Goal: Task Accomplishment & Management: Manage account settings

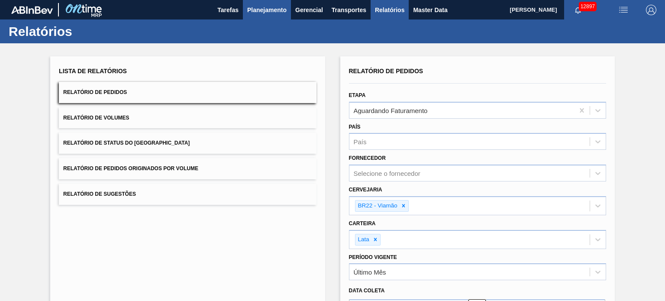
click at [271, 15] on button "Planejamento" at bounding box center [267, 9] width 48 height 19
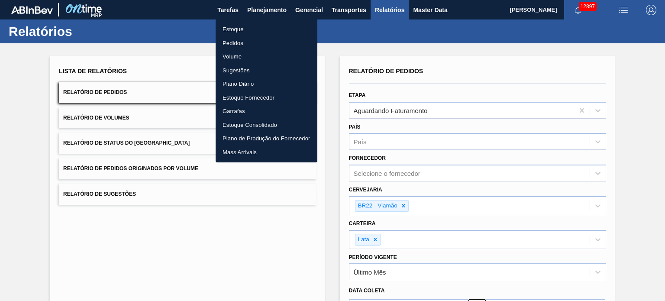
drag, startPoint x: 251, startPoint y: 31, endPoint x: 230, endPoint y: 13, distance: 27.7
click at [251, 31] on li "Estoque" at bounding box center [267, 30] width 102 height 14
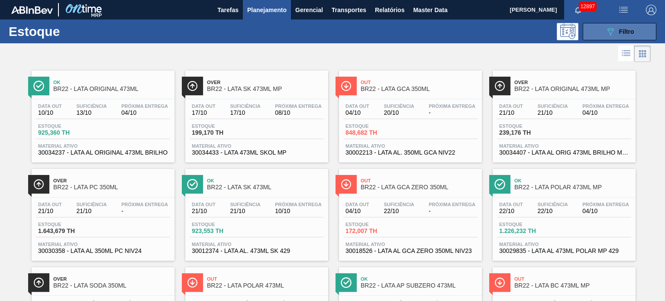
click at [609, 34] on icon at bounding box center [611, 31] width 6 height 7
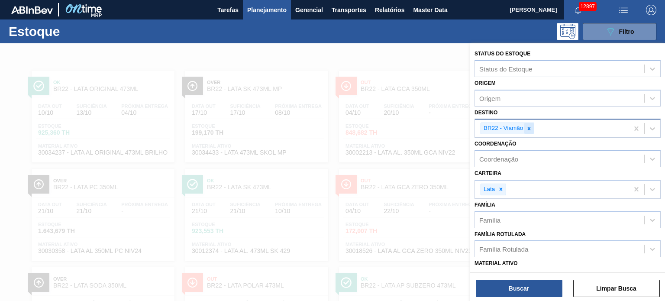
click at [529, 131] on div at bounding box center [530, 128] width 10 height 11
type input "jun"
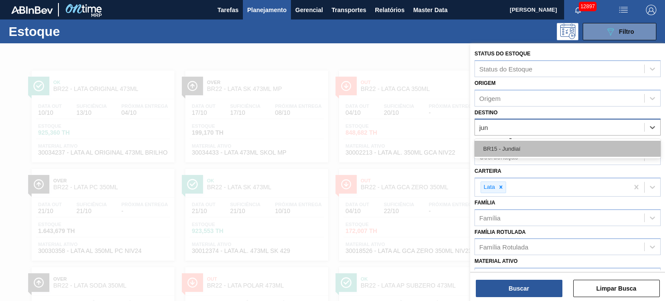
click at [521, 141] on div "BR15 - Jundiaí" at bounding box center [568, 149] width 186 height 16
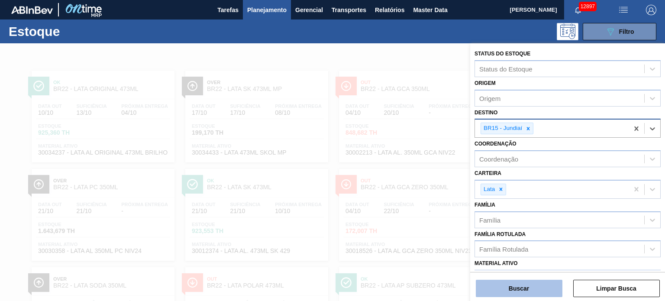
click at [524, 286] on button "Buscar" at bounding box center [519, 288] width 87 height 17
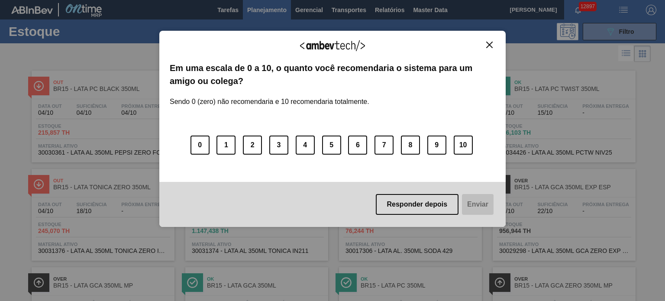
drag, startPoint x: 486, startPoint y: 43, endPoint x: 392, endPoint y: 249, distance: 226.7
click at [487, 42] on button "Close" at bounding box center [490, 44] width 12 height 7
drag, startPoint x: 488, startPoint y: 38, endPoint x: 492, endPoint y: 44, distance: 7.0
click at [489, 39] on div "Agradecemos seu feedback! Em uma escala de 0 a 10, o quanto você recomendaria o…" at bounding box center [332, 129] width 347 height 197
drag, startPoint x: 492, startPoint y: 44, endPoint x: 365, endPoint y: 23, distance: 128.4
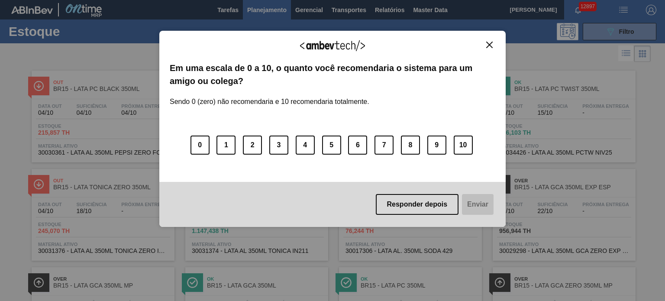
click at [492, 45] on img "Close" at bounding box center [490, 45] width 6 height 6
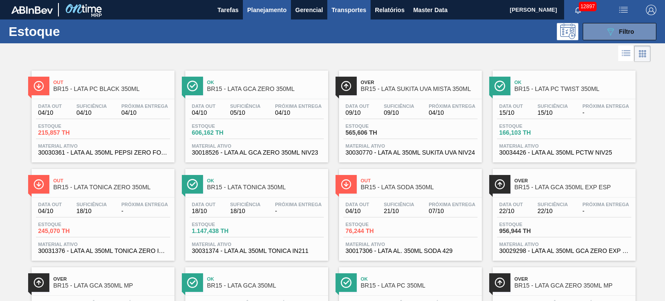
click at [347, 14] on span "Transportes" at bounding box center [349, 10] width 35 height 10
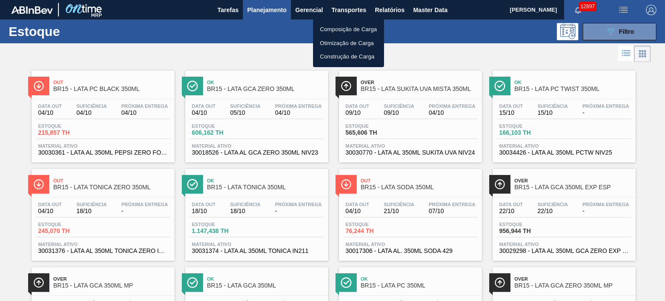
click at [343, 32] on li "Composição de Carga" at bounding box center [348, 30] width 71 height 14
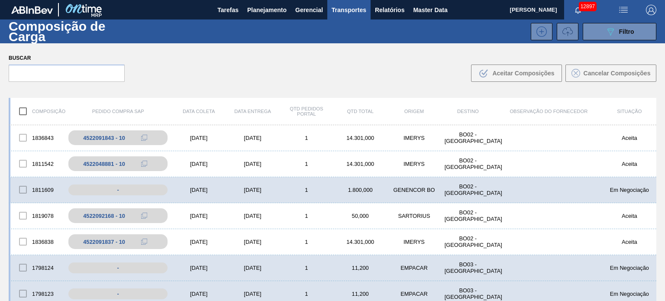
click at [570, 19] on div "12897" at bounding box center [587, 9] width 45 height 19
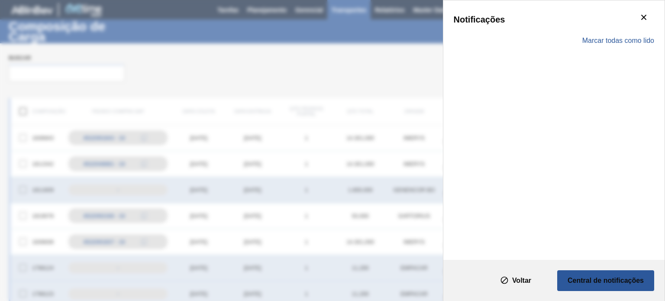
click at [569, 29] on div "Marcar todas como lido" at bounding box center [554, 40] width 201 height 25
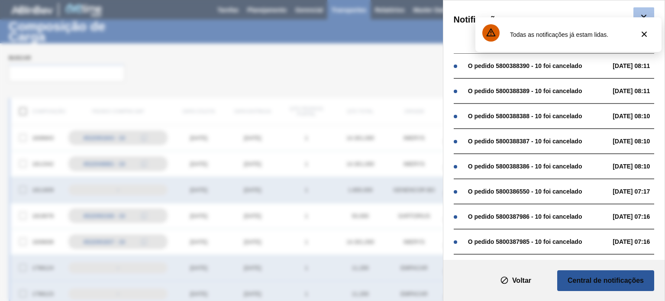
click at [642, 16] on icon "botão de ícone" at bounding box center [644, 17] width 5 height 5
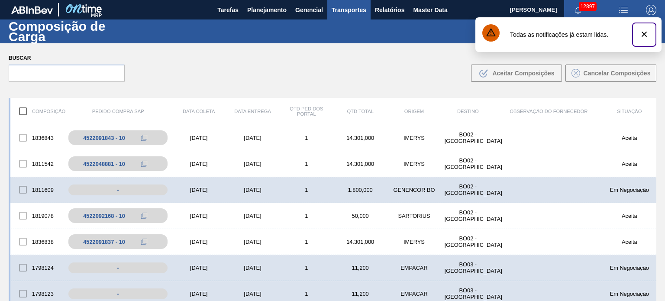
drag, startPoint x: 646, startPoint y: 35, endPoint x: 607, endPoint y: 50, distance: 41.7
click at [638, 39] on button "botão de ícone" at bounding box center [644, 34] width 21 height 21
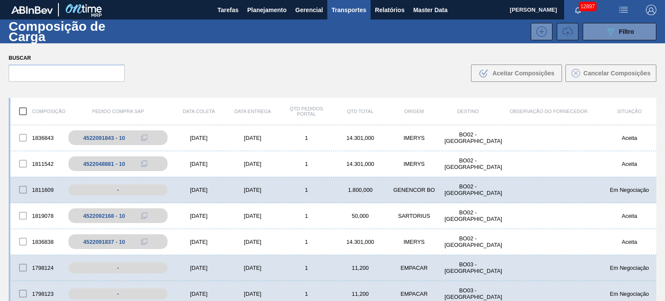
click at [563, 35] on icon at bounding box center [568, 31] width 10 height 10
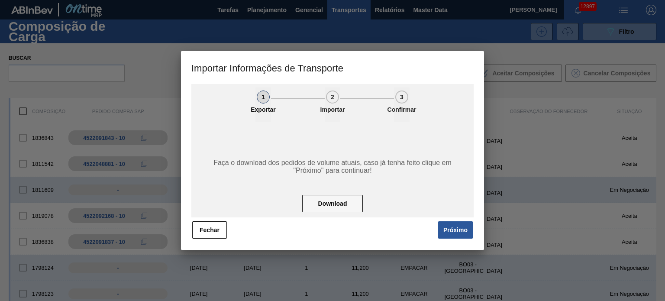
click at [446, 227] on button "Próximo" at bounding box center [455, 229] width 35 height 17
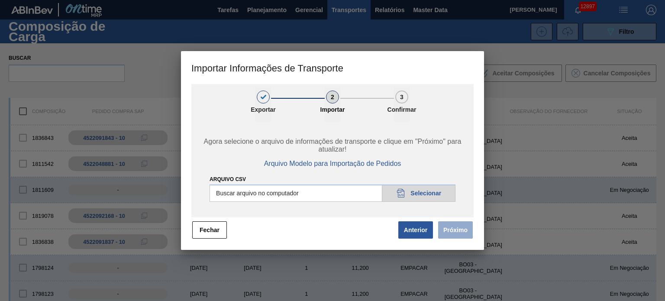
click at [428, 199] on input "Arquivo CSV" at bounding box center [333, 193] width 246 height 17
type input "C:\fakepath\IMP.csv"
click at [472, 230] on button "Próximo" at bounding box center [455, 229] width 35 height 17
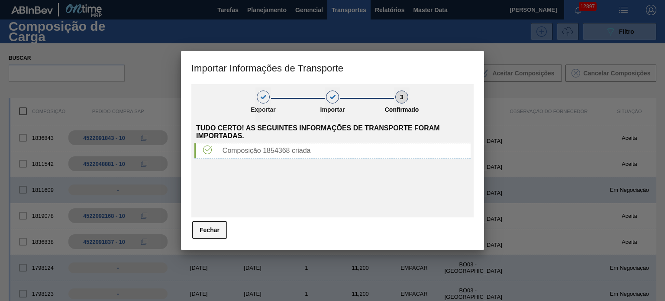
click at [215, 225] on button "Fechar" at bounding box center [209, 229] width 35 height 17
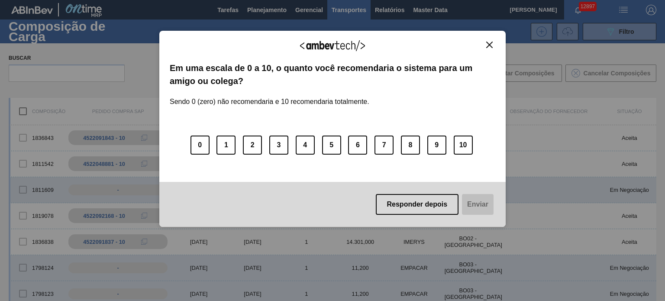
click at [487, 44] on img "Close" at bounding box center [490, 45] width 6 height 6
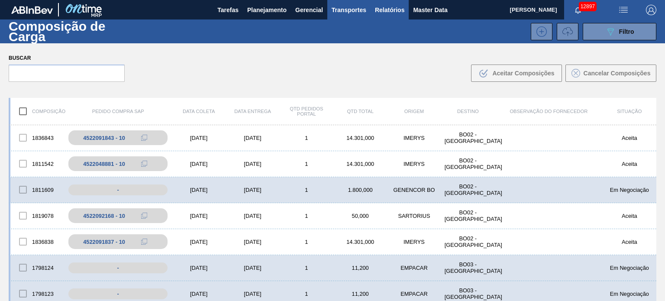
click at [387, 13] on span "Relatórios" at bounding box center [389, 10] width 29 height 10
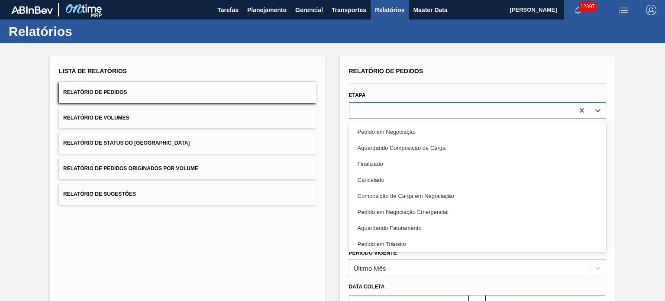
click at [394, 108] on div at bounding box center [462, 110] width 225 height 13
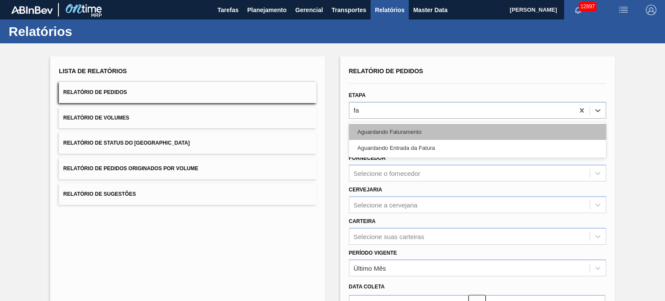
type input "fat"
click at [400, 129] on div "Aguardando Faturamento" at bounding box center [477, 132] width 257 height 16
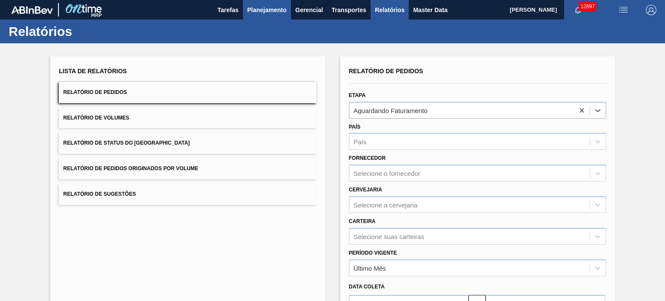
click at [257, 12] on span "Planejamento" at bounding box center [266, 10] width 39 height 10
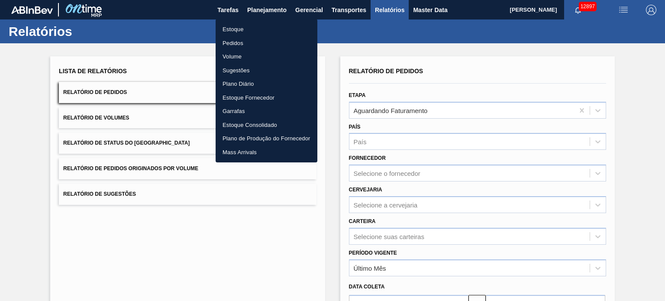
click at [237, 42] on li "Pedidos" at bounding box center [267, 43] width 102 height 14
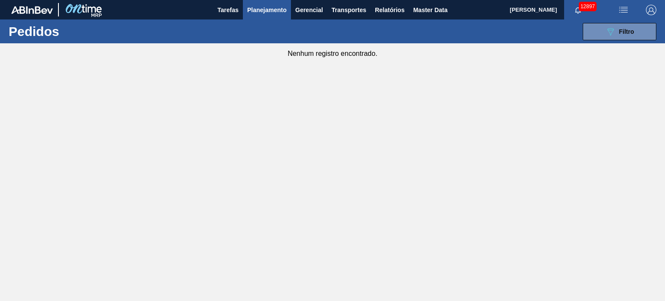
click at [263, 3] on button "Planejamento" at bounding box center [267, 9] width 48 height 19
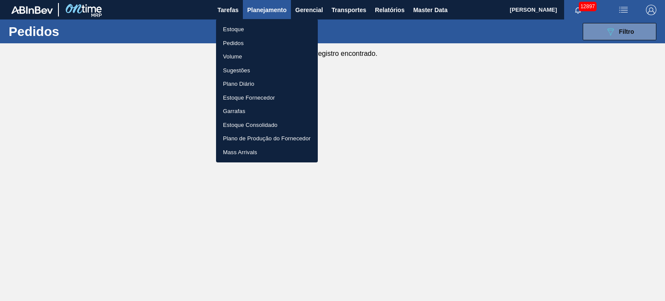
click at [610, 26] on div at bounding box center [332, 150] width 665 height 301
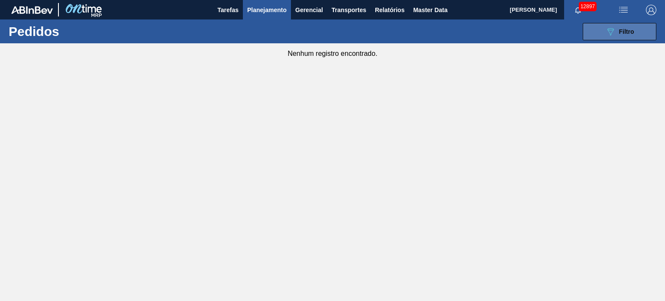
click at [613, 0] on body "Tarefas Planejamento Gerencial Transportes Relatórios Master Data MARILIA RIBEI…" at bounding box center [332, 0] width 665 height 0
click at [623, 28] on span "Filtro" at bounding box center [627, 31] width 15 height 7
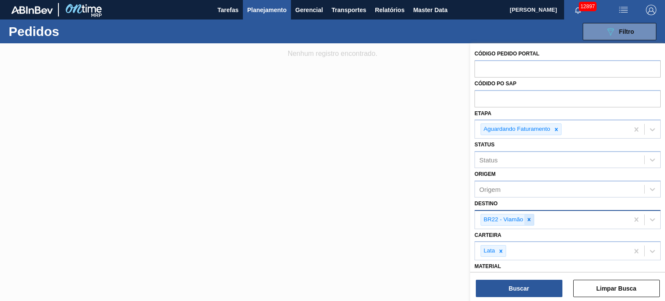
click at [532, 218] on div at bounding box center [530, 219] width 10 height 11
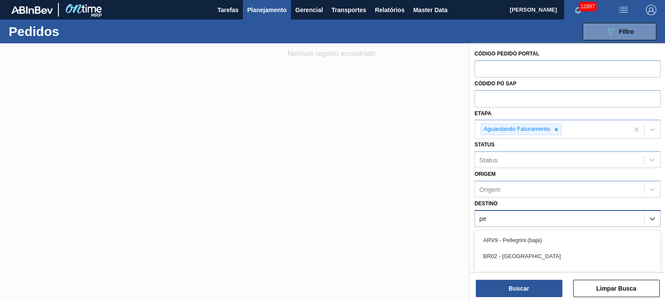
type input "per"
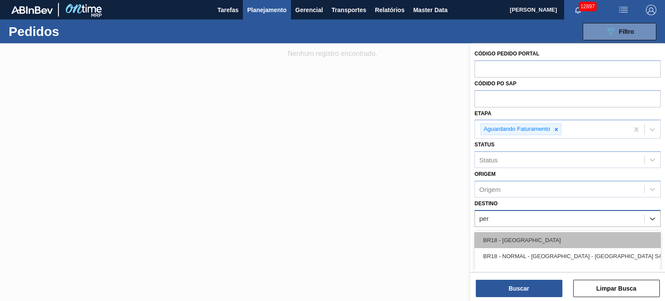
click at [528, 243] on div "BR18 - [GEOGRAPHIC_DATA]" at bounding box center [568, 240] width 186 height 16
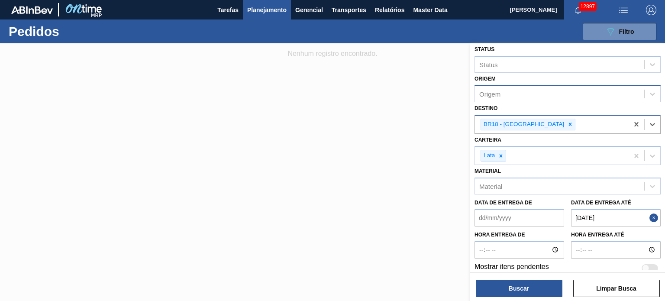
scroll to position [101, 0]
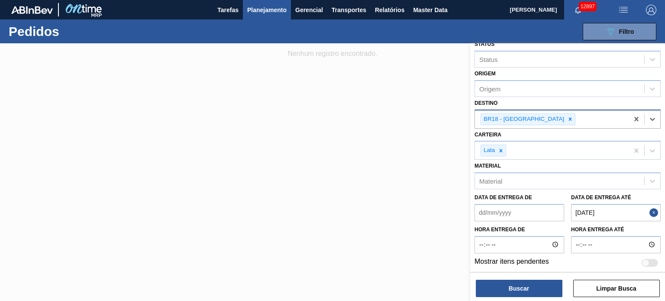
drag, startPoint x: 652, startPoint y: 211, endPoint x: 632, endPoint y: 211, distance: 19.9
click at [652, 211] on button "Close" at bounding box center [655, 212] width 11 height 17
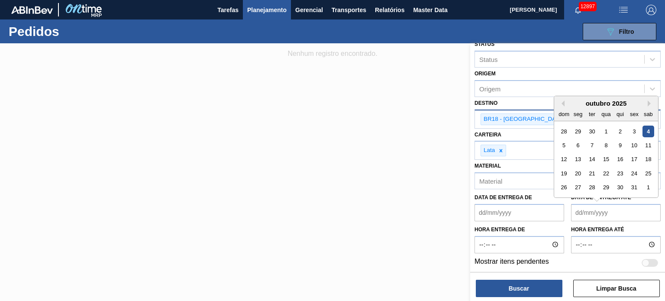
click at [612, 209] on até "Data de Entrega até" at bounding box center [616, 212] width 90 height 17
click at [608, 145] on div "8" at bounding box center [606, 146] width 12 height 12
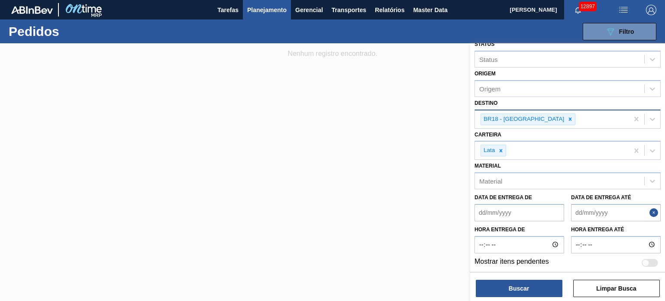
type até "08/10/2025"
click at [540, 293] on button "Buscar" at bounding box center [519, 288] width 87 height 17
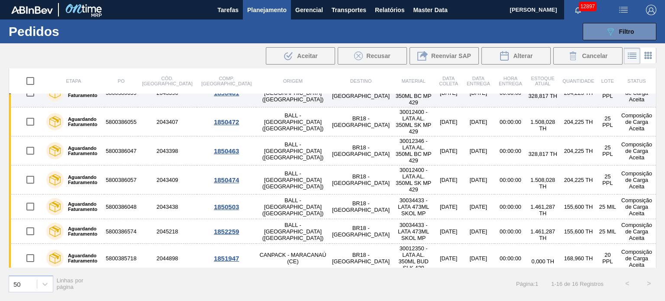
scroll to position [220, 0]
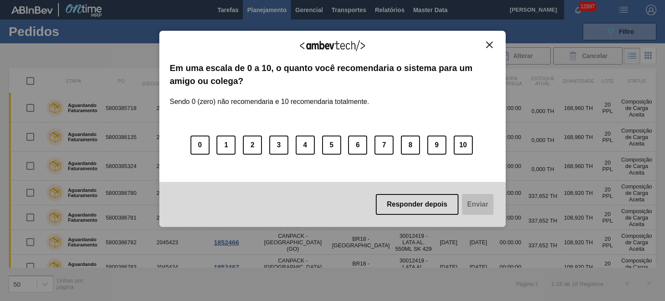
click at [492, 43] on img "Close" at bounding box center [490, 45] width 6 height 6
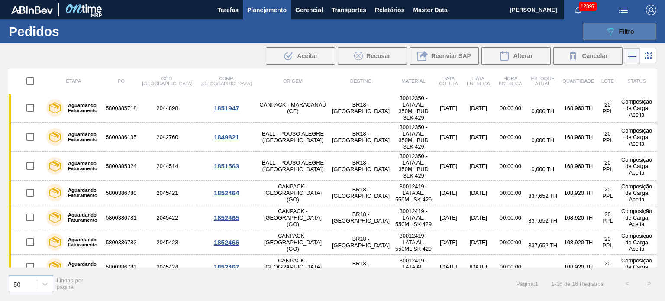
click at [639, 29] on button "089F7B8B-B2A5-4AFE-B5C0-19BA573D28AC Filtro" at bounding box center [620, 31] width 74 height 17
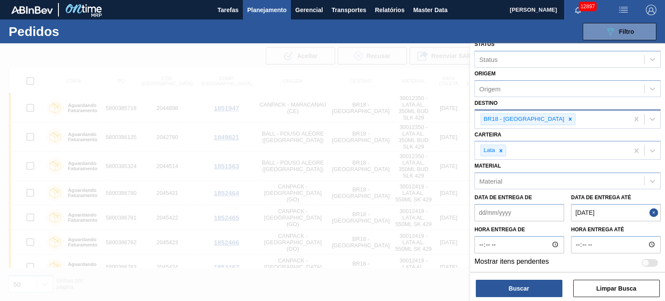
click at [568, 117] on icon at bounding box center [571, 119] width 6 height 6
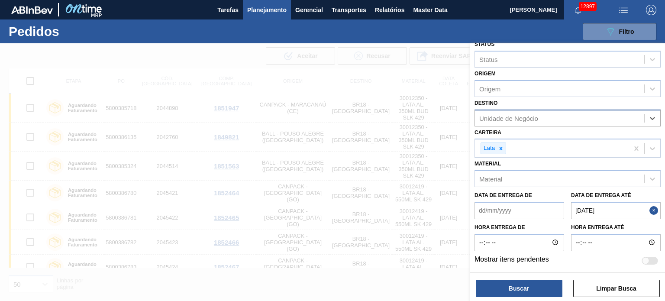
scroll to position [98, 0]
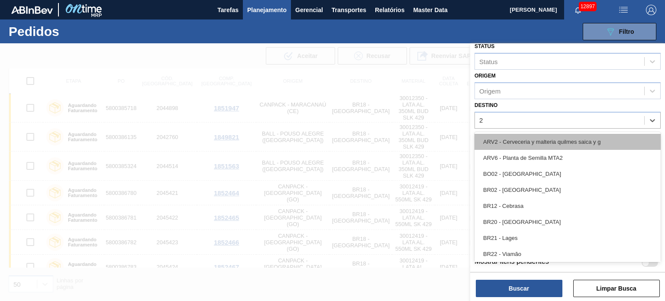
type input "23"
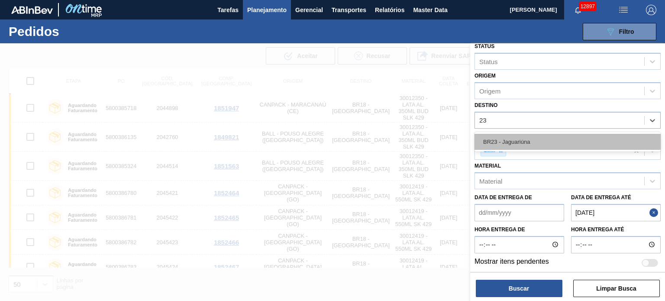
click at [530, 136] on div "BR23 - Jaguariúna" at bounding box center [568, 142] width 186 height 16
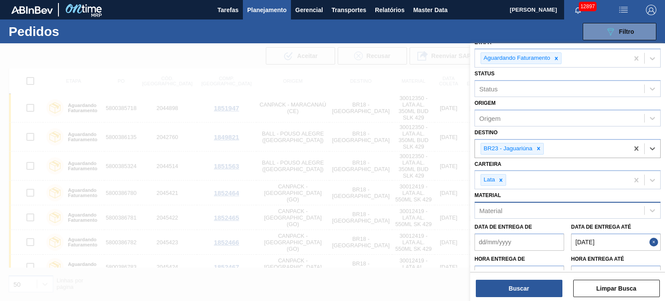
scroll to position [87, 0]
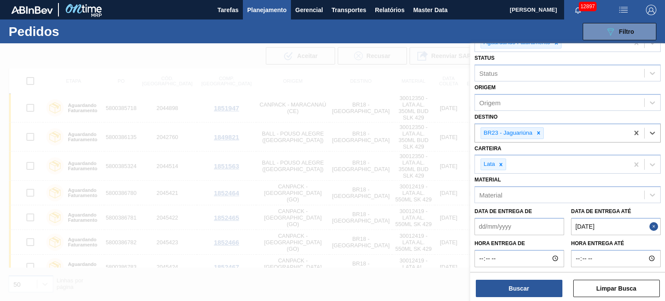
click at [526, 208] on label "Data de Entrega de" at bounding box center [504, 211] width 58 height 6
click at [526, 218] on de "Data de Entrega de" at bounding box center [520, 226] width 90 height 17
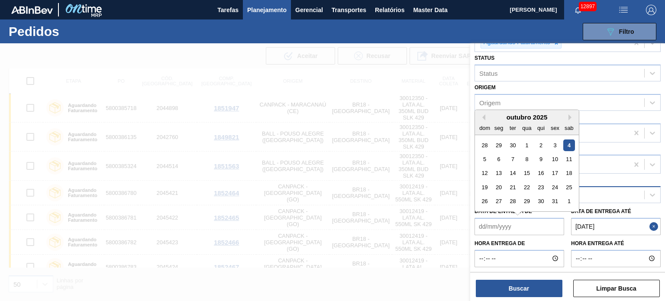
click at [603, 191] on div "Material" at bounding box center [559, 195] width 169 height 13
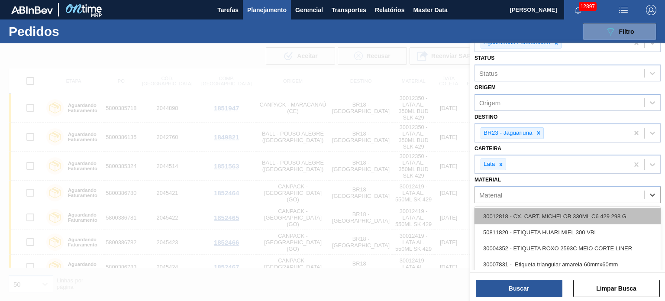
paste input "30034229"
type input "30034229"
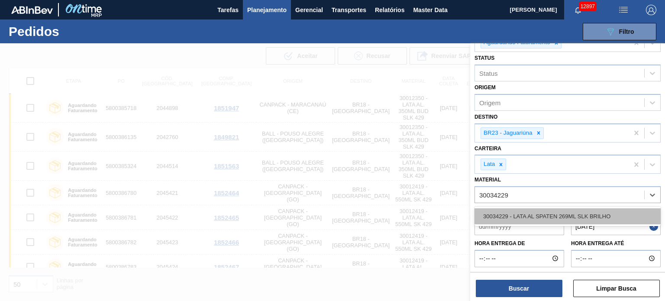
click at [619, 216] on div "30034229 - LATA AL SPATEN 269ML SLK BRILHO" at bounding box center [568, 216] width 186 height 16
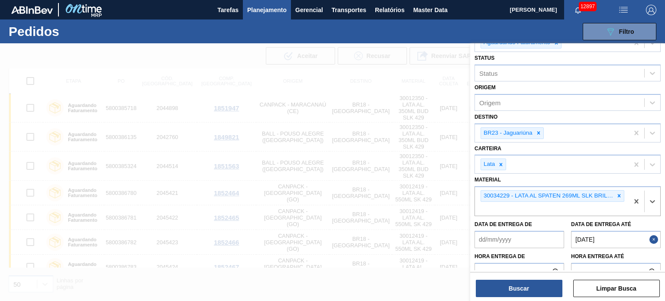
click at [652, 237] on button "Close" at bounding box center [655, 239] width 11 height 17
click at [631, 231] on até "Data de Entrega até" at bounding box center [616, 239] width 90 height 17
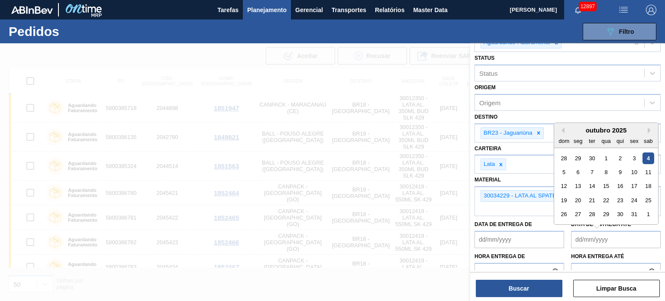
click at [645, 157] on div "4" at bounding box center [649, 158] width 12 height 12
type até "[DATE]"
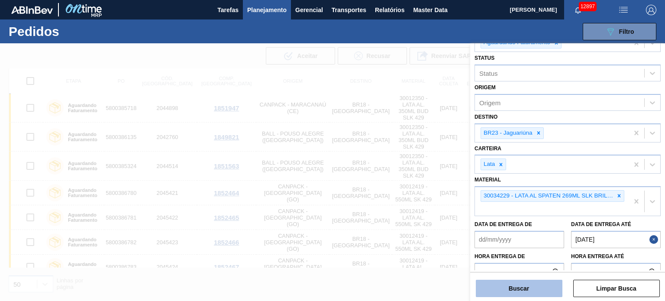
click at [522, 290] on button "Buscar" at bounding box center [519, 288] width 87 height 17
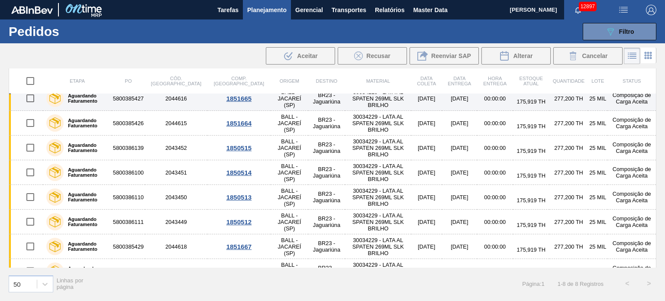
scroll to position [0, 0]
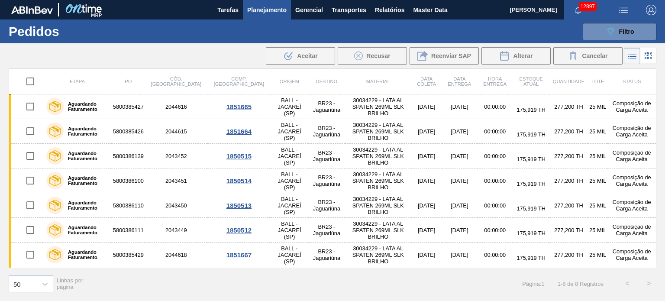
click at [32, 79] on input "checkbox" at bounding box center [30, 81] width 18 height 18
checkbox input "true"
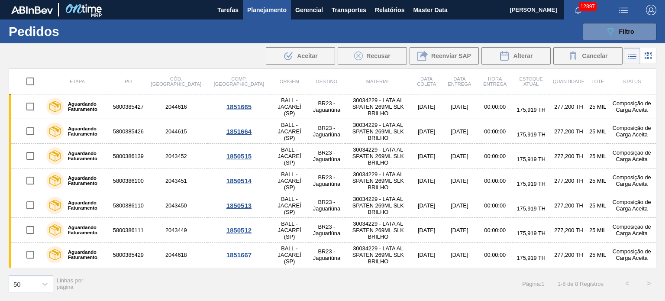
checkbox input "true"
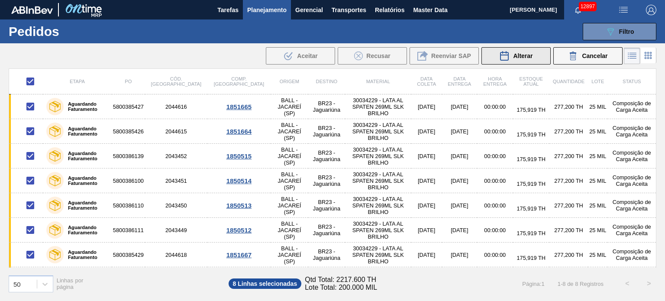
click at [514, 55] on span "Alterar" at bounding box center [522, 55] width 19 height 7
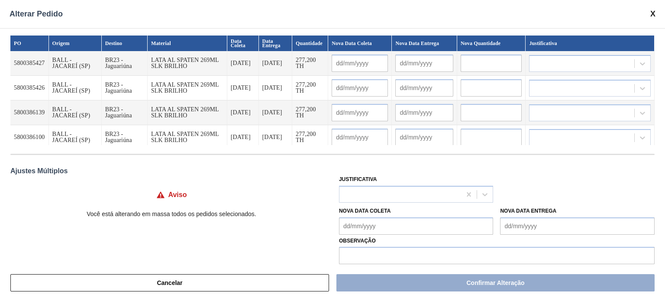
click at [392, 221] on Coleta "Nova Data Coleta" at bounding box center [416, 225] width 155 height 17
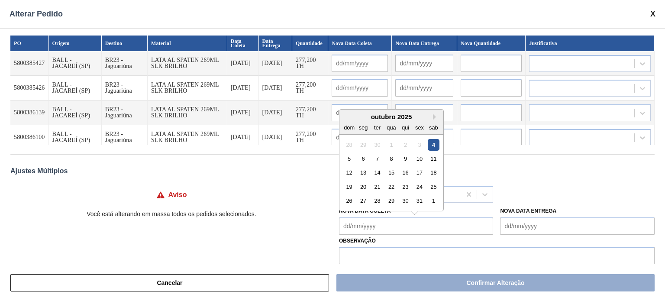
click at [432, 143] on div "4" at bounding box center [434, 145] width 12 height 12
type Coleta "[DATE]"
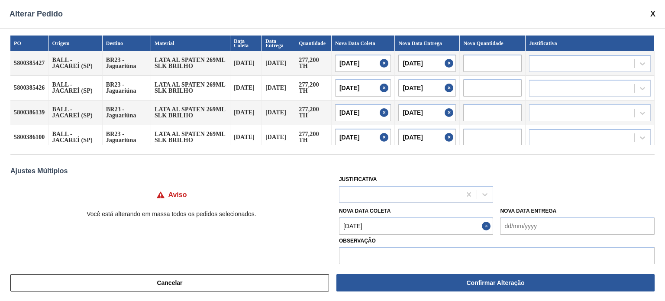
type input "[DATE]"
type input "05/10/2025"
type input "[DATE]"
type input "05/10/2025"
type input "[DATE]"
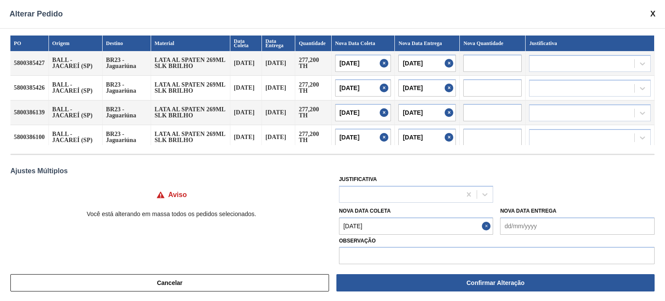
type input "05/10/2025"
type input "[DATE]"
type input "05/10/2025"
type input "[DATE]"
type input "05/10/2025"
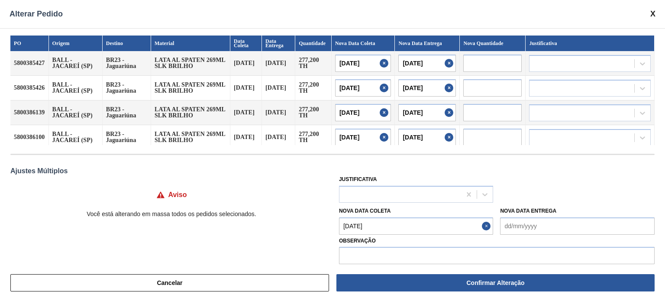
type input "[DATE]"
type input "05/10/2025"
type input "[DATE]"
type input "05/10/2025"
type input "[DATE]"
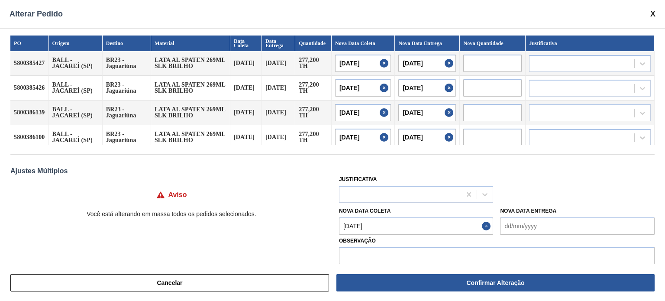
type input "05/10/2025"
click at [408, 260] on input "text" at bounding box center [497, 255] width 316 height 17
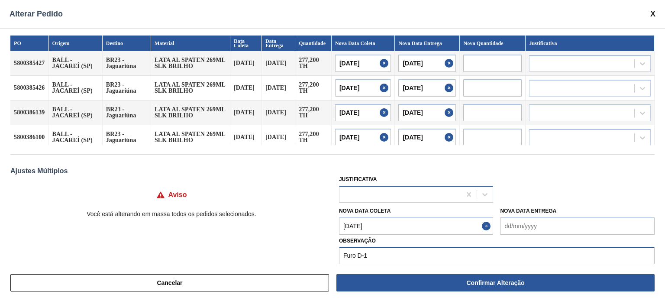
type input "Furo D-1"
click at [392, 189] on div at bounding box center [401, 194] width 122 height 13
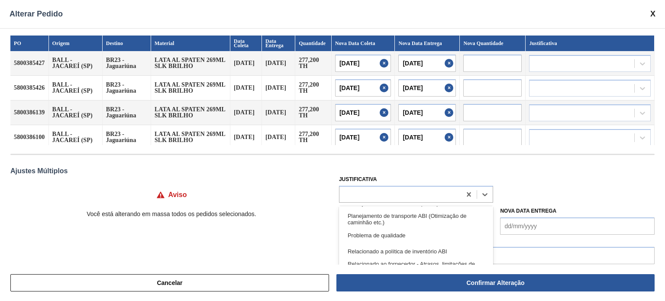
scroll to position [157, 0]
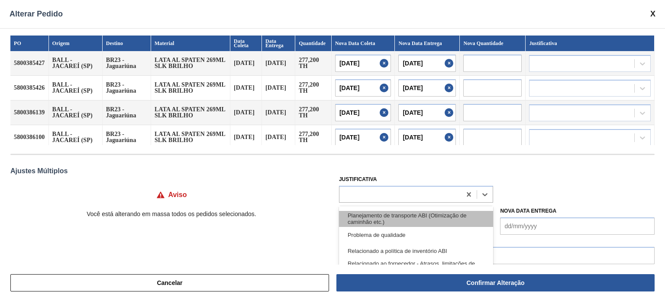
click at [409, 218] on div "Planejamento de transporte ABI (Otimização de caminhão etc.)" at bounding box center [416, 219] width 155 height 16
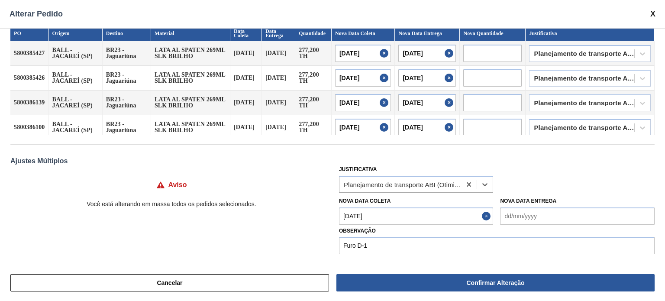
scroll to position [0, 0]
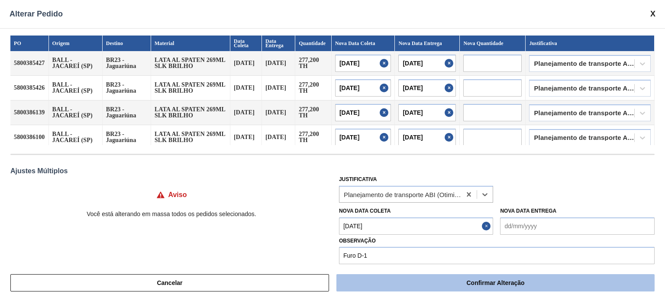
click at [443, 279] on button "Confirmar Alteração" at bounding box center [496, 282] width 318 height 17
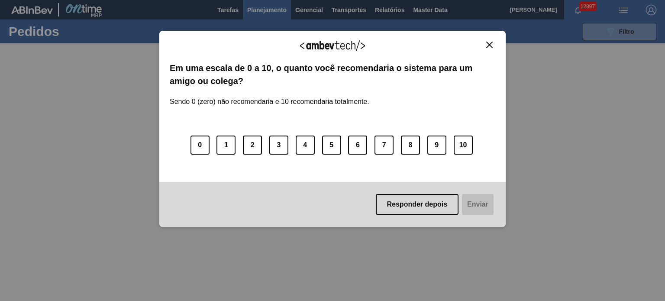
click at [492, 42] on img "Close" at bounding box center [490, 45] width 6 height 6
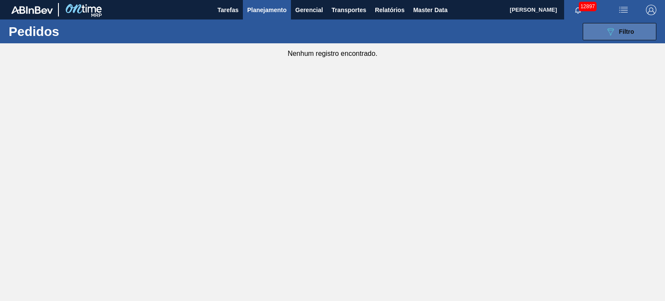
click at [609, 24] on button "089F7B8B-B2A5-4AFE-B5C0-19BA573D28AC Filtro" at bounding box center [620, 31] width 74 height 17
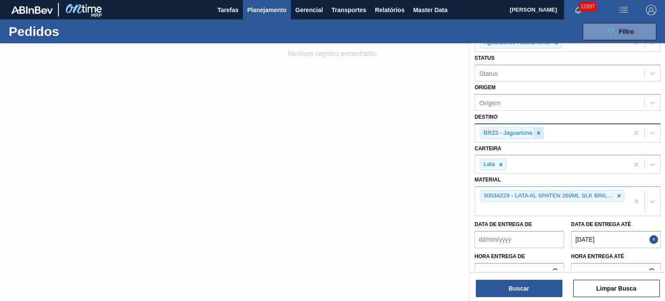
click at [536, 133] on icon at bounding box center [539, 133] width 6 height 6
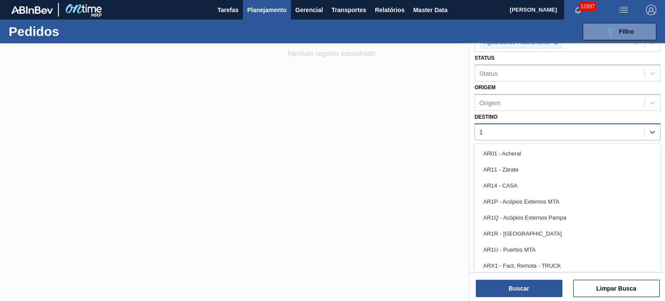
type input "19"
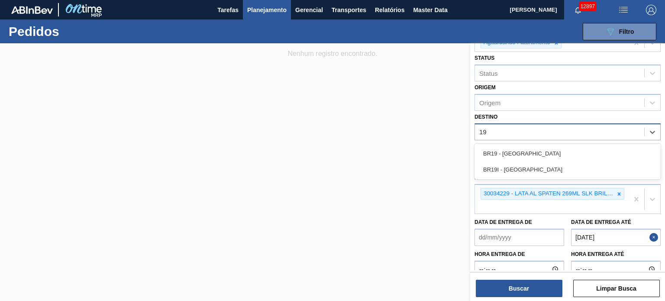
click at [534, 150] on div "BR19 - Nova Rio" at bounding box center [568, 154] width 186 height 16
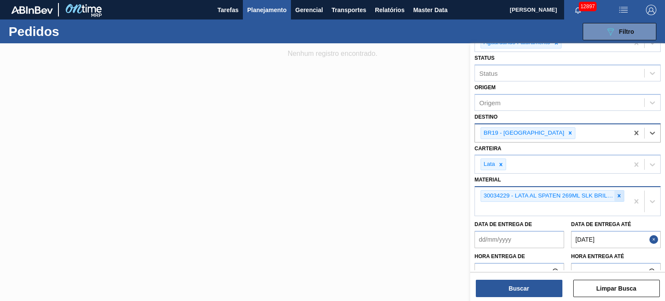
click at [621, 195] on icon at bounding box center [620, 196] width 6 height 6
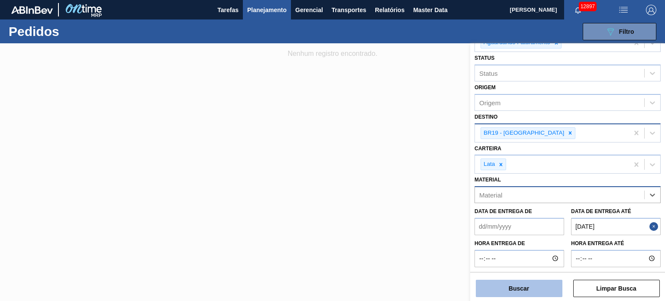
click at [531, 292] on button "Buscar" at bounding box center [519, 288] width 87 height 17
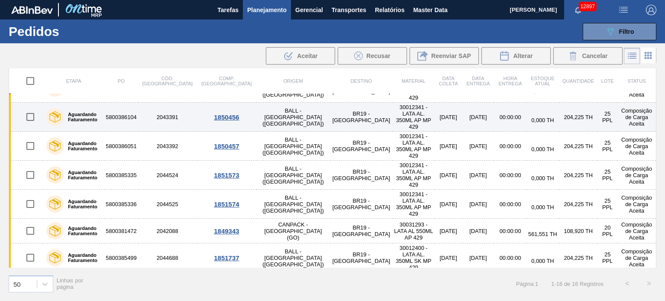
scroll to position [220, 0]
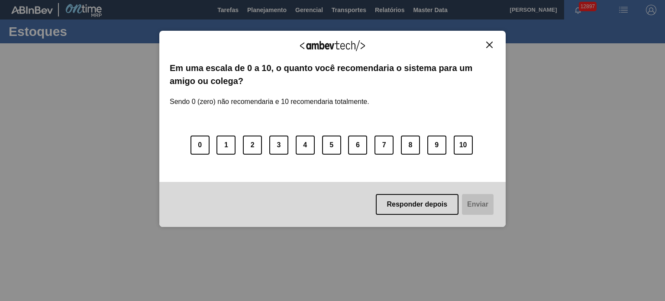
click at [493, 42] on button "Close" at bounding box center [490, 44] width 12 height 7
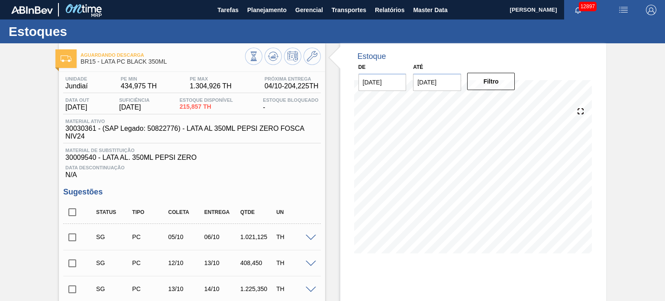
scroll to position [87, 0]
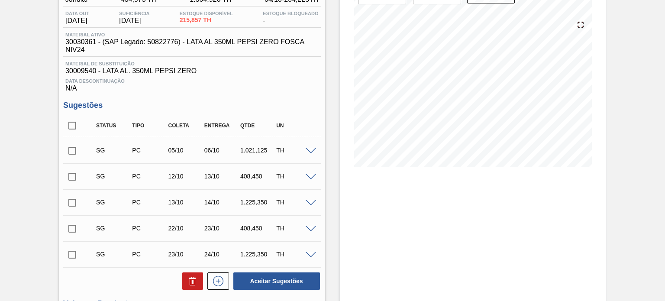
click at [306, 149] on span at bounding box center [311, 151] width 10 height 6
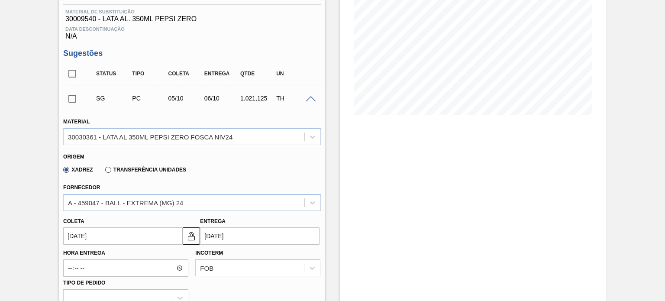
scroll to position [173, 0]
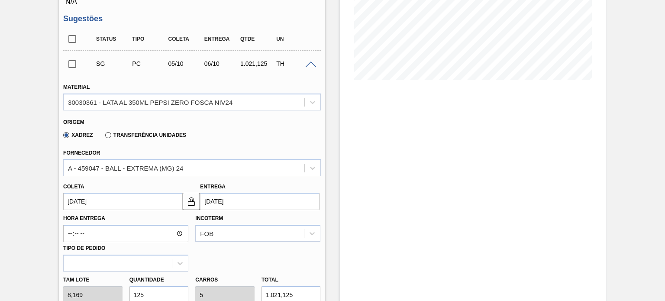
click at [99, 196] on input "[DATE]" at bounding box center [123, 201] width 120 height 17
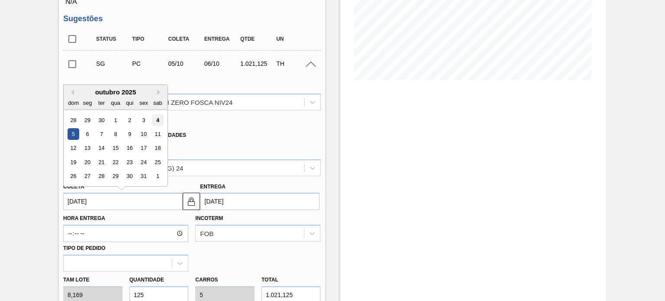
click at [160, 117] on div "4" at bounding box center [158, 120] width 12 height 12
type input "[DATE]"
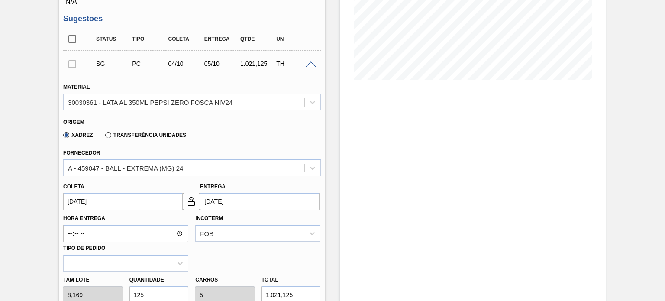
scroll to position [260, 0]
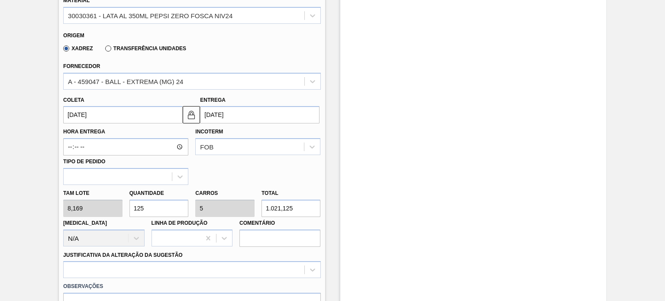
click at [103, 211] on div "Tam lote 8,169 Quantidade 125 Carros 5 Total 1.021,125 Doca N/A Linha de Produç…" at bounding box center [192, 216] width 264 height 62
type input "2"
type input "0,08"
type input "16,338"
type input "25"
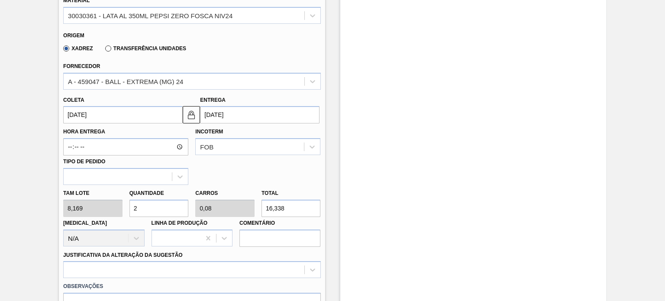
type input "1"
type input "204,225"
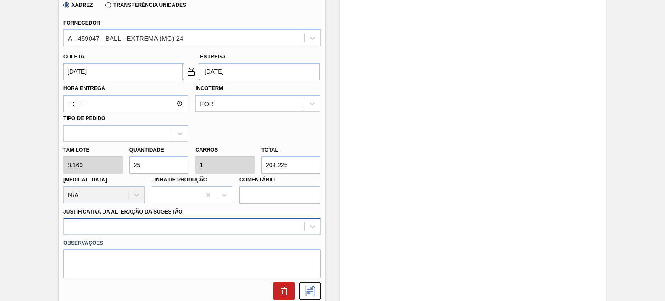
type input "25"
click at [186, 225] on div at bounding box center [191, 226] width 257 height 17
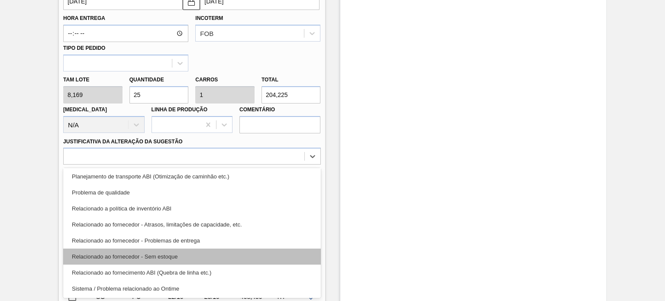
scroll to position [118, 0]
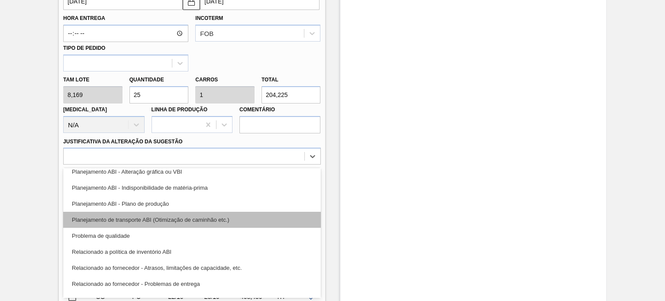
click at [183, 218] on div "Planejamento de transporte ABI (Otimização de caminhão etc.)" at bounding box center [191, 220] width 257 height 16
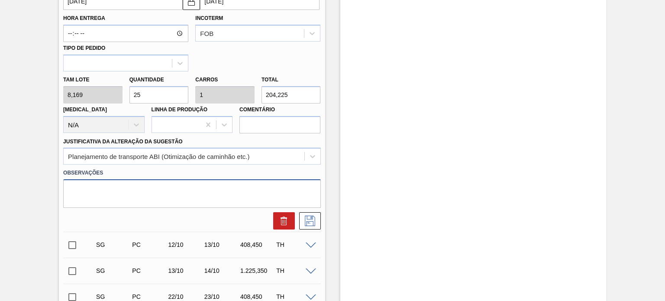
click at [166, 200] on textarea at bounding box center [191, 193] width 257 height 29
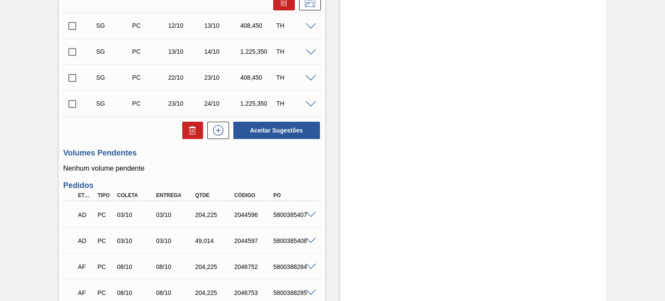
scroll to position [633, 0]
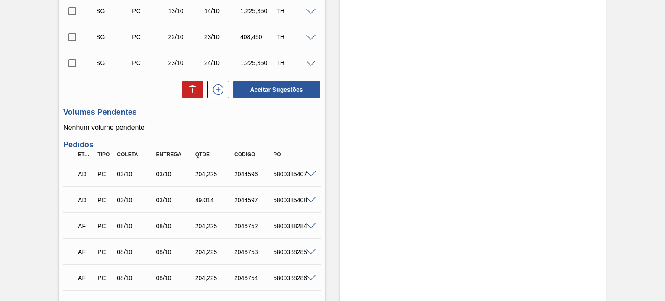
click at [286, 201] on div "5800385408" at bounding box center [292, 200] width 43 height 7
copy div "5800385408"
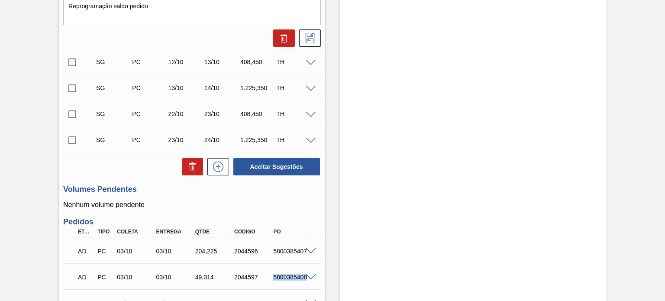
scroll to position [460, 0]
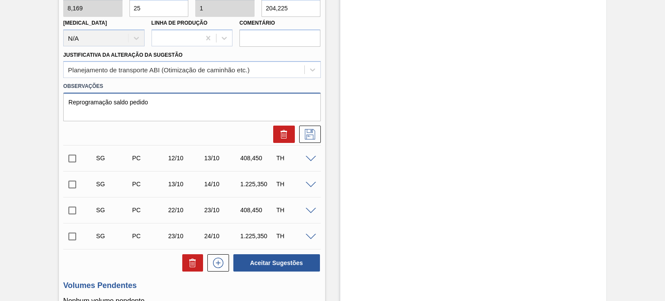
click at [192, 98] on textarea "Reprogramação saldo pedido" at bounding box center [191, 107] width 257 height 29
paste textarea "5800385408"
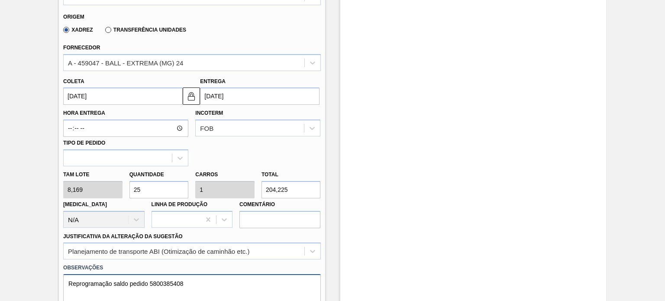
scroll to position [330, 0]
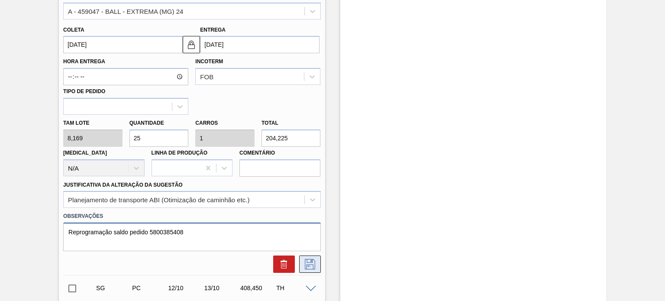
type textarea "Reprogramação saldo pedido 5800385408"
click at [305, 266] on icon at bounding box center [310, 264] width 14 height 10
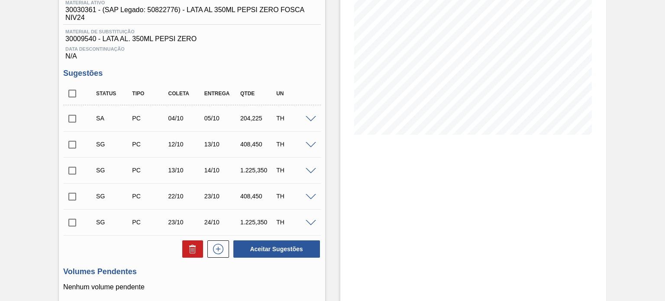
scroll to position [114, 0]
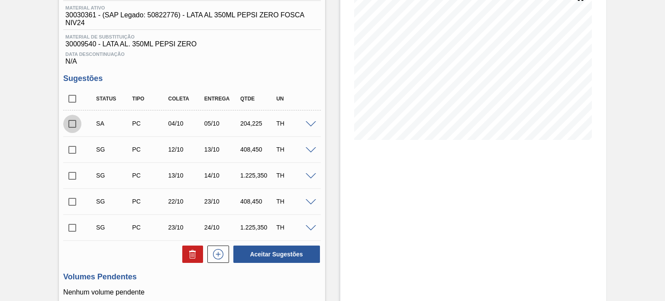
click at [74, 125] on input "checkbox" at bounding box center [72, 124] width 18 height 18
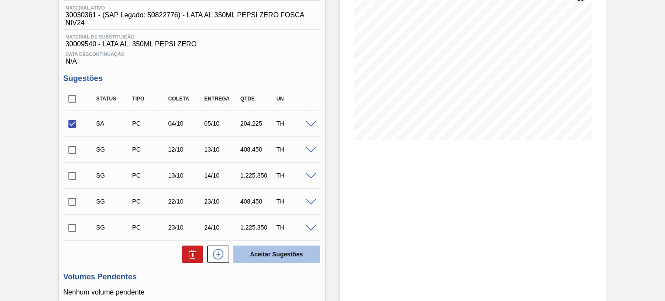
click at [267, 258] on button "Aceitar Sugestões" at bounding box center [277, 254] width 87 height 17
checkbox input "false"
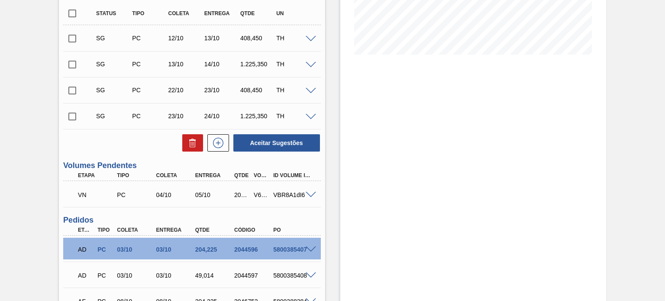
scroll to position [200, 0]
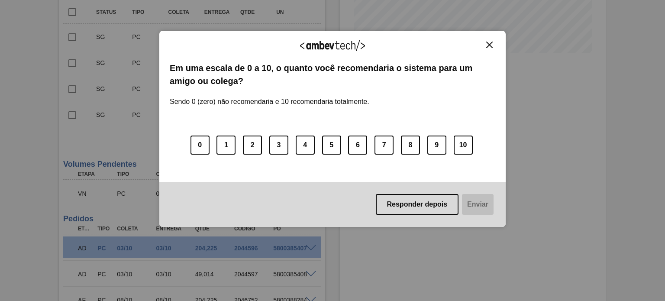
click at [489, 44] on img "Close" at bounding box center [490, 45] width 6 height 6
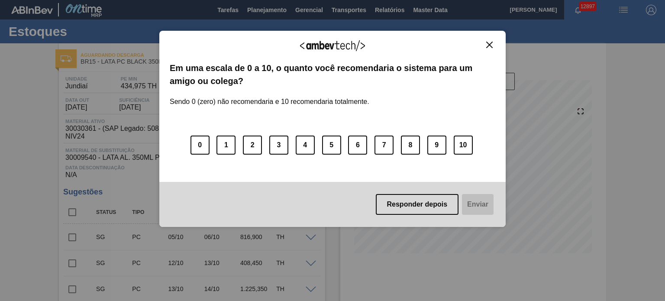
click at [490, 40] on div "Agradecemos seu feedback! Em uma escala de 0 a 10, o quanto você recomendaria o…" at bounding box center [332, 129] width 347 height 197
click at [490, 44] on img "Close" at bounding box center [490, 45] width 6 height 6
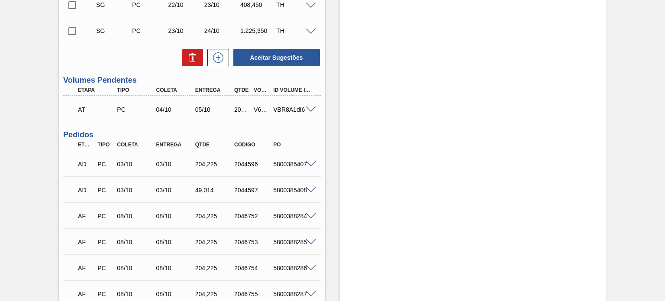
scroll to position [260, 0]
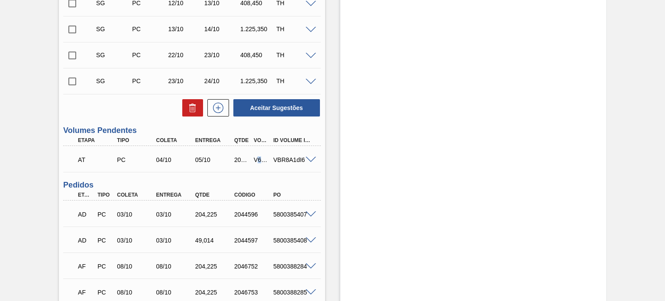
click at [259, 157] on div "V627955" at bounding box center [261, 159] width 19 height 7
copy div "6"
click at [259, 157] on div "V627955" at bounding box center [261, 159] width 19 height 7
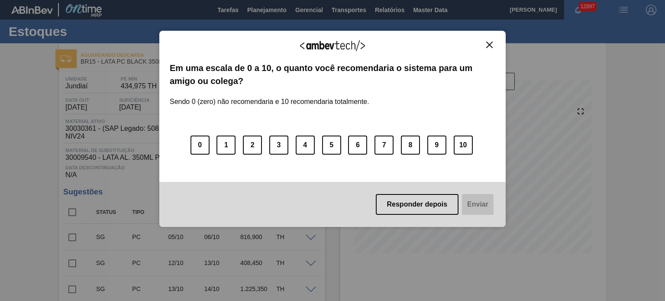
click at [491, 43] on img "Close" at bounding box center [490, 45] width 6 height 6
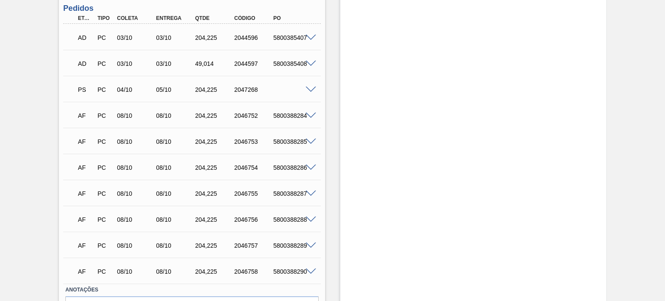
scroll to position [338, 0]
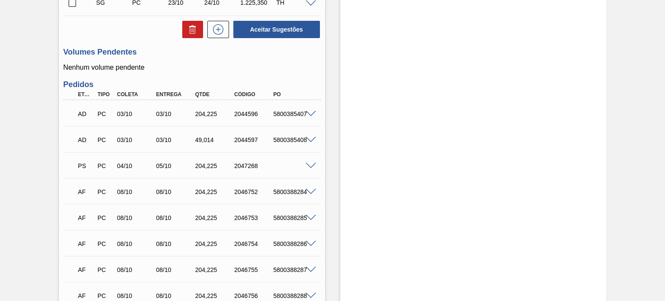
click at [308, 162] on div at bounding box center [312, 165] width 17 height 6
click at [308, 166] on span at bounding box center [311, 166] width 10 height 6
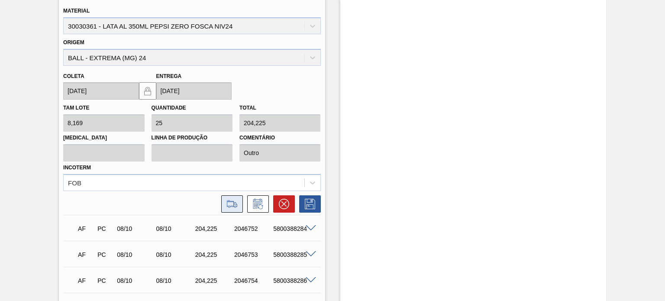
click at [234, 204] on icon at bounding box center [232, 204] width 14 height 10
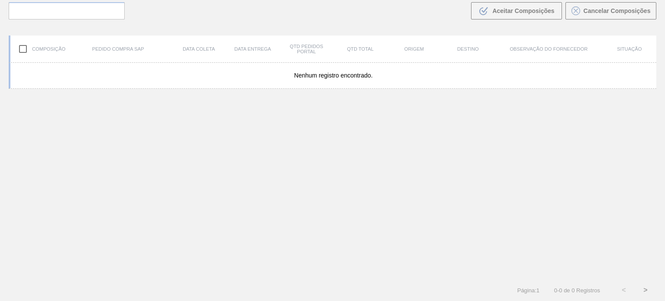
scroll to position [62, 0]
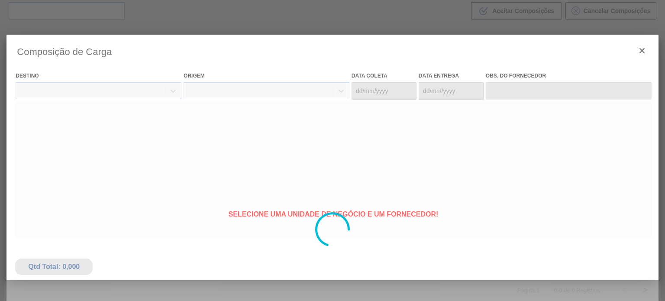
type coleta "[DATE]"
type Entrega "[DATE]"
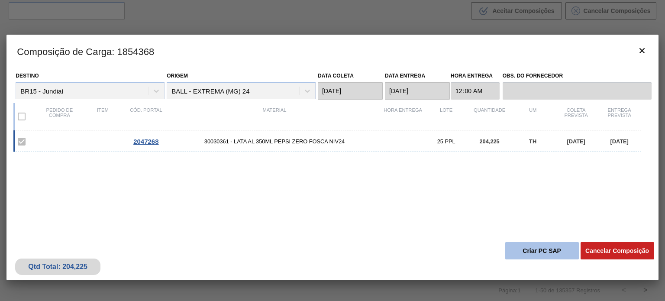
click at [553, 251] on button "Criar PC SAP" at bounding box center [543, 250] width 74 height 17
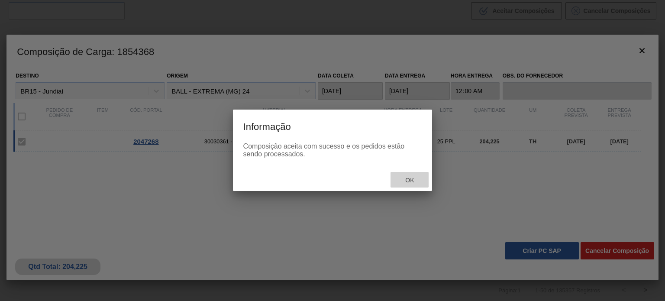
click at [408, 174] on div "Ok" at bounding box center [410, 180] width 38 height 16
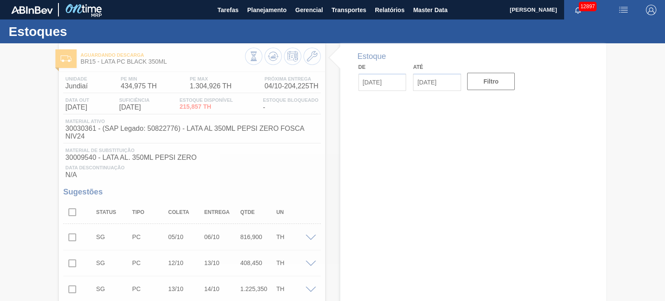
type input "[DATE]"
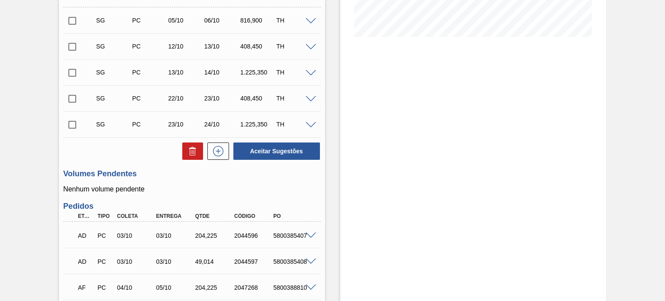
scroll to position [390, 0]
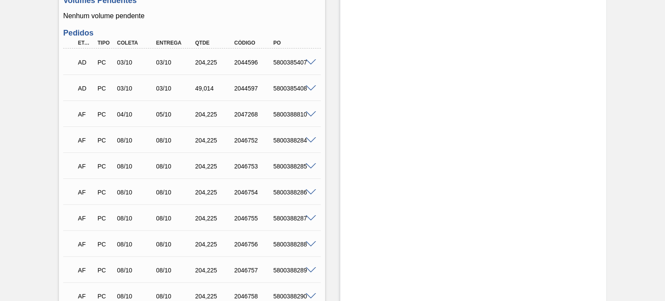
click at [291, 112] on div "5800388810" at bounding box center [292, 114] width 43 height 7
copy div "5800388810"
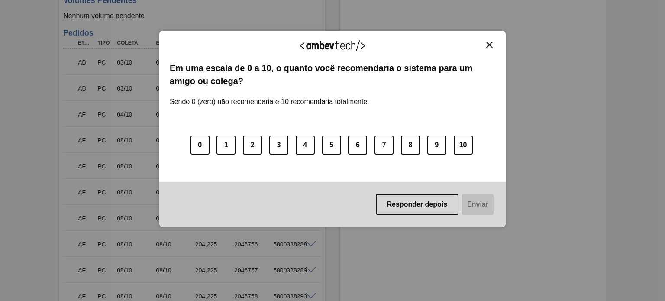
click at [484, 45] on div "Agradecemos seu feedback!" at bounding box center [333, 51] width 326 height 20
click at [494, 44] on button "Close" at bounding box center [490, 44] width 12 height 7
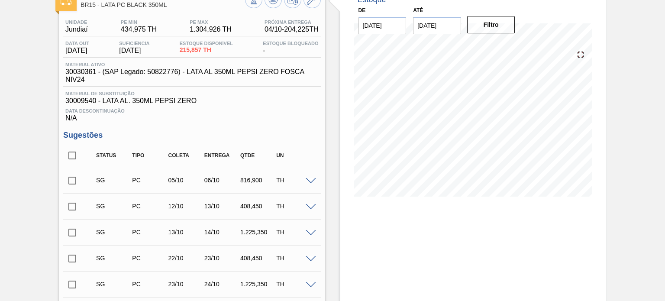
scroll to position [0, 0]
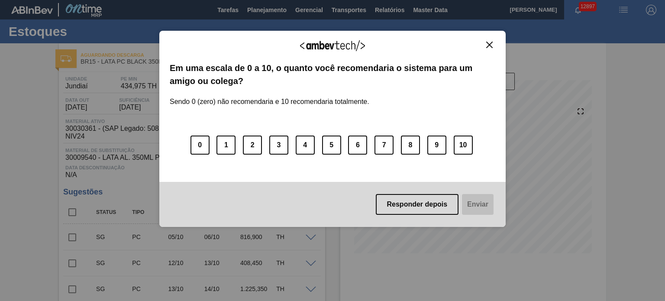
click at [489, 43] on img "Close" at bounding box center [490, 45] width 6 height 6
click at [492, 45] on img "Close" at bounding box center [490, 45] width 6 height 6
click at [491, 44] on img "Close" at bounding box center [490, 45] width 6 height 6
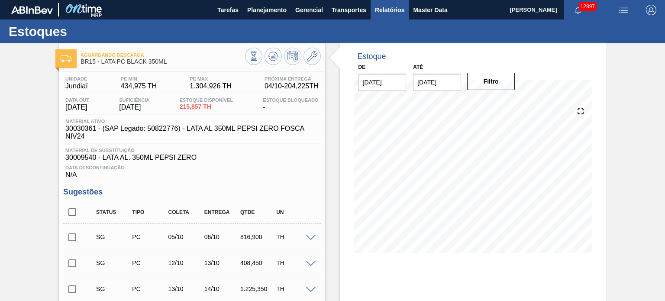
click at [380, 6] on span "Relatórios" at bounding box center [389, 10] width 29 height 10
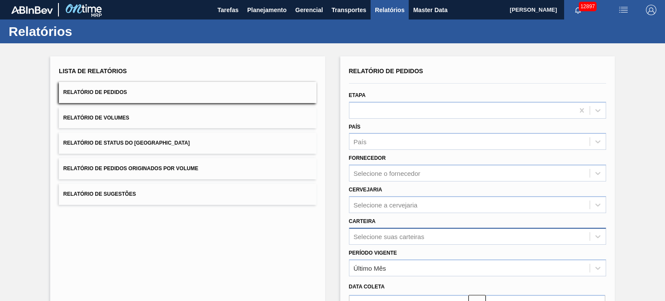
click at [404, 236] on div "Selecione suas carteiras" at bounding box center [477, 236] width 257 height 17
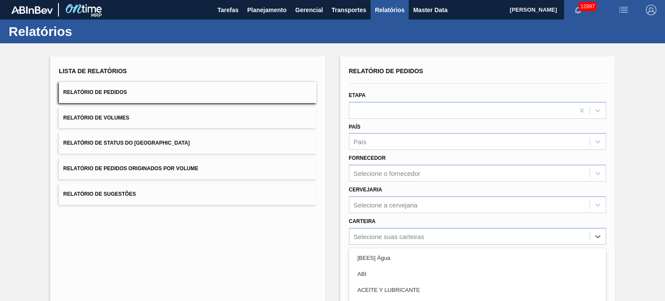
scroll to position [79, 0]
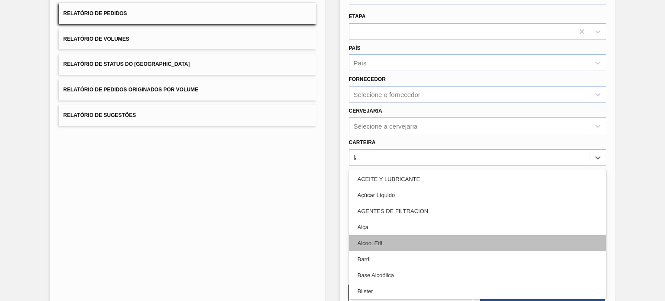
type input "lata"
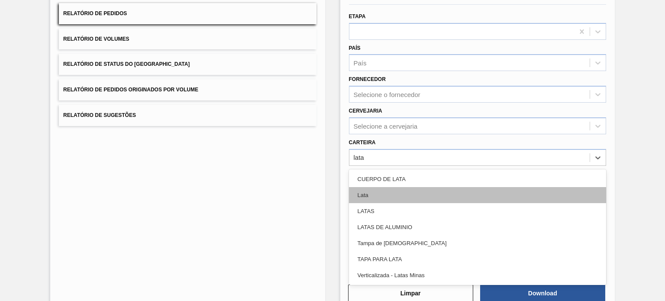
click at [408, 196] on div "Lata" at bounding box center [477, 195] width 257 height 16
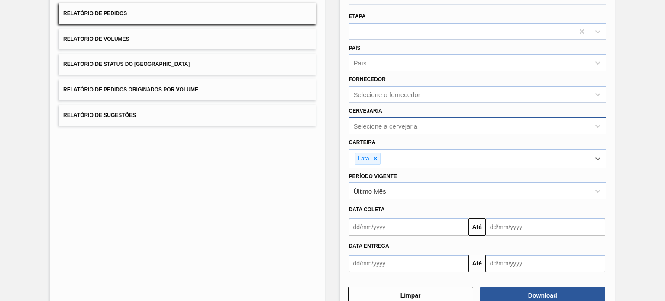
click at [410, 125] on div "Selecione a cervejaria" at bounding box center [386, 125] width 64 height 7
type input "18"
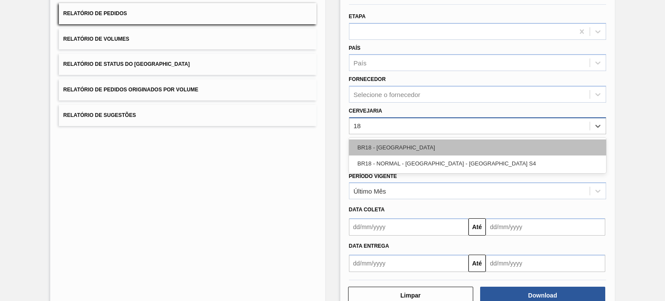
click at [403, 140] on div "BR18 - Pernambuco BR18 - NORMAL - Pernambuco - Porto S4" at bounding box center [477, 156] width 257 height 36
click at [403, 140] on div "BR18 - Pernambuco" at bounding box center [477, 148] width 257 height 16
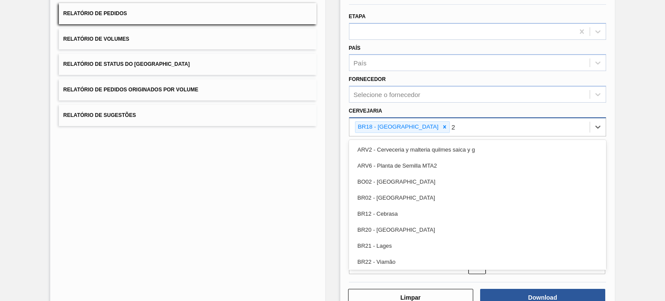
type input "23"
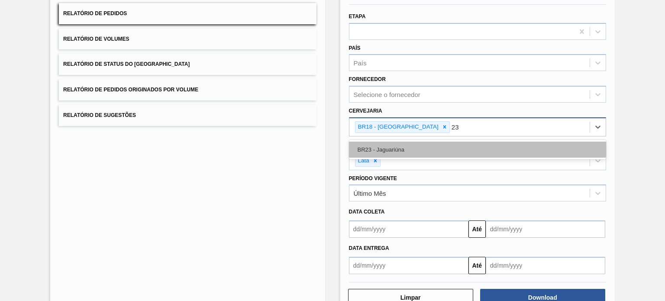
click at [406, 145] on div "BR23 - Jaguariúna" at bounding box center [477, 150] width 257 height 16
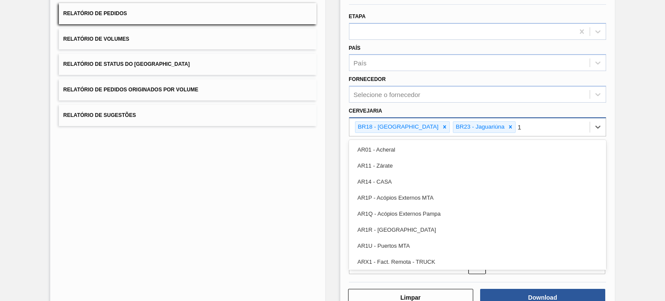
type input "15"
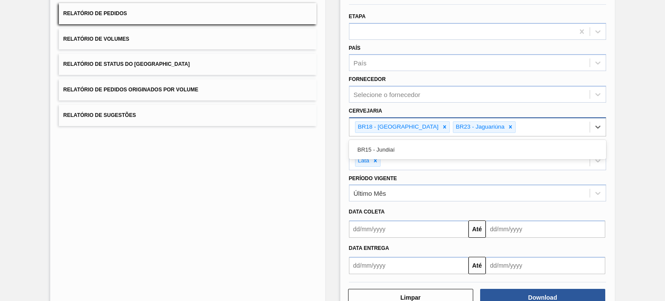
click at [392, 133] on div "BR18 - Pernambuco BR23 - Jaguariúna 15" at bounding box center [470, 127] width 240 height 18
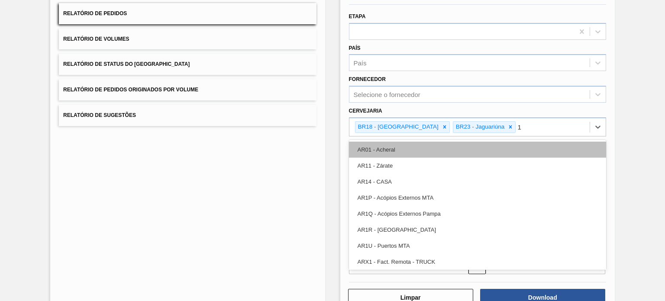
type input "15"
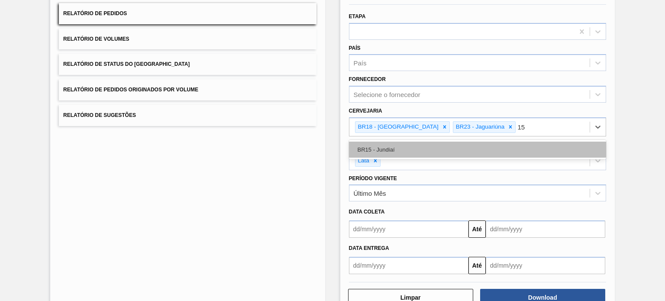
click at [422, 148] on div "BR15 - Jundiaí" at bounding box center [477, 150] width 257 height 16
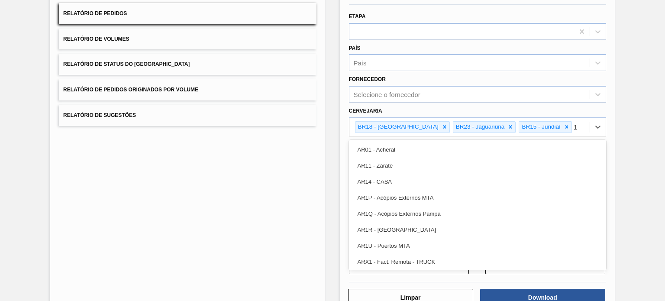
type input "19"
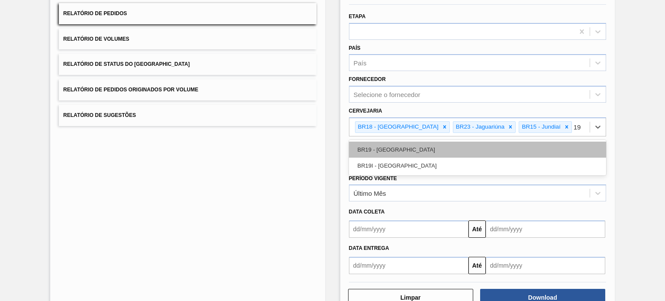
click at [404, 148] on div "BR19 - Nova Rio" at bounding box center [477, 150] width 257 height 16
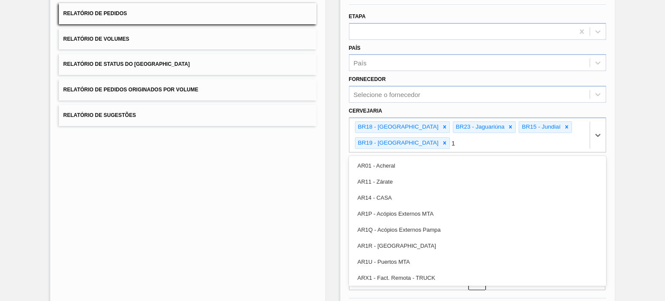
type input "13"
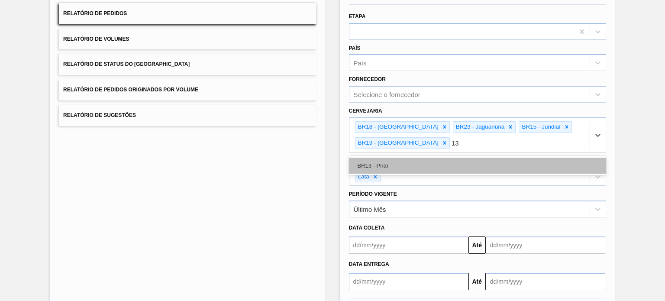
click at [410, 162] on div "BR13 - Piraí" at bounding box center [477, 166] width 257 height 16
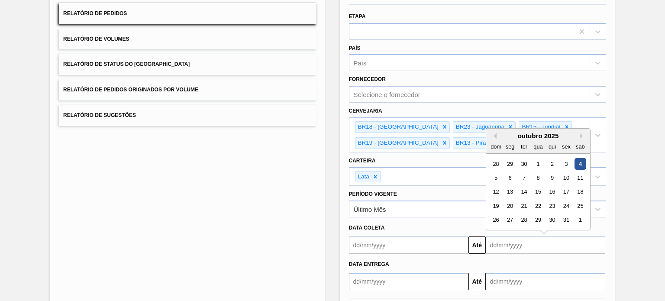
click at [537, 242] on input "text" at bounding box center [546, 245] width 120 height 17
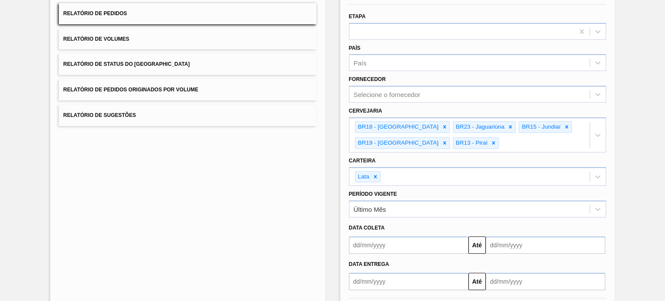
click at [643, 213] on div "Lista de Relatórios Relatório de Pedidos Relatório de Volumes Relatório de Stat…" at bounding box center [332, 153] width 665 height 378
click at [569, 237] on input "text" at bounding box center [546, 245] width 120 height 17
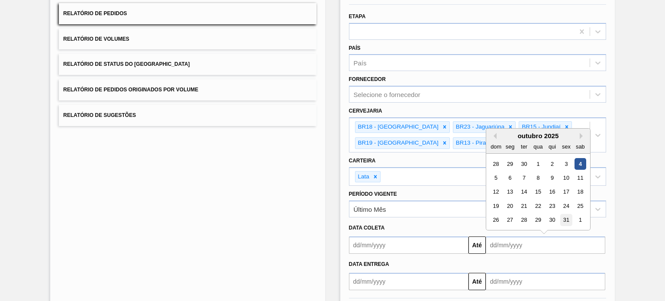
click at [568, 219] on div "31" at bounding box center [567, 220] width 12 height 12
type input "31/10/2025"
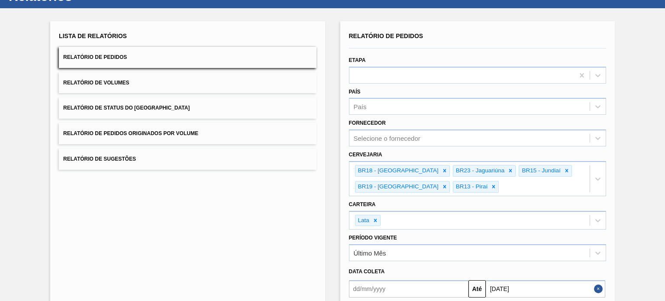
scroll to position [0, 0]
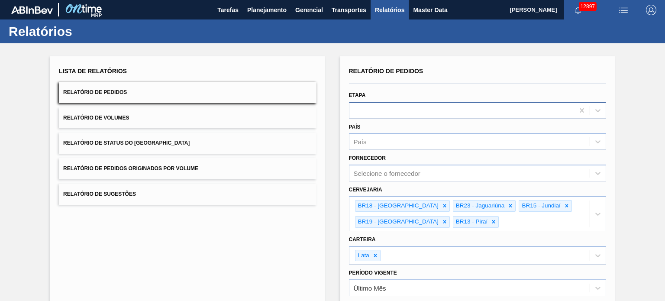
click at [420, 106] on div at bounding box center [462, 110] width 225 height 13
type input "fat"
drag, startPoint x: 376, startPoint y: 111, endPoint x: 338, endPoint y: 114, distance: 37.8
click at [338, 114] on div "Lista de Relatórios Relatório de Pedidos Relatório de Volumes Relatório de Stat…" at bounding box center [332, 232] width 665 height 378
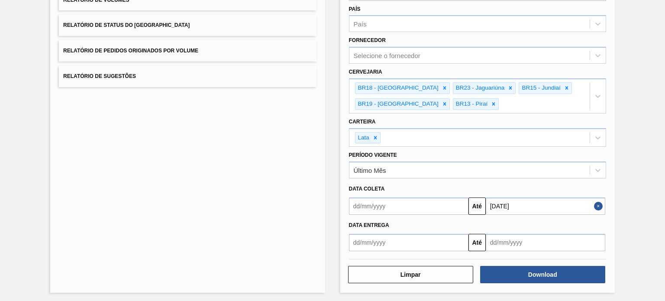
click at [411, 198] on input "text" at bounding box center [409, 206] width 120 height 17
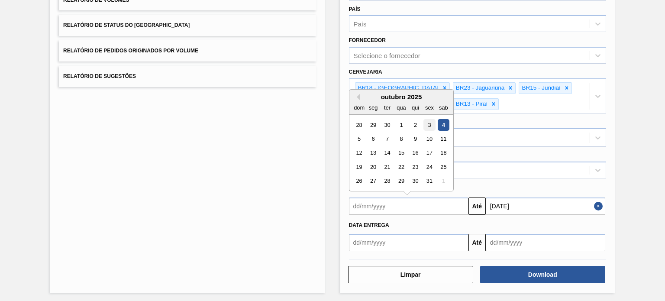
click at [430, 123] on div "3" at bounding box center [430, 125] width 12 height 12
type input "03/10/2025"
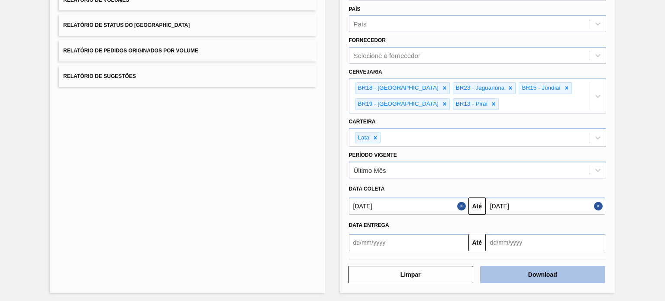
click at [524, 269] on button "Download" at bounding box center [542, 274] width 125 height 17
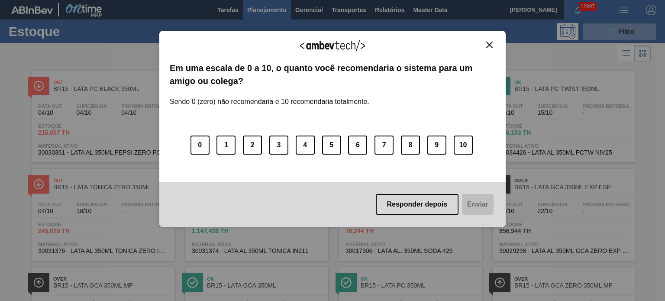
click at [492, 44] on img "Close" at bounding box center [490, 45] width 6 height 6
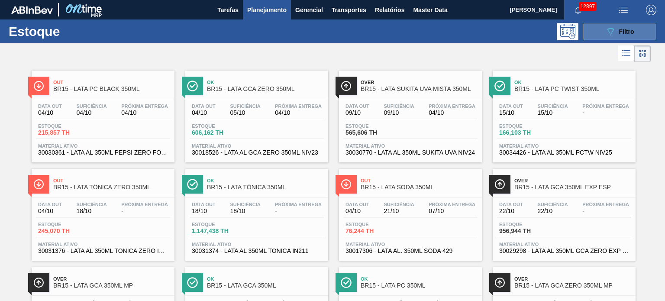
click at [600, 32] on button "089F7B8B-B2A5-4AFE-B5C0-19BA573D28AC Filtro" at bounding box center [620, 31] width 74 height 17
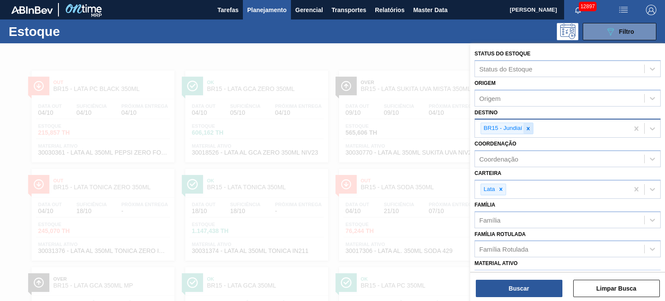
click at [528, 126] on icon at bounding box center [529, 129] width 6 height 6
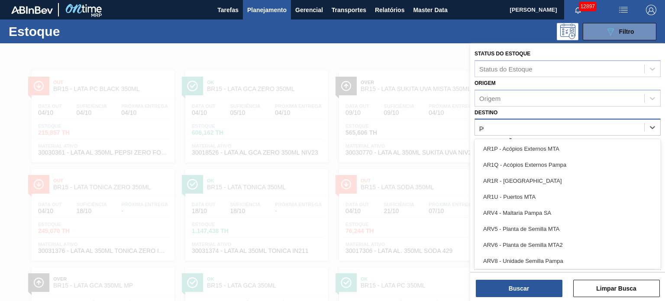
type input "per"
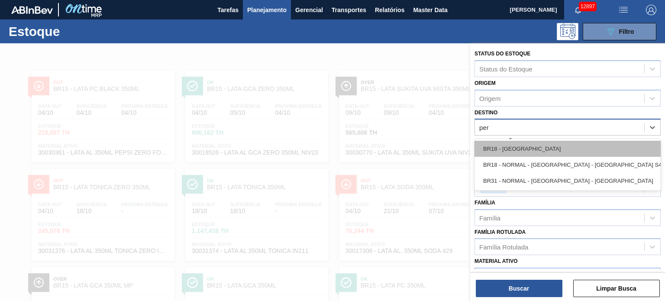
click at [519, 143] on div "BR18 - Pernambuco" at bounding box center [568, 149] width 186 height 16
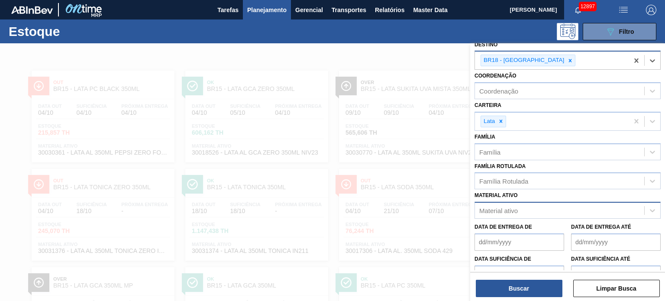
scroll to position [114, 0]
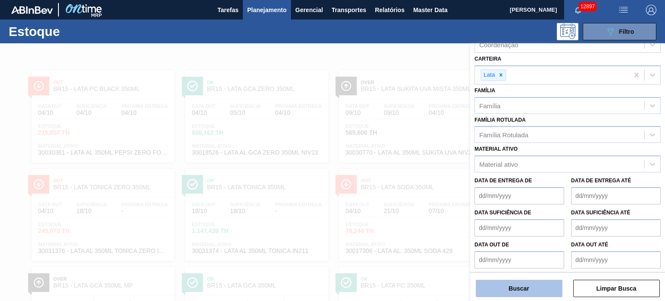
click at [527, 285] on button "Buscar" at bounding box center [519, 288] width 87 height 17
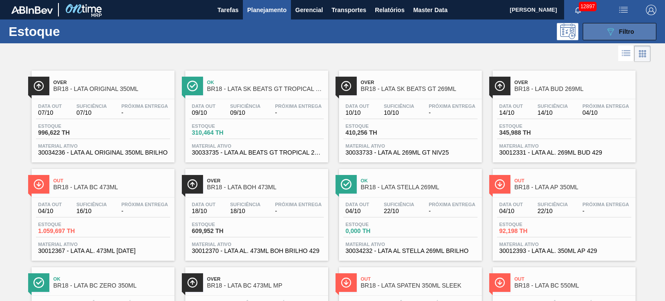
click at [625, 36] on button "089F7B8B-B2A5-4AFE-B5C0-19BA573D28AC Filtro" at bounding box center [620, 31] width 74 height 17
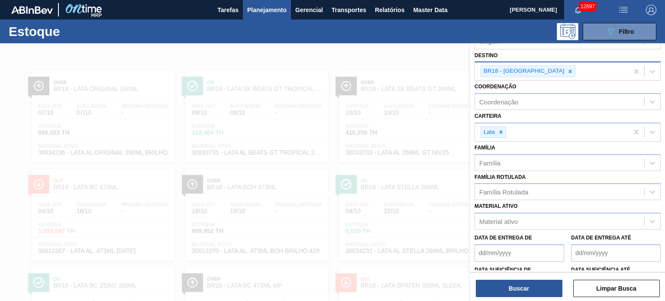
scroll to position [0, 0]
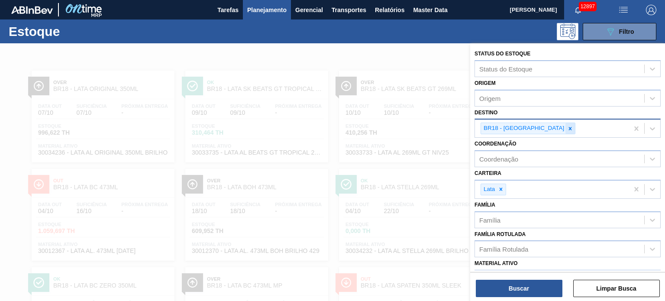
click at [566, 123] on div at bounding box center [571, 128] width 10 height 11
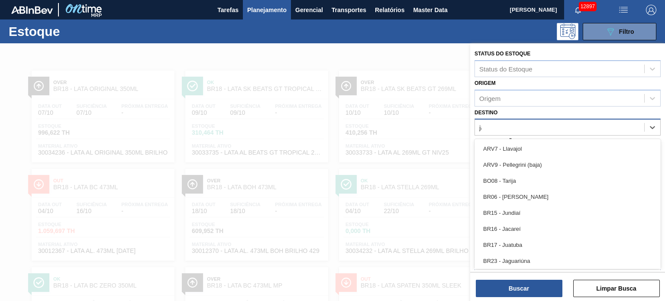
type input "jagu"
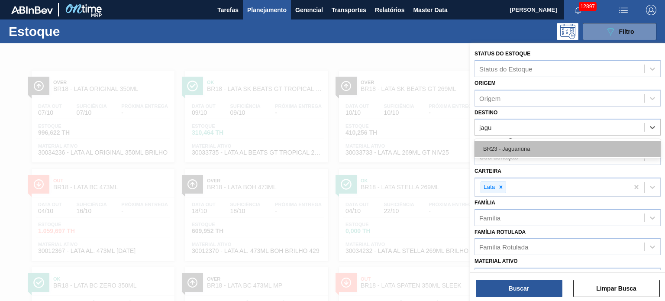
click at [520, 149] on div "BR23 - Jaguariúna" at bounding box center [568, 149] width 186 height 16
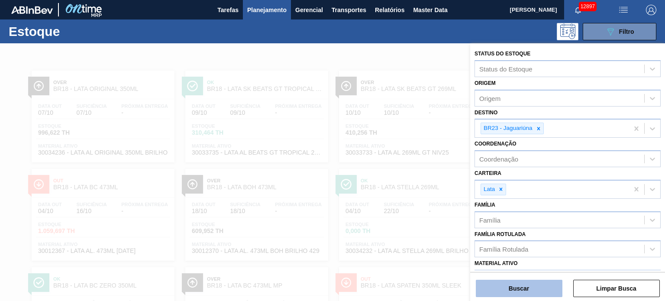
click at [521, 286] on button "Buscar" at bounding box center [519, 288] width 87 height 17
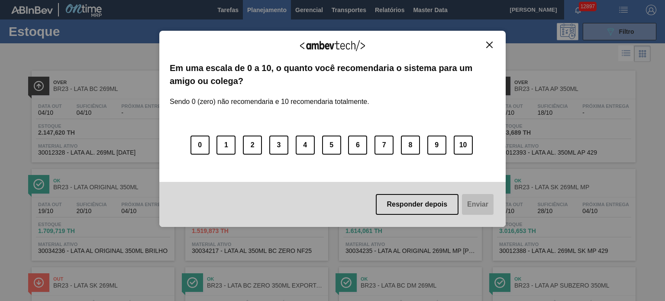
click at [490, 45] on img "Close" at bounding box center [490, 45] width 6 height 6
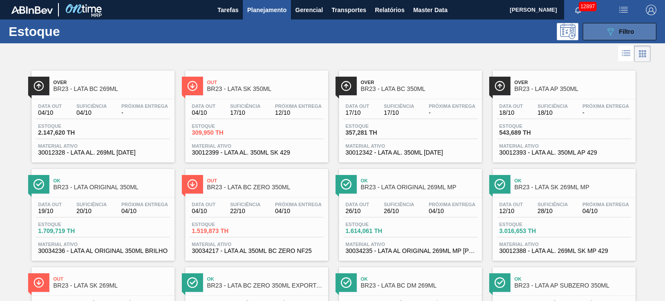
click at [629, 35] on span "Filtro" at bounding box center [627, 31] width 15 height 7
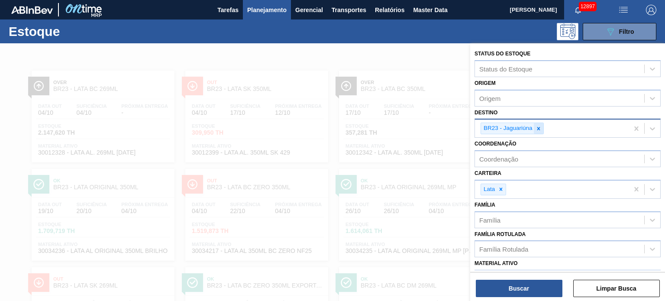
click at [541, 129] on icon at bounding box center [539, 129] width 6 height 6
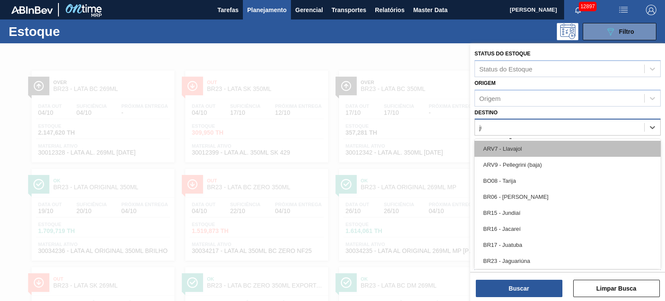
type input "jun"
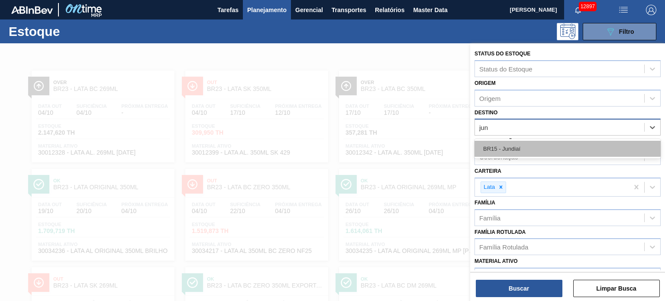
click at [511, 149] on div "BR15 - Jundiaí" at bounding box center [568, 149] width 186 height 16
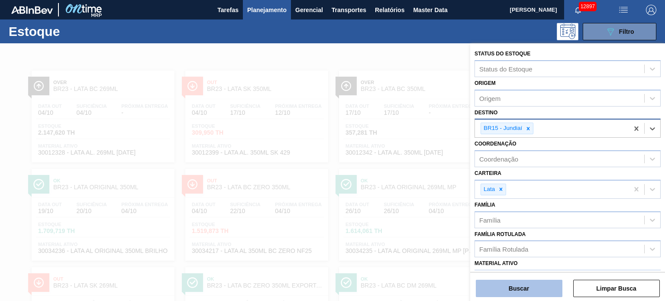
click at [515, 284] on button "Buscar" at bounding box center [519, 288] width 87 height 17
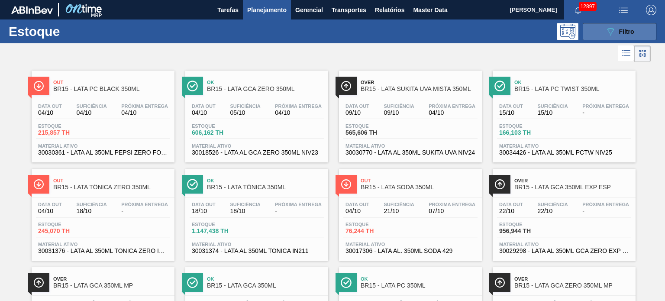
click at [621, 34] on span "Filtro" at bounding box center [627, 31] width 15 height 7
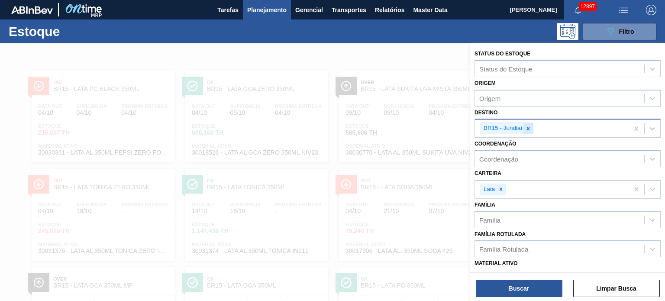
click at [527, 127] on icon at bounding box center [529, 129] width 6 height 6
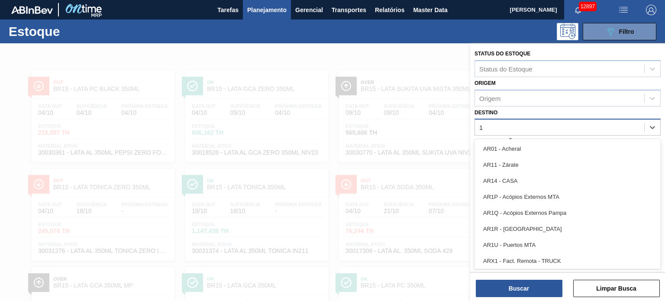
type input "19"
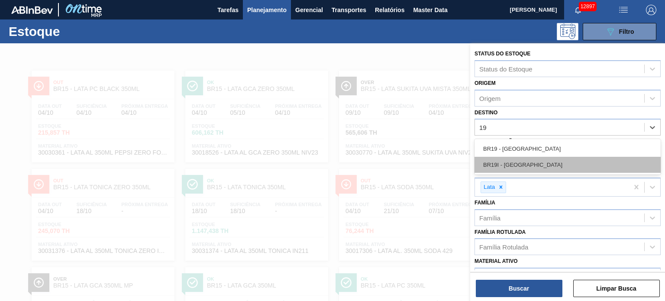
click at [536, 157] on div "BR19I - Nova Rio" at bounding box center [568, 165] width 186 height 16
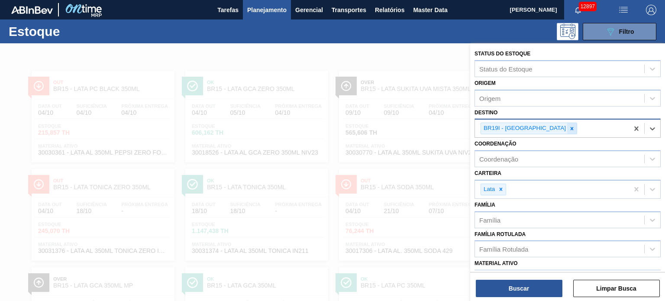
click at [571, 128] on icon at bounding box center [572, 128] width 3 height 3
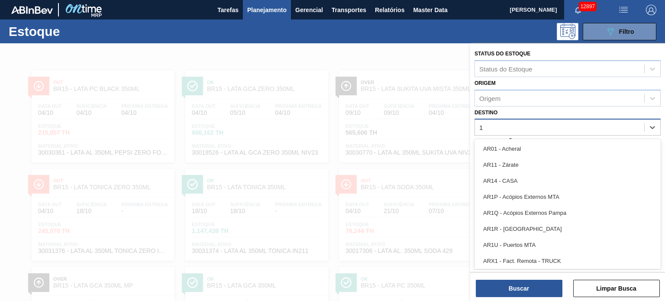
type input "19"
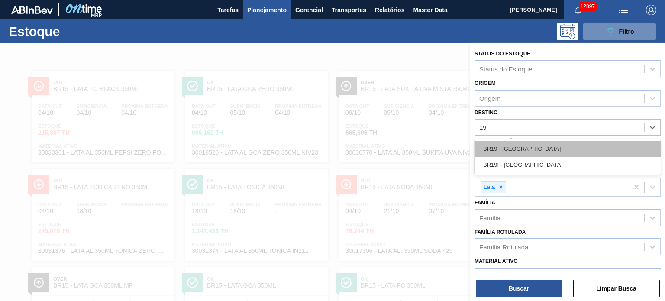
click at [535, 146] on div "BR19 - Nova Rio" at bounding box center [568, 149] width 186 height 16
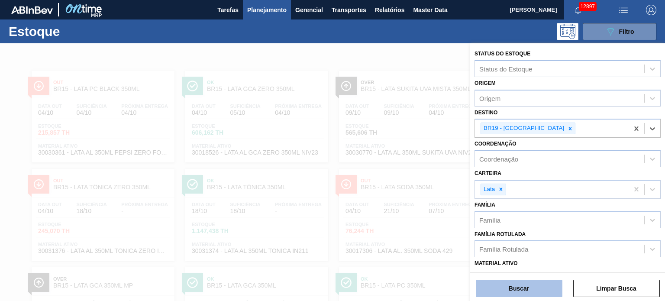
click at [532, 294] on button "Buscar" at bounding box center [519, 288] width 87 height 17
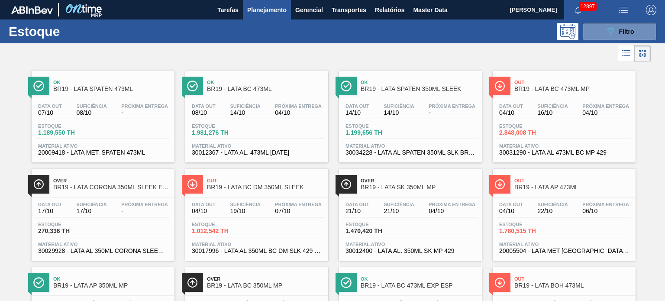
drag, startPoint x: 412, startPoint y: 188, endPoint x: 434, endPoint y: 193, distance: 22.2
click at [434, 193] on div "Over BR19 - LATA SK 350ML MP" at bounding box center [419, 184] width 117 height 19
click at [641, 32] on button "089F7B8B-B2A5-4AFE-B5C0-19BA573D28AC Filtro" at bounding box center [620, 31] width 74 height 17
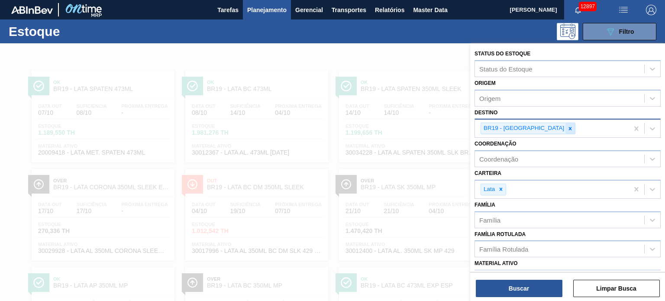
click at [569, 127] on icon at bounding box center [570, 128] width 3 height 3
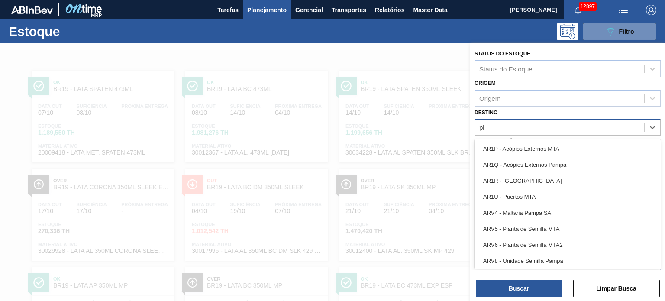
type input "pir"
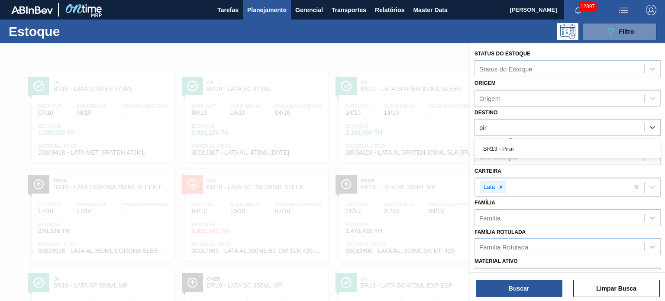
drag, startPoint x: 532, startPoint y: 143, endPoint x: 536, endPoint y: 177, distance: 33.5
click at [532, 143] on div "BR13 - Piraí" at bounding box center [568, 149] width 186 height 16
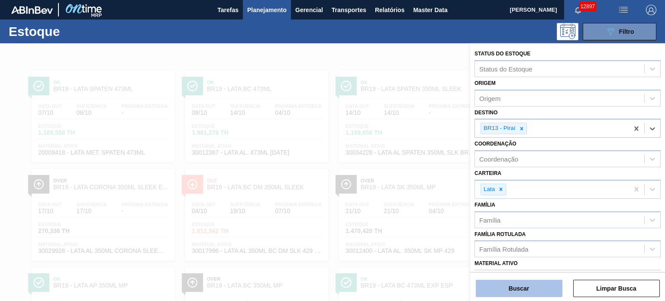
click at [531, 296] on button "Buscar" at bounding box center [519, 288] width 87 height 17
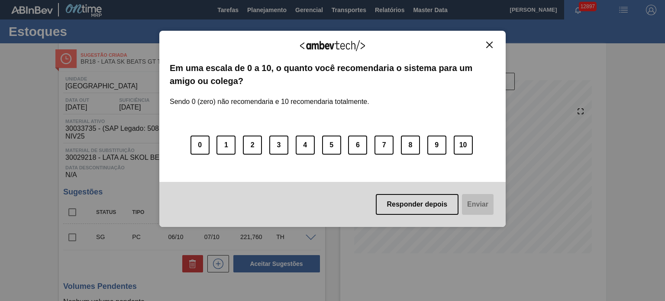
click at [491, 43] on img "Close" at bounding box center [490, 45] width 6 height 6
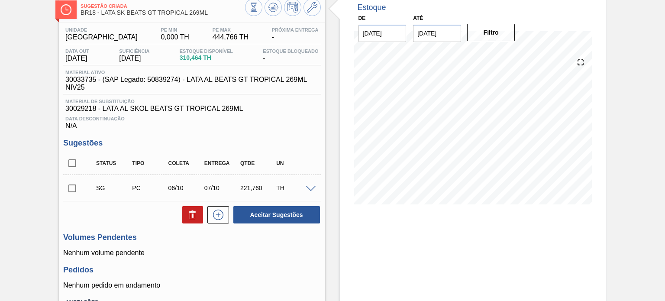
scroll to position [87, 0]
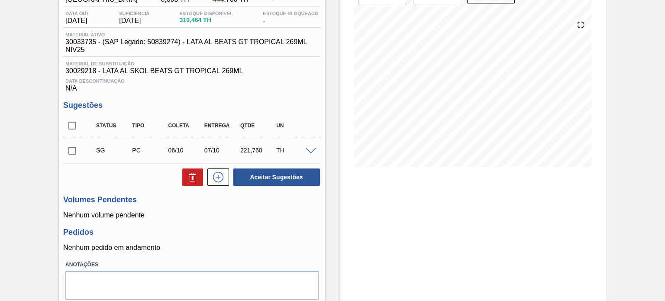
click at [310, 150] on span at bounding box center [311, 151] width 10 height 6
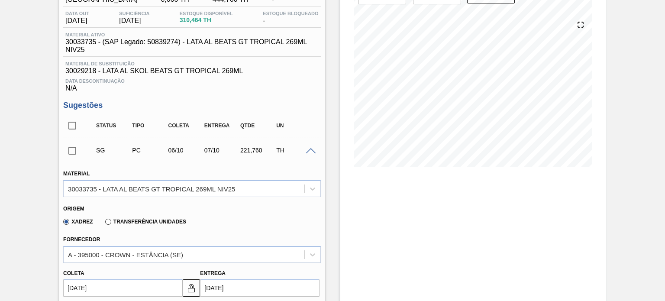
scroll to position [130, 0]
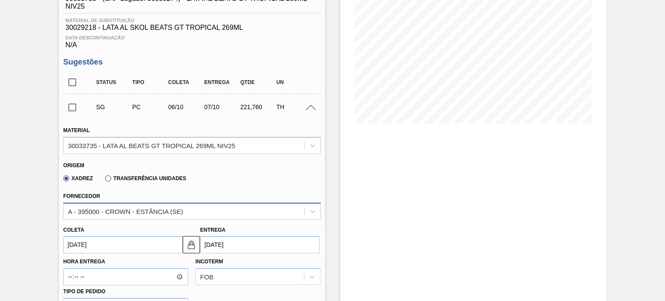
click at [126, 204] on div "A - 395000 - CROWN - ESTÂNCIA (SE)" at bounding box center [191, 211] width 257 height 17
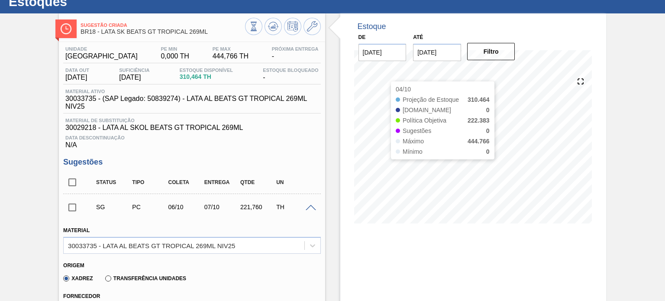
scroll to position [0, 0]
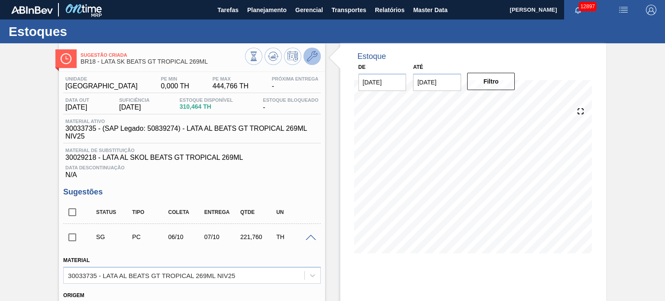
click at [310, 54] on icon at bounding box center [312, 56] width 10 height 10
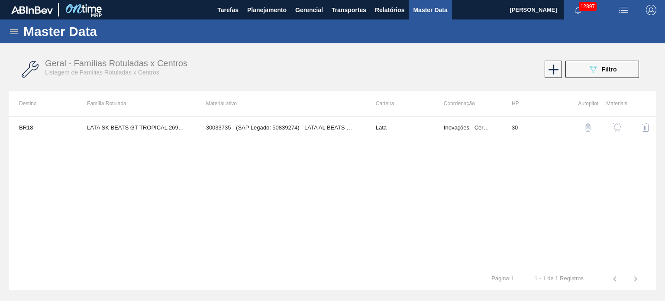
click at [622, 123] on button "button" at bounding box center [617, 127] width 21 height 21
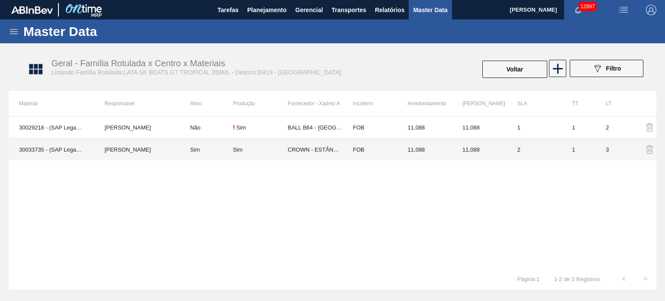
click at [198, 149] on td "Sim" at bounding box center [206, 150] width 53 height 22
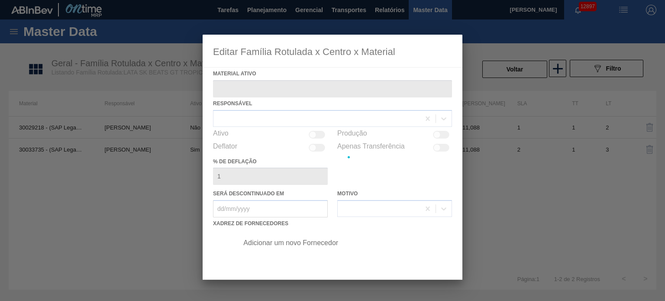
type ativo "30033735 - (SAP Legado: 50839274) - LATA AL BEATS GT TROPICAL 269ML NIV25"
checkbox input "true"
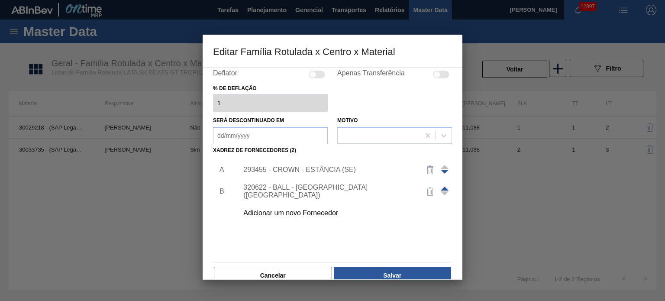
scroll to position [88, 0]
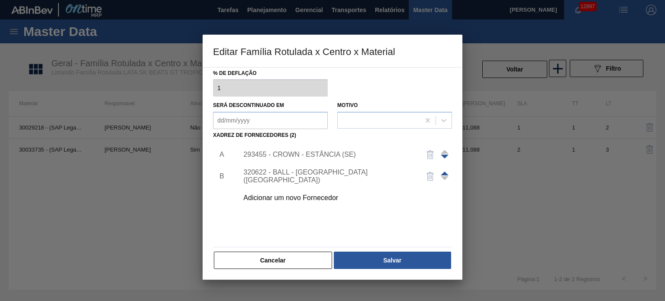
click at [286, 195] on div "Adicionar um novo Fornecedor" at bounding box center [328, 198] width 170 height 8
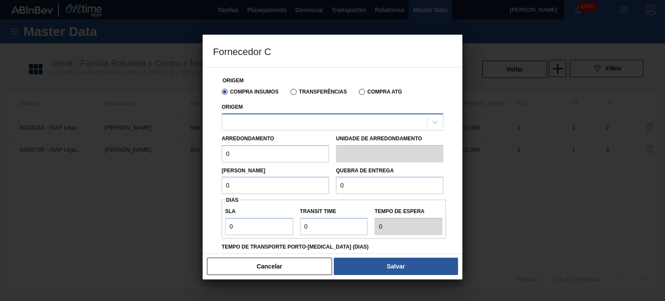
click at [309, 124] on div at bounding box center [324, 122] width 205 height 13
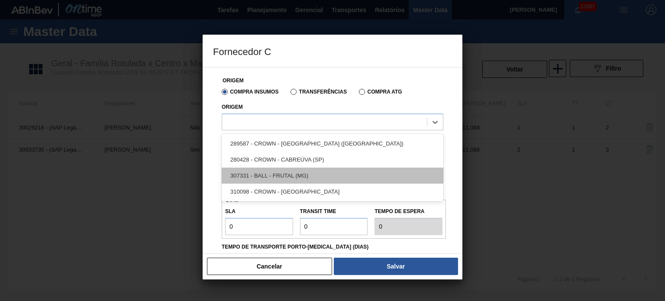
click at [301, 180] on div "307331 - BALL - FRUTAL (MG)" at bounding box center [333, 176] width 222 height 16
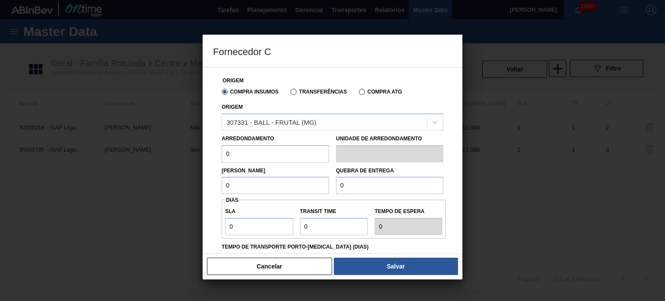
drag, startPoint x: 224, startPoint y: 158, endPoint x: 199, endPoint y: 159, distance: 24.7
click at [199, 159] on div "Fornecedor C Origem Compra Insumos Transferências Compra ATG Origem 307331 - BA…" at bounding box center [332, 150] width 665 height 301
type input "11"
drag, startPoint x: 217, startPoint y: 195, endPoint x: 217, endPoint y: 190, distance: 5.2
click at [214, 191] on div "Origem Compra Insumos Transferências Compra ATG Origem 307331 - BALL - FRUTAL (…" at bounding box center [332, 218] width 239 height 301
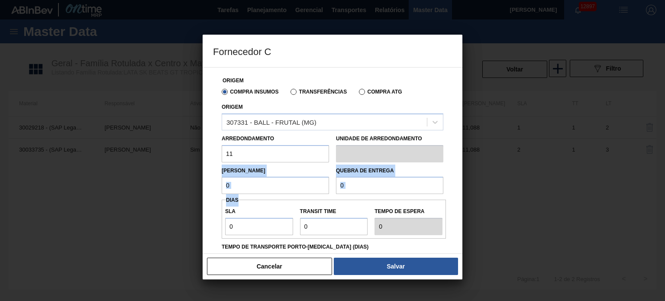
click at [261, 183] on input "0" at bounding box center [275, 185] width 107 height 17
drag, startPoint x: 212, startPoint y: 185, endPoint x: 204, endPoint y: 184, distance: 7.9
click at [205, 184] on div "Origem Compra Insumos Transferências Compra ATG Origem 307331 - BALL - FRUTAL (…" at bounding box center [333, 160] width 260 height 187
click at [367, 184] on input "0" at bounding box center [389, 185] width 107 height 17
click at [258, 190] on input "11" at bounding box center [275, 185] width 107 height 17
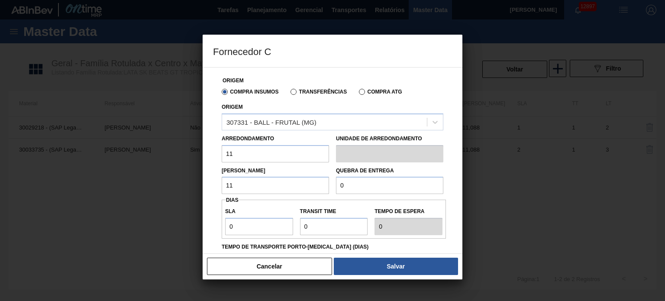
type input "11,088"
drag, startPoint x: 362, startPoint y: 184, endPoint x: 326, endPoint y: 188, distance: 36.2
click at [326, 188] on div "Lote Mínimo 11,088 Quebra de entrega 0" at bounding box center [332, 178] width 229 height 32
type input "221,76"
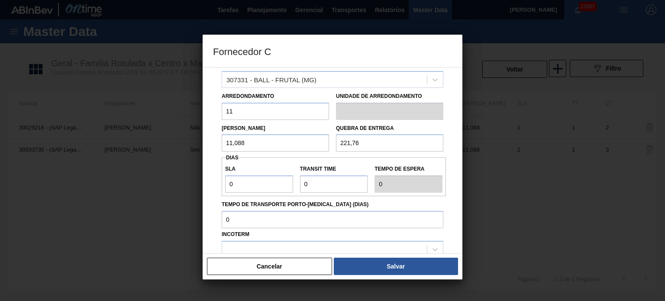
scroll to position [87, 0]
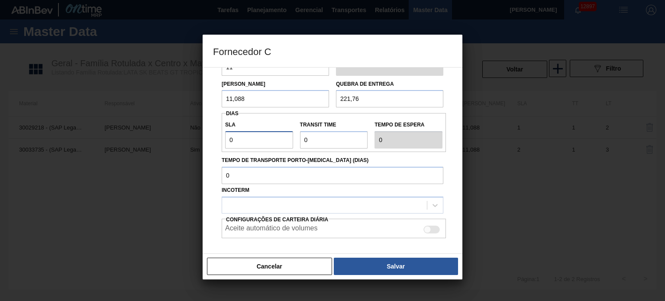
drag, startPoint x: 249, startPoint y: 146, endPoint x: 213, endPoint y: 146, distance: 35.5
click at [213, 146] on div "Origem Compra Insumos Transferências Compra ATG Origem 307331 - BALL - FRUTAL (…" at bounding box center [332, 131] width 239 height 301
type input "2"
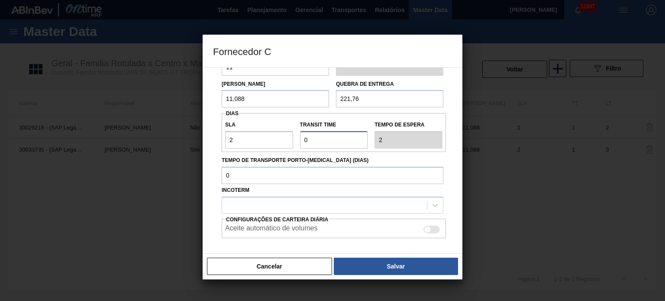
click at [336, 141] on input "Transit Time" at bounding box center [334, 139] width 68 height 17
drag, startPoint x: 326, startPoint y: 140, endPoint x: 282, endPoint y: 141, distance: 43.3
click at [282, 141] on div "SLA 2 Transit Time Tempo de espera 2" at bounding box center [334, 133] width 224 height 32
type input "5"
type input "7"
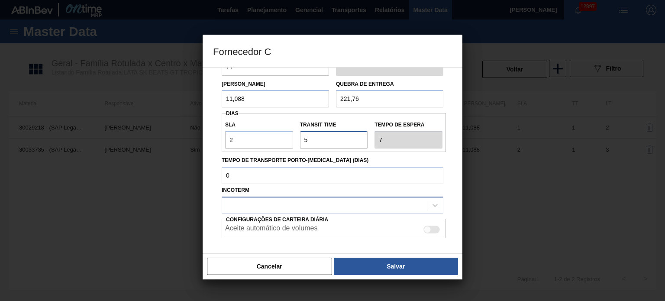
type input "5"
click at [299, 206] on div at bounding box center [324, 205] width 205 height 13
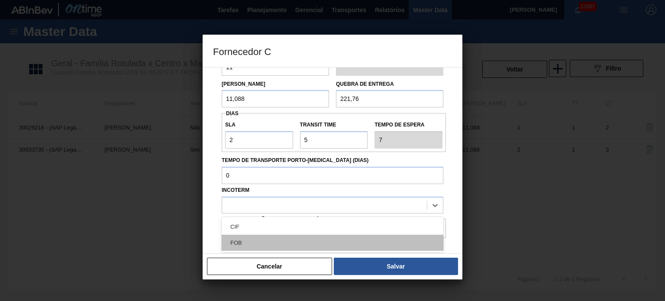
click at [279, 239] on div "FOB" at bounding box center [333, 243] width 222 height 16
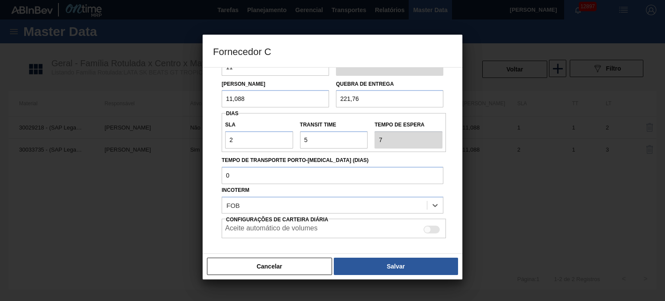
scroll to position [124, 0]
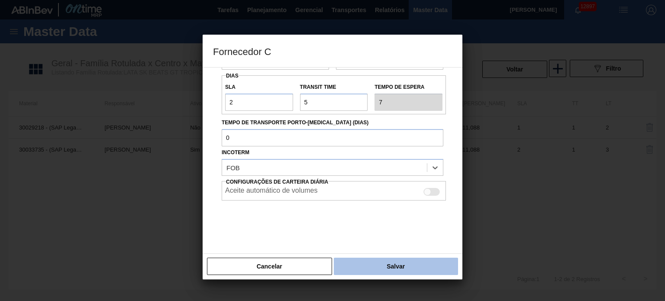
click at [372, 258] on button "Salvar" at bounding box center [396, 266] width 124 height 17
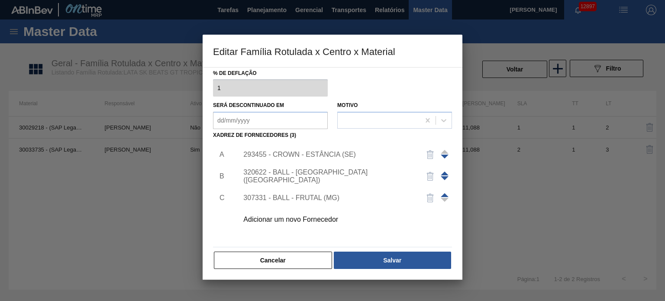
click at [446, 195] on span at bounding box center [445, 195] width 8 height 4
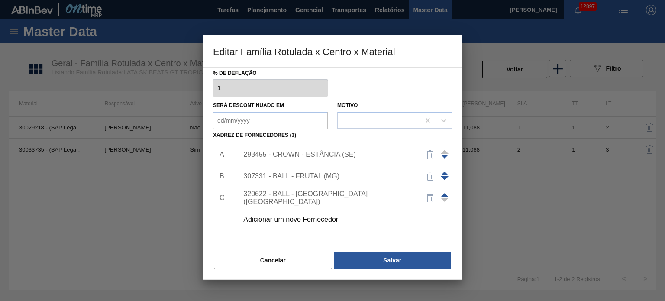
click at [446, 172] on span at bounding box center [445, 174] width 8 height 4
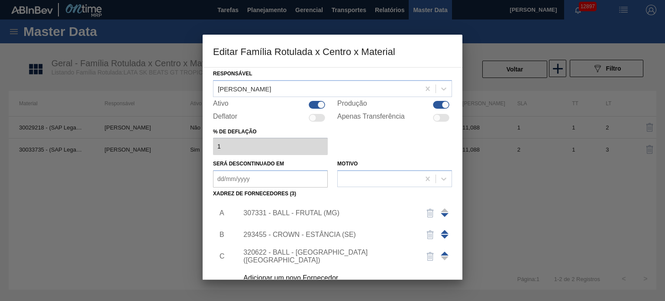
scroll to position [87, 0]
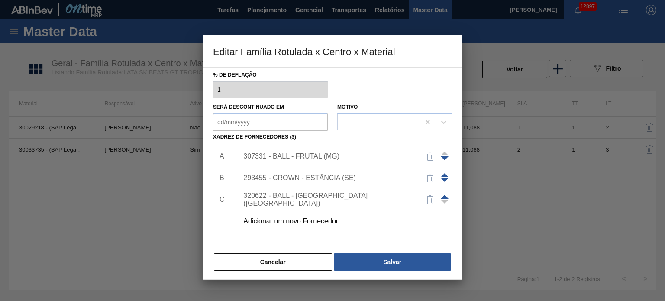
click at [444, 158] on span at bounding box center [445, 158] width 8 height 4
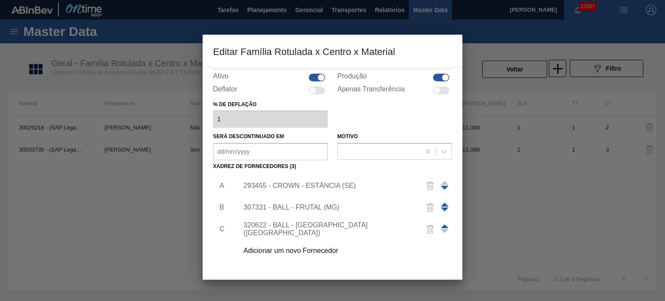
scroll to position [88, 0]
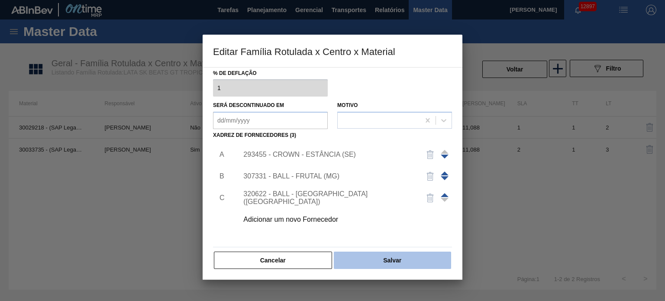
click at [370, 266] on button "Salvar" at bounding box center [392, 260] width 117 height 17
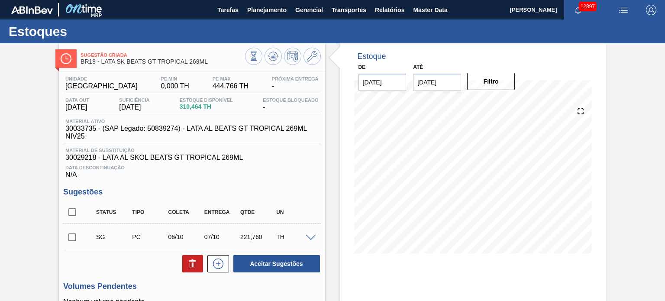
scroll to position [87, 0]
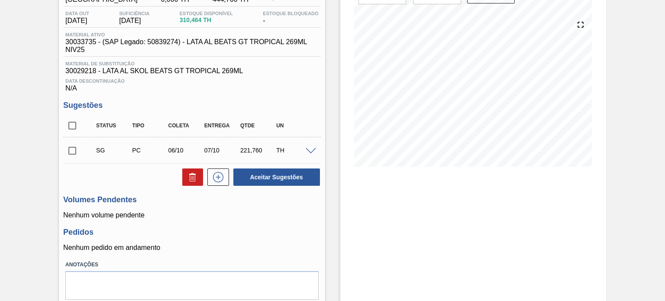
click at [308, 149] on span at bounding box center [311, 151] width 10 height 6
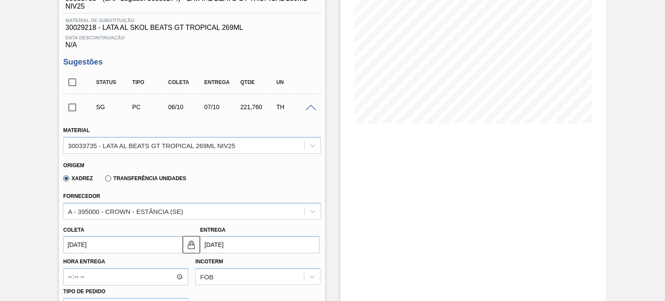
scroll to position [217, 0]
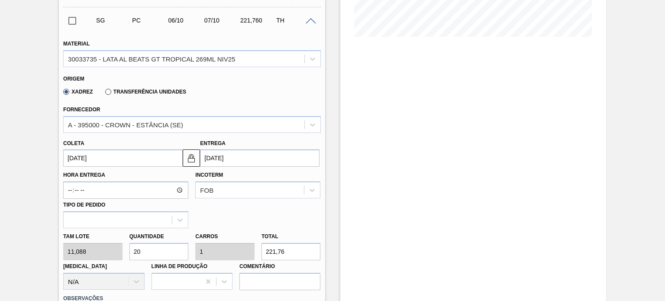
click at [164, 136] on div "Coleta 06/10/2025 Entrega 07/10/2025" at bounding box center [192, 151] width 264 height 32
click at [173, 127] on div "A - 395000 - CROWN - ESTÂNCIA (SE)" at bounding box center [125, 124] width 115 height 7
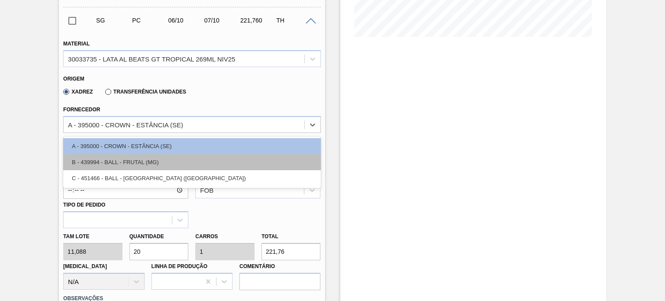
click at [157, 158] on div "B - 439994 - BALL - FRUTAL (MG)" at bounding box center [191, 162] width 257 height 16
type input "11/10/2025"
type input "11,000"
type input "20,16"
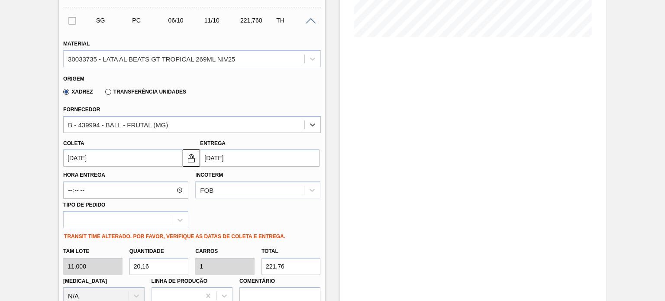
click at [124, 161] on input "[DATE]" at bounding box center [123, 157] width 120 height 17
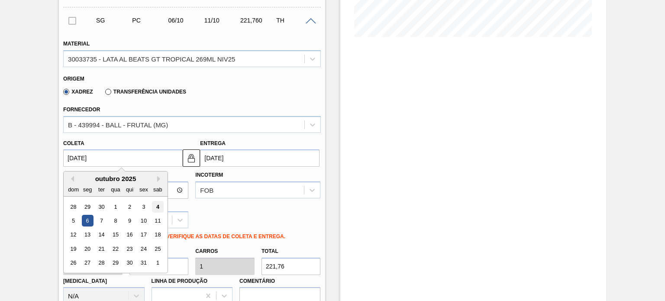
click at [154, 204] on div "4" at bounding box center [158, 207] width 12 height 12
type input "[DATE]"
type input "09/10/2025"
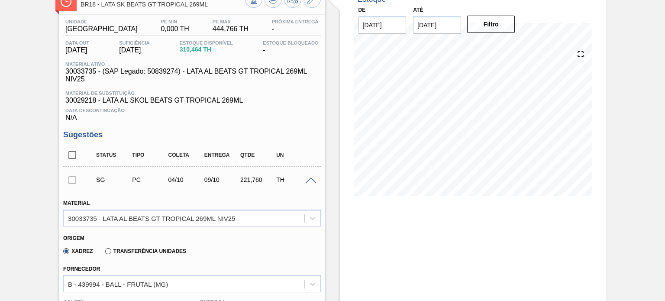
scroll to position [0, 0]
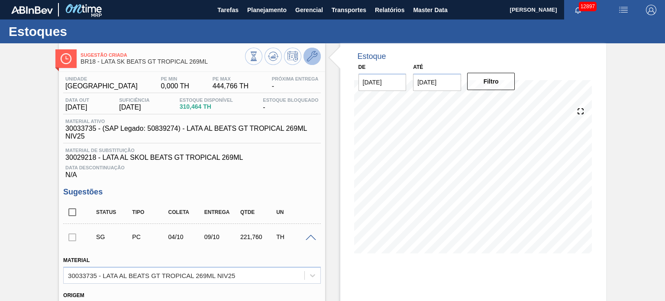
click at [308, 58] on icon at bounding box center [312, 56] width 10 height 10
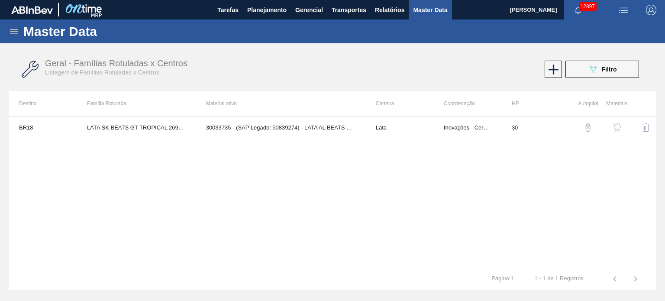
click at [615, 124] on img "button" at bounding box center [617, 127] width 9 height 9
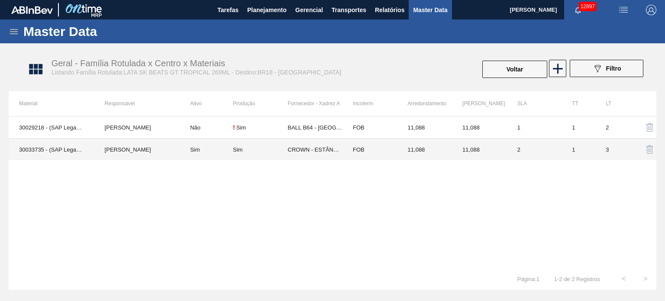
click at [201, 144] on td "Sim" at bounding box center [206, 150] width 53 height 22
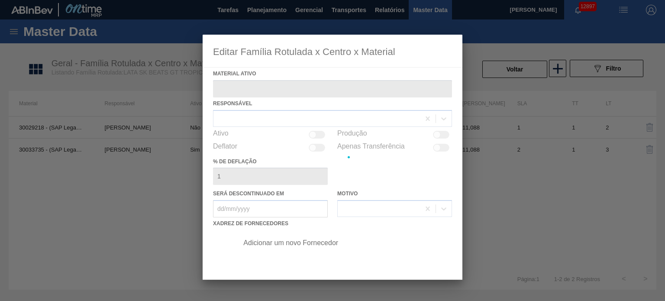
type ativo "30033735 - (SAP Legado: 50839274) - LATA AL BEATS GT TROPICAL 269ML NIV25"
checkbox input "true"
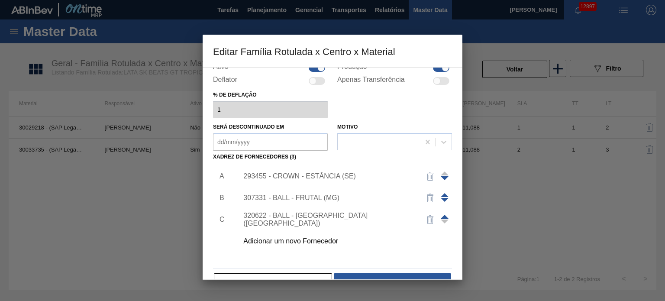
scroll to position [87, 0]
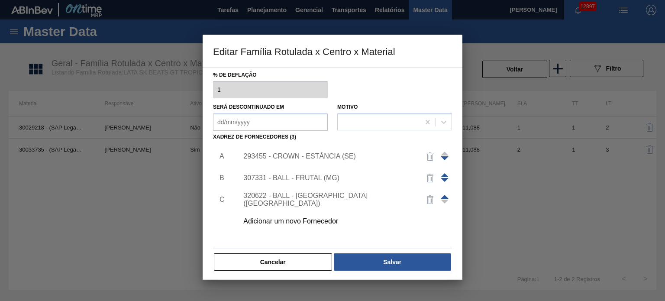
click at [314, 179] on div "307331 - BALL - FRUTAL (MG)" at bounding box center [328, 178] width 170 height 8
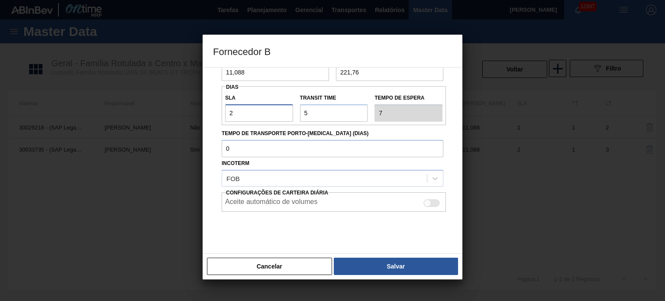
click at [163, 114] on div "Fornecedor B Origem Compra Insumos 307331 - BALL - FRUTAL (MG) Arredondamento 1…" at bounding box center [332, 150] width 665 height 301
type input "0"
type input "5"
type input "NaN"
type input "1"
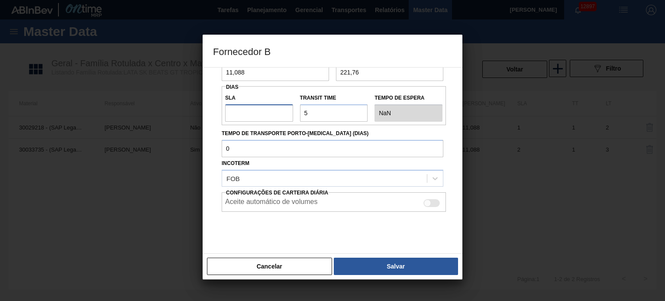
type input "6"
type input "1"
drag, startPoint x: 325, startPoint y: 113, endPoint x: 317, endPoint y: 112, distance: 8.7
click at [318, 112] on input "Transit Time" at bounding box center [334, 112] width 68 height 17
type input "NaN"
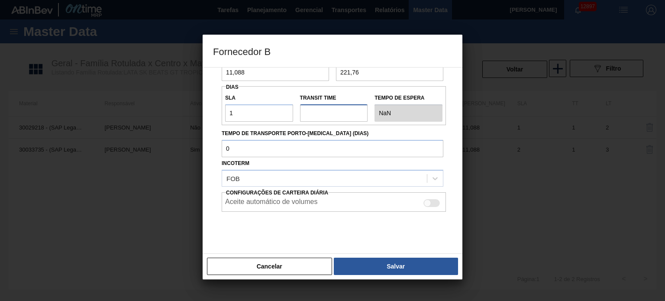
type input "4"
type input "5"
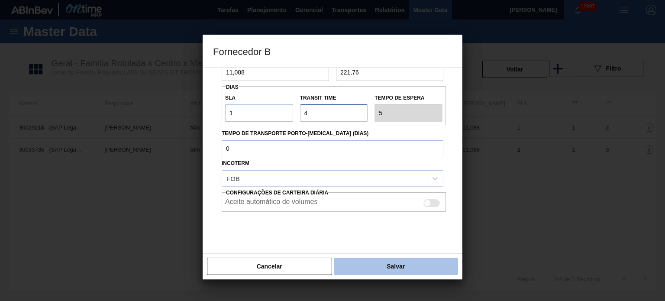
type input "4"
click at [395, 270] on button "Salvar" at bounding box center [396, 266] width 124 height 17
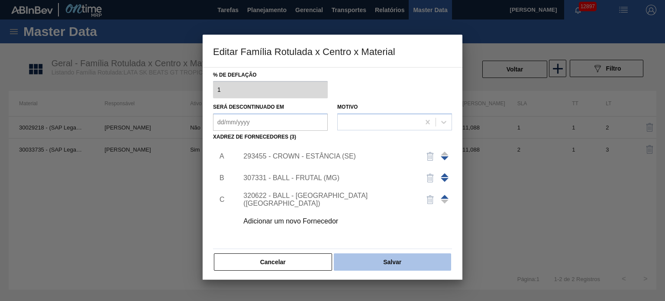
click at [391, 266] on button "Salvar" at bounding box center [392, 261] width 117 height 17
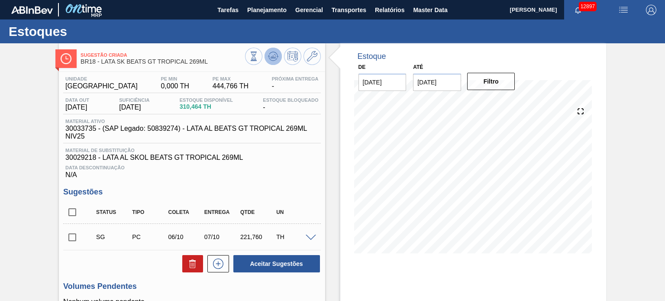
click at [275, 55] on icon at bounding box center [273, 56] width 10 height 10
click at [307, 237] on span at bounding box center [311, 238] width 10 height 6
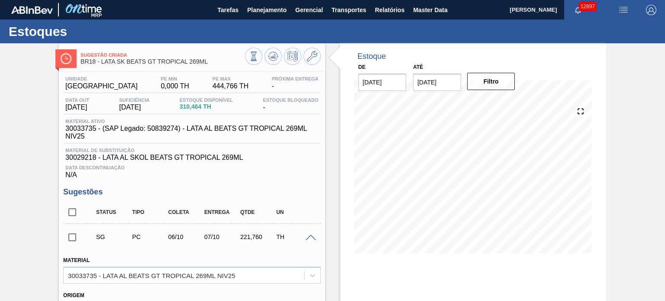
scroll to position [173, 0]
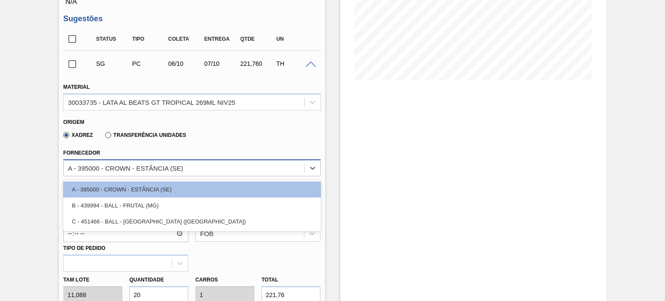
click at [194, 168] on div "A - 395000 - CROWN - ESTÂNCIA (SE)" at bounding box center [184, 168] width 240 height 13
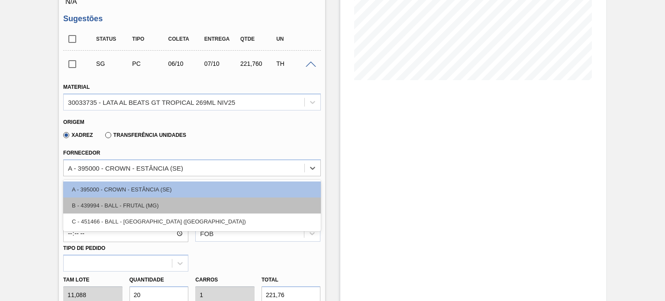
click at [158, 201] on div "B - 439994 - BALL - FRUTAL (MG)" at bounding box center [191, 206] width 257 height 16
type input "10/10/2025"
type input "11,000"
type input "20,16"
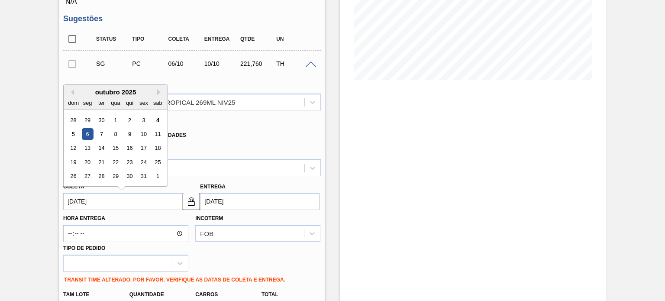
click at [129, 202] on input "06/10/2025" at bounding box center [123, 201] width 120 height 17
click at [155, 119] on div "4" at bounding box center [158, 120] width 12 height 12
type input "[DATE]"
type input "08/10/2025"
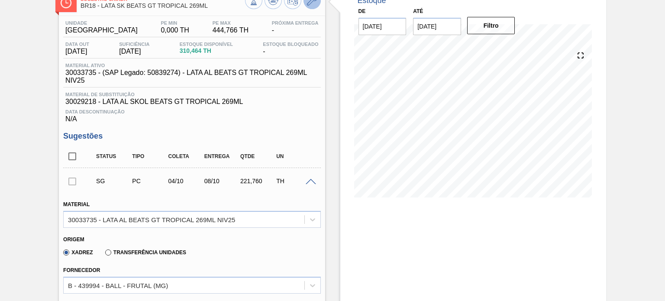
scroll to position [0, 0]
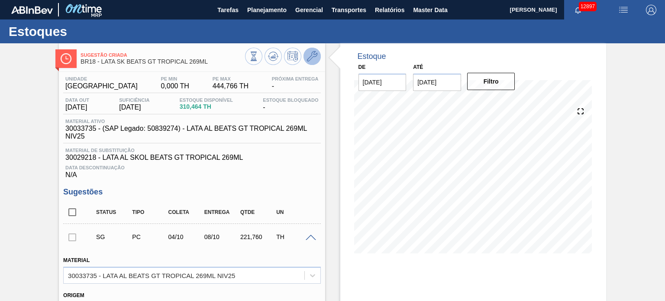
click at [314, 57] on icon at bounding box center [312, 56] width 10 height 10
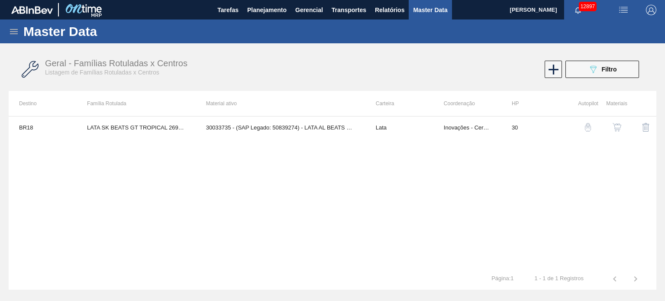
click at [617, 128] on img "button" at bounding box center [617, 127] width 9 height 9
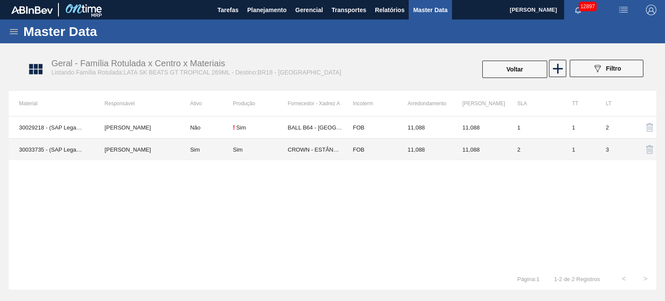
click at [230, 150] on td "Sim" at bounding box center [206, 150] width 53 height 22
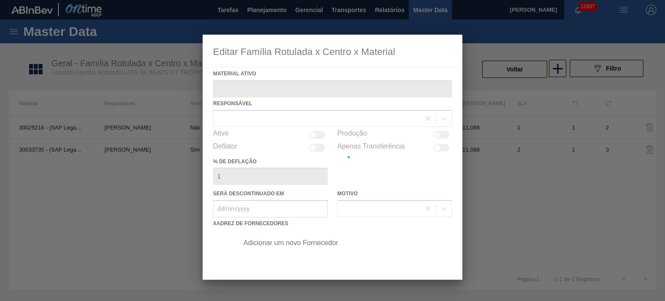
type ativo "30033735 - (SAP Legado: 50839274) - LATA AL BEATS GT TROPICAL 269ML NIV25"
checkbox input "true"
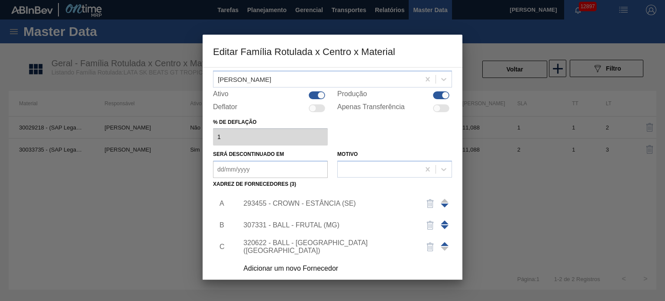
scroll to position [87, 0]
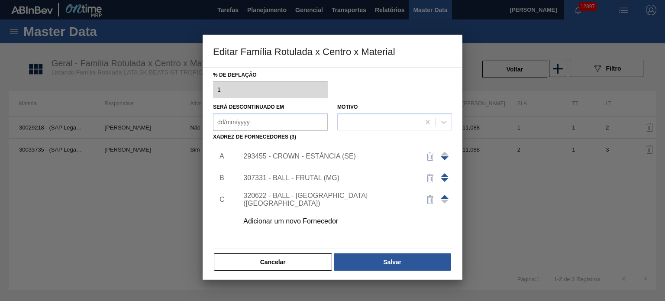
click at [312, 178] on div "307331 - BALL - FRUTAL (MG)" at bounding box center [328, 178] width 170 height 8
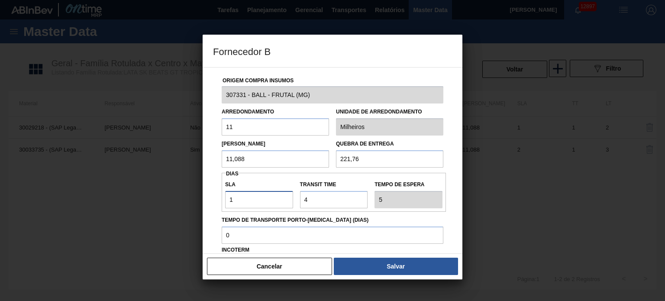
drag, startPoint x: 229, startPoint y: 202, endPoint x: 204, endPoint y: 199, distance: 25.4
click at [212, 200] on div "Origem Compra Insumos 307331 - BALL - FRUTAL (MG) Arredondamento 11 Unidade de …" at bounding box center [333, 160] width 260 height 187
type input "2"
type input "6"
type input "2"
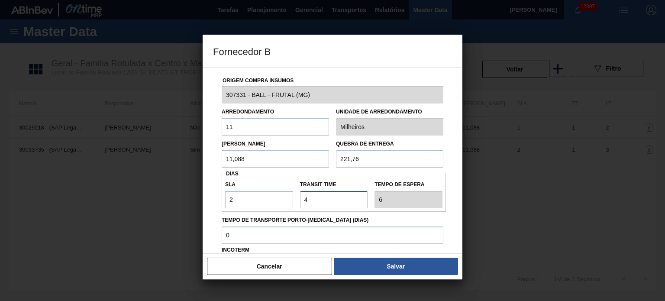
drag, startPoint x: 295, startPoint y: 202, endPoint x: 283, endPoint y: 202, distance: 11.7
click at [284, 202] on div "SLA 2 Transit Time Tempo de espera 6" at bounding box center [334, 192] width 224 height 32
type input "5"
type input "7"
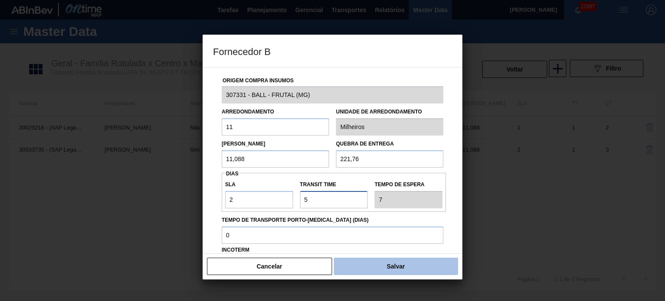
type input "5"
click at [402, 265] on button "Salvar" at bounding box center [396, 266] width 124 height 17
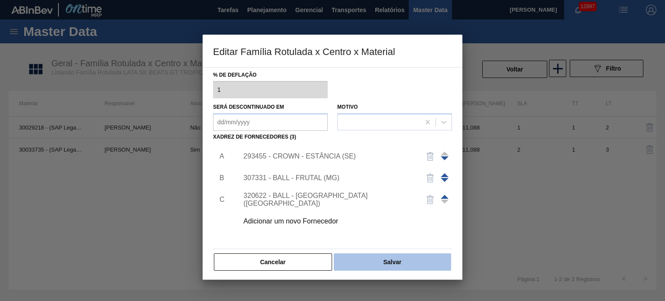
click at [402, 265] on button "Salvar" at bounding box center [392, 261] width 117 height 17
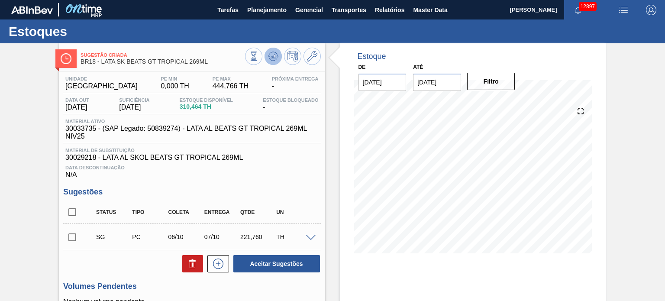
click at [278, 57] on button at bounding box center [273, 56] width 17 height 17
click at [312, 57] on icon at bounding box center [312, 56] width 10 height 10
click at [307, 237] on span at bounding box center [311, 238] width 10 height 6
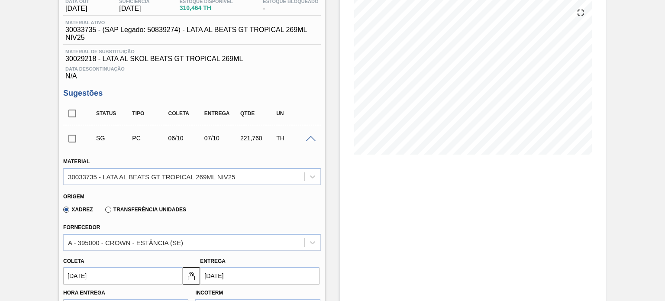
scroll to position [130, 0]
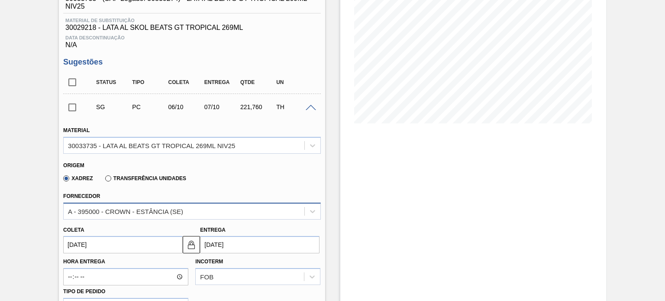
click at [154, 210] on div "A - 395000 - CROWN - ESTÂNCIA (SE)" at bounding box center [125, 211] width 115 height 7
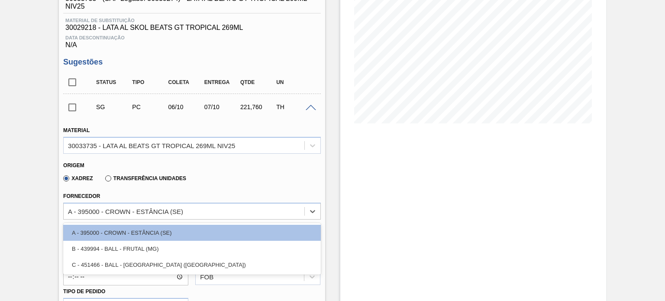
click at [144, 251] on div "B - 439994 - BALL - FRUTAL (MG)" at bounding box center [191, 249] width 257 height 16
type input "11/10/2025"
type input "11,000"
type input "20,16"
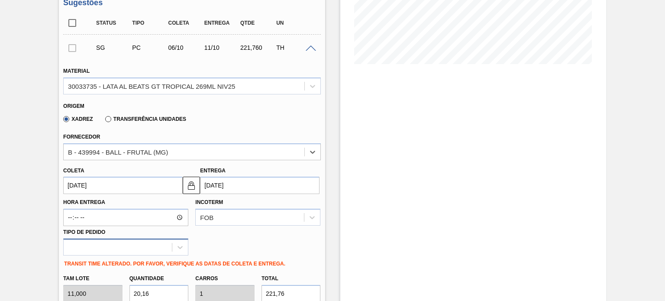
scroll to position [260, 0]
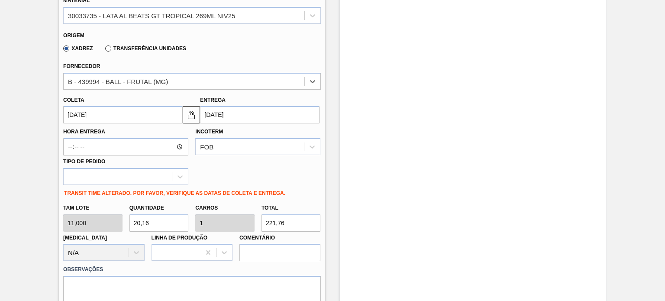
click at [156, 114] on input "[DATE]" at bounding box center [123, 114] width 120 height 17
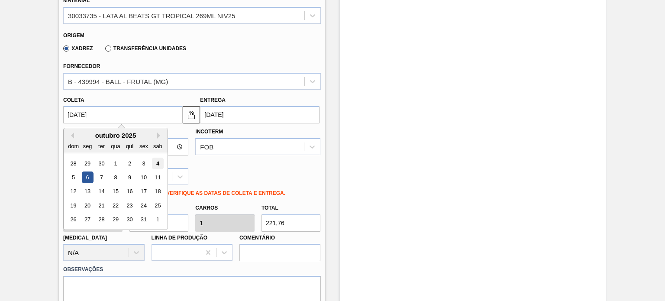
click at [153, 165] on div "4" at bounding box center [158, 164] width 12 height 12
type input "[DATE]"
type input "09/10/2025"
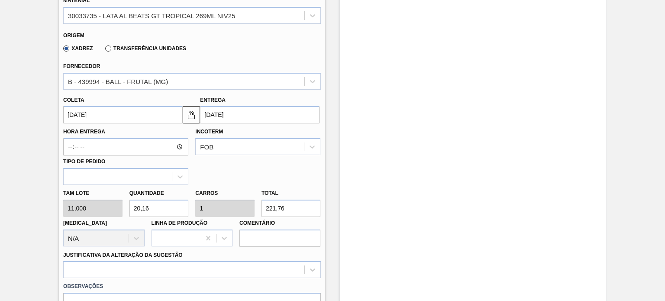
click at [112, 211] on div "Tam lote 11,000 Quantidade 20,16 Carros 1 Total 221,76 Doca N/A Linha de Produç…" at bounding box center [192, 216] width 264 height 62
type input "2"
type input "0,099"
type input "22"
type input "20"
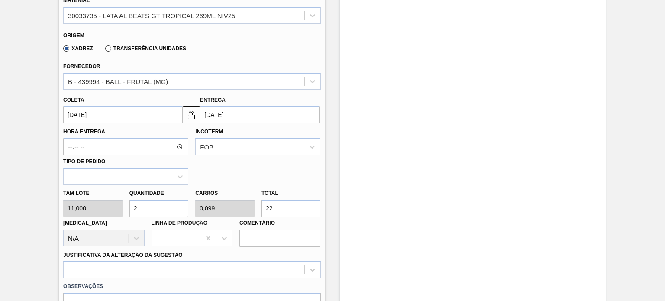
type input "0,992"
type input "220"
drag, startPoint x: 280, startPoint y: 209, endPoint x: 218, endPoint y: 217, distance: 62.5
click at [218, 217] on div "Tam lote 11,000 Quantidade 20 Carros 0,992 Total 220 Doca N/A Linha de Produção…" at bounding box center [192, 216] width 264 height 62
type input "0,182"
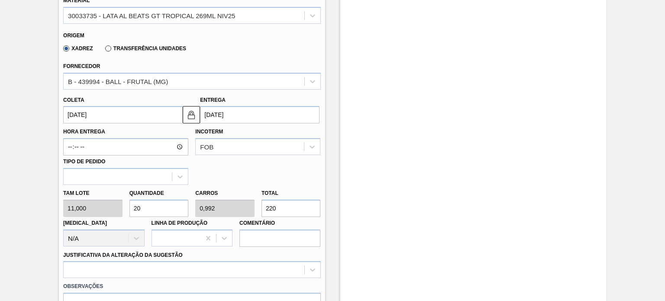
type input "0,009"
type input "2"
type input "1,818"
type input "0,09"
type input "20"
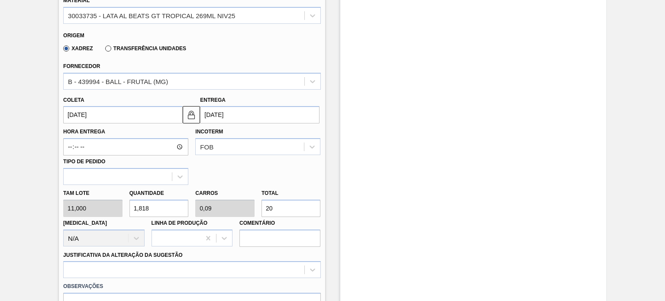
click at [104, 213] on div "Tam lote 11,000 Quantidade 1,818 Carros 0,09 Total 20 Doca N/A Linha de Produçã…" at bounding box center [192, 216] width 264 height 62
type input "2"
type input "0,099"
type input "22"
type input "20"
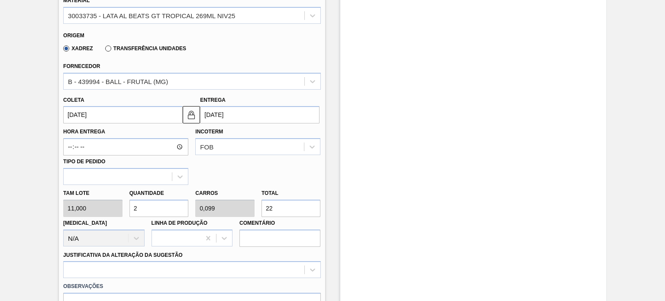
type input "0,992"
type input "220"
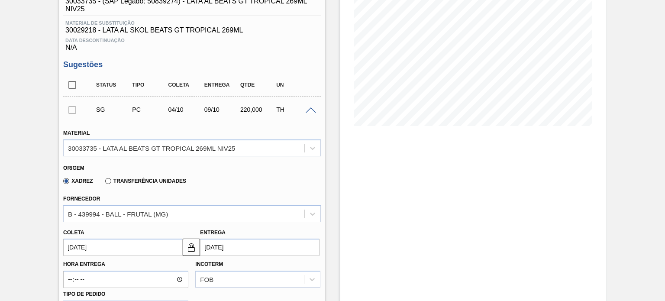
scroll to position [0, 0]
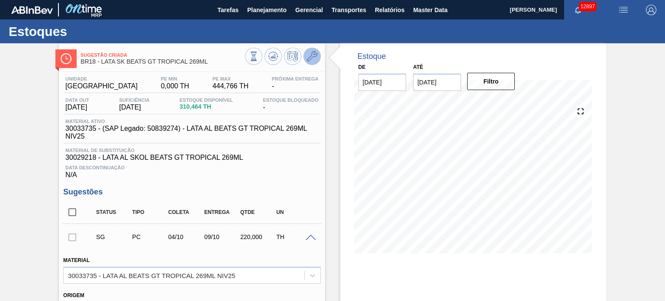
type input "20"
click at [310, 56] on icon at bounding box center [312, 56] width 10 height 10
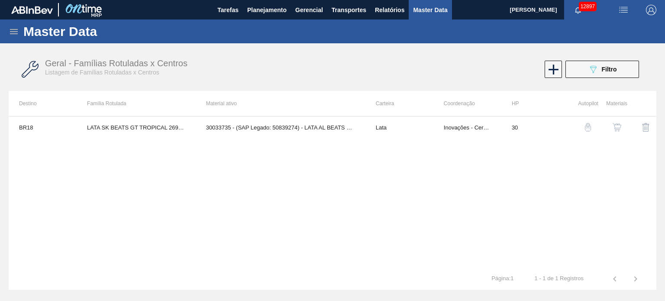
click at [620, 125] on img "button" at bounding box center [617, 127] width 9 height 9
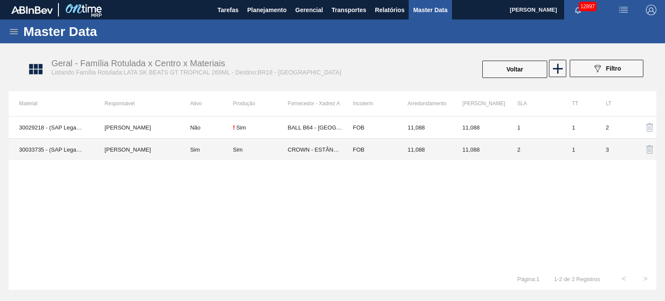
click at [199, 152] on td "Sim" at bounding box center [206, 150] width 53 height 22
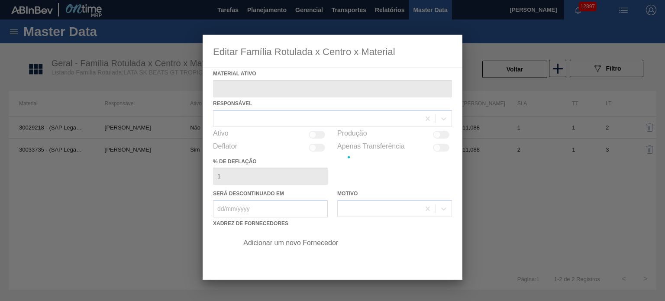
type ativo "30033735 - (SAP Legado: 50839274) - LATA AL BEATS GT TROPICAL 269ML NIV25"
checkbox input "true"
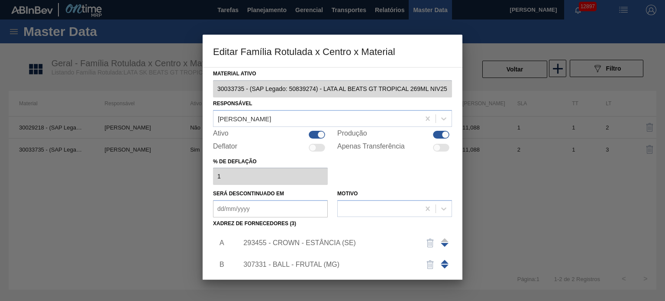
scroll to position [87, 0]
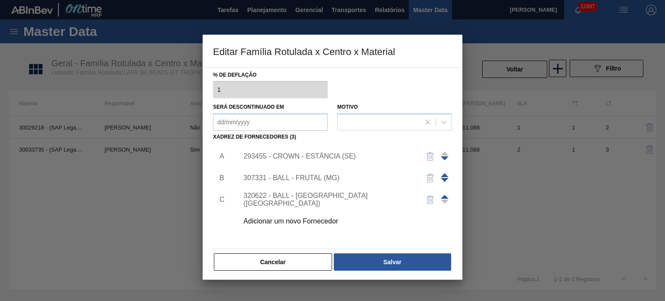
click at [318, 177] on div "307331 - BALL - FRUTAL (MG)" at bounding box center [328, 178] width 170 height 8
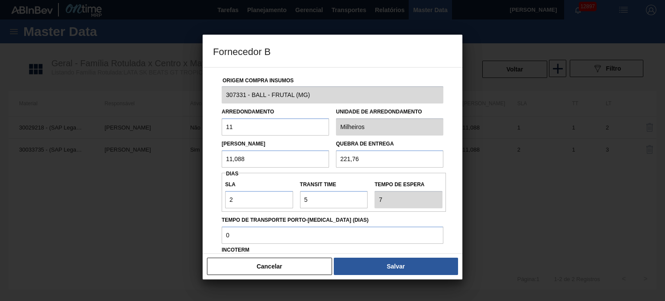
drag, startPoint x: 255, startPoint y: 161, endPoint x: 232, endPoint y: 161, distance: 22.5
click at [232, 161] on input "11,088" at bounding box center [275, 158] width 107 height 17
drag, startPoint x: 247, startPoint y: 127, endPoint x: 253, endPoint y: 127, distance: 6.1
click at [247, 127] on input "11" at bounding box center [275, 126] width 107 height 17
paste input ",088"
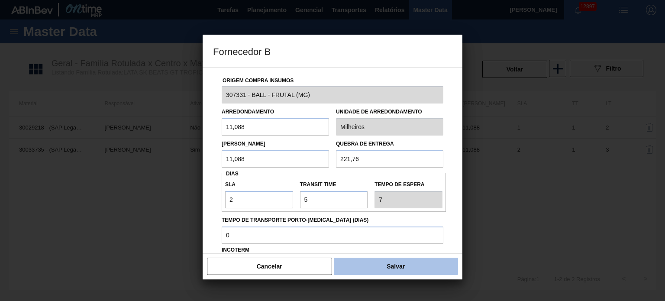
type input "11,088"
click at [407, 263] on button "Salvar" at bounding box center [396, 266] width 124 height 17
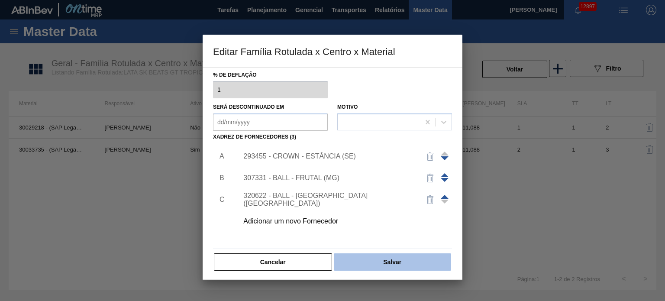
click at [407, 264] on button "Salvar" at bounding box center [392, 261] width 117 height 17
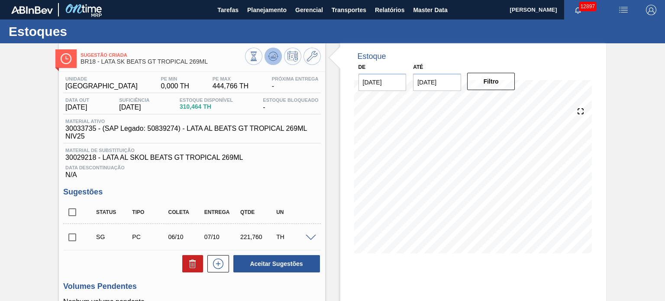
click at [277, 57] on icon at bounding box center [273, 56] width 10 height 10
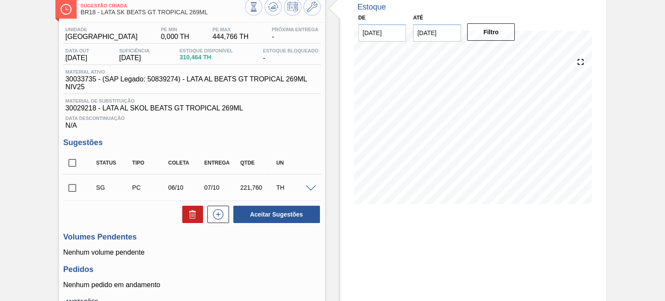
scroll to position [87, 0]
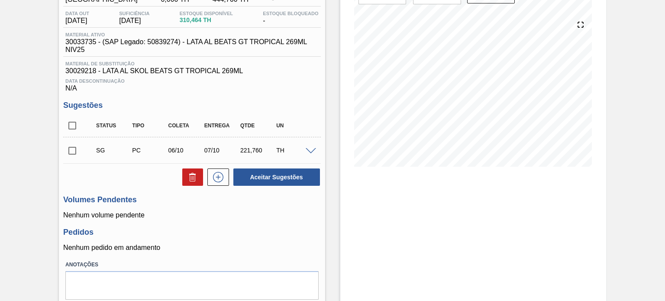
click at [307, 147] on div "SG PC 06/10 07/10 221,760 TH" at bounding box center [199, 150] width 216 height 17
click at [311, 152] on span at bounding box center [311, 151] width 10 height 6
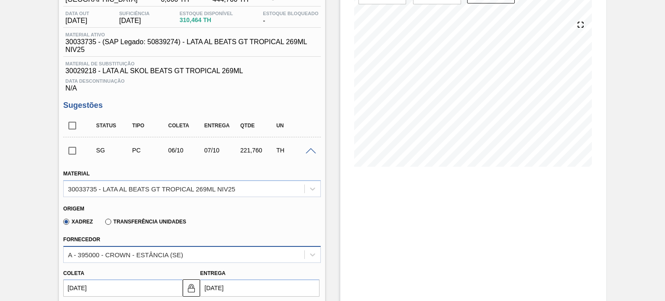
click at [184, 256] on div "A - 395000 - CROWN - ESTÂNCIA (SE)" at bounding box center [191, 254] width 257 height 17
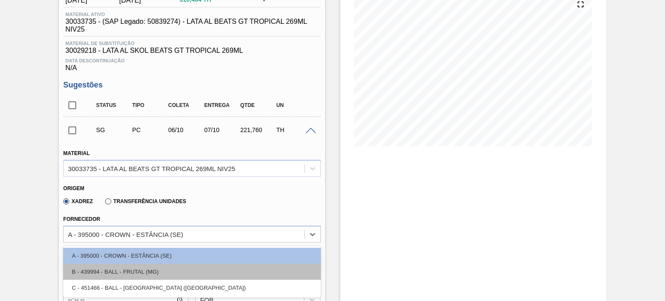
click at [168, 269] on div "B - 439994 - BALL - FRUTAL (MG)" at bounding box center [191, 272] width 257 height 16
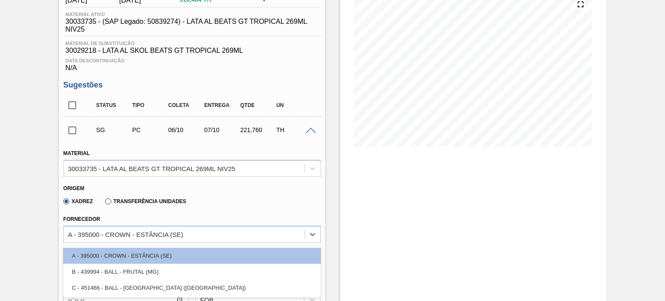
type input "11/10/2025"
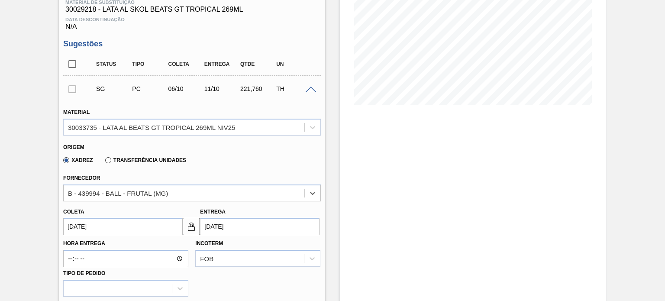
scroll to position [194, 0]
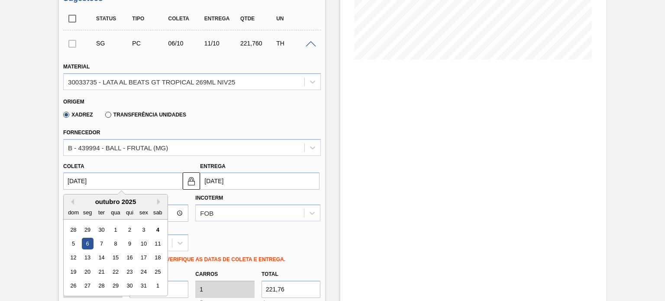
click at [127, 180] on input "[DATE]" at bounding box center [123, 180] width 120 height 17
click at [156, 228] on div "4" at bounding box center [158, 230] width 12 height 12
type input "[DATE]"
type input "09/10/2025"
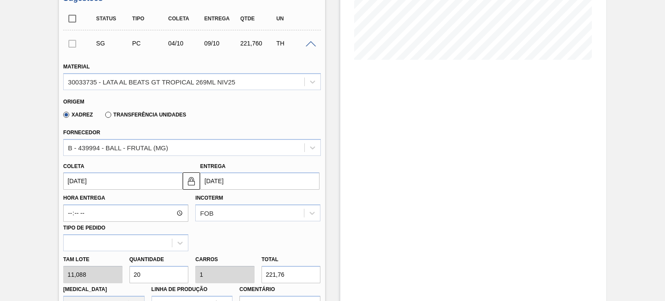
click at [112, 276] on div "Tam lote 11,088 Quantidade 20 Carros 1 Total 221,76 Doca N/A Linha de Produção …" at bounding box center [192, 282] width 264 height 62
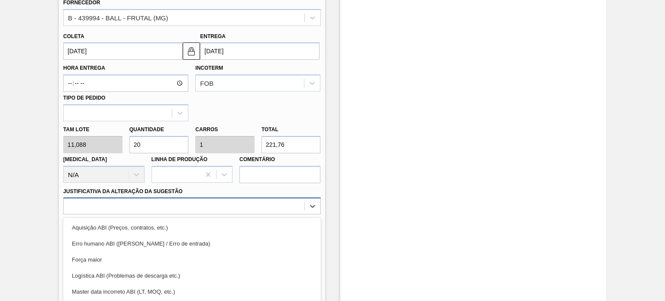
click at [119, 210] on div "option Força maior focused, 3 of 18. 18 results available. Use Up and Down to c…" at bounding box center [191, 206] width 257 height 17
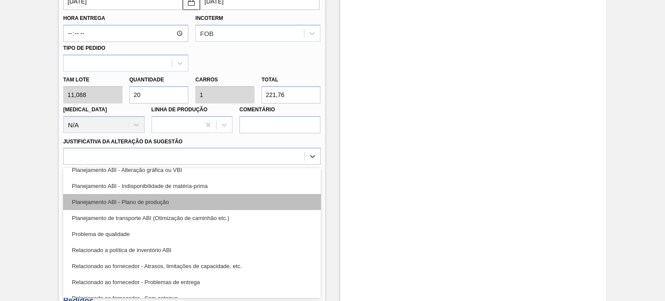
scroll to position [119, 0]
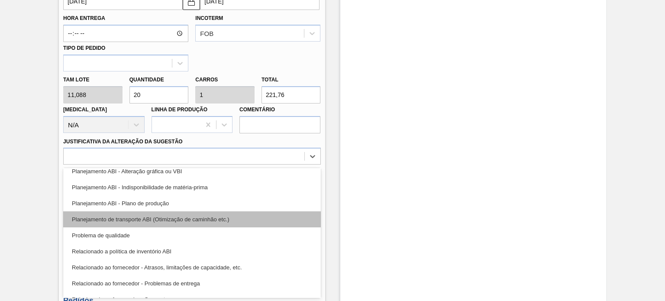
click at [191, 211] on div "Planejamento de transporte ABI (Otimização de caminhão etc.)" at bounding box center [191, 219] width 257 height 16
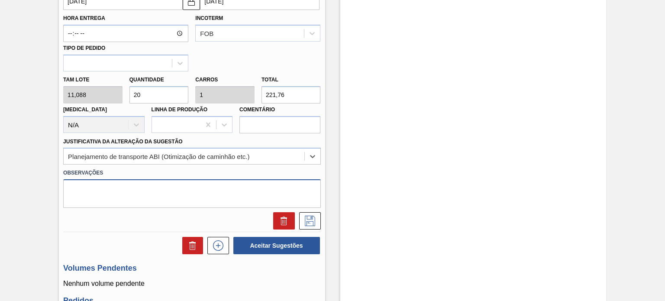
click at [166, 182] on textarea at bounding box center [191, 193] width 257 height 29
type textarea "Furo D-1"
click at [312, 216] on icon at bounding box center [310, 221] width 10 height 10
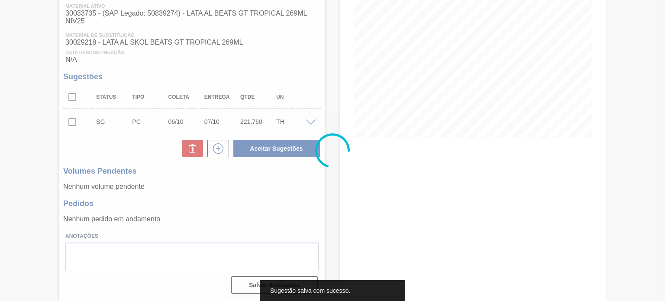
scroll to position [116, 0]
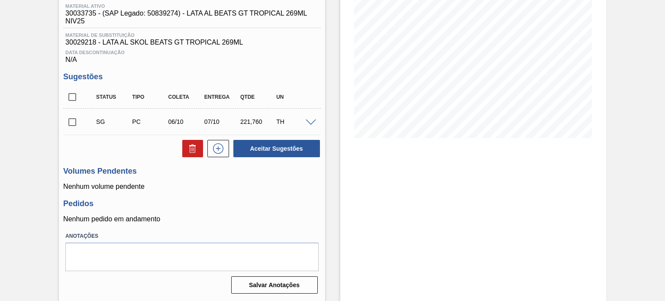
click at [76, 120] on input "checkbox" at bounding box center [72, 122] width 18 height 18
click at [293, 145] on button "Aceitar Sugestões" at bounding box center [277, 148] width 87 height 17
checkbox input "false"
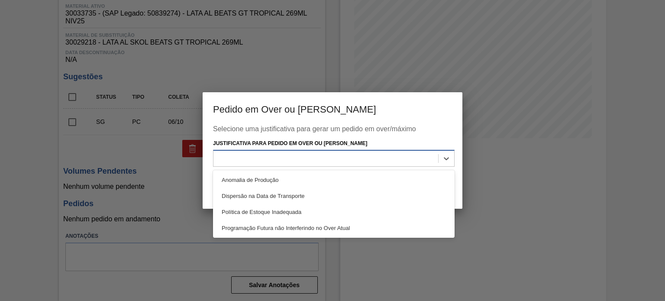
drag, startPoint x: 293, startPoint y: 152, endPoint x: 287, endPoint y: 163, distance: 12.6
click at [293, 153] on div at bounding box center [334, 158] width 242 height 17
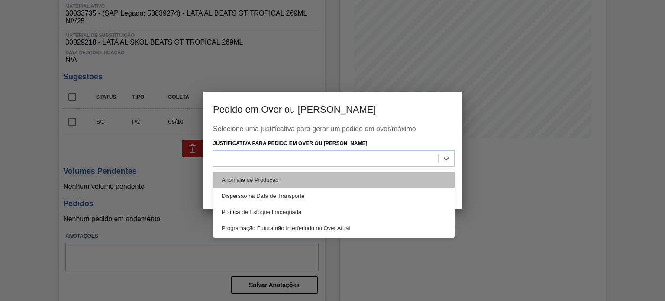
click at [278, 179] on div "Anomalia de Produção" at bounding box center [334, 180] width 242 height 16
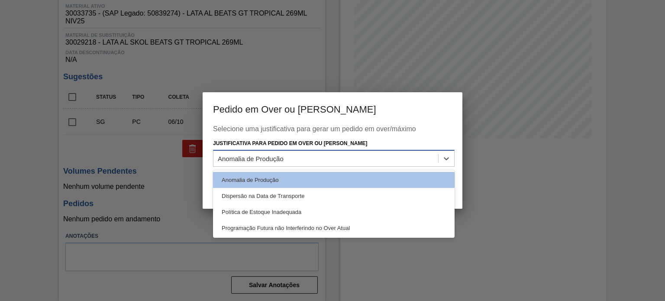
click at [369, 154] on div "Anomalia de Produção" at bounding box center [326, 158] width 225 height 13
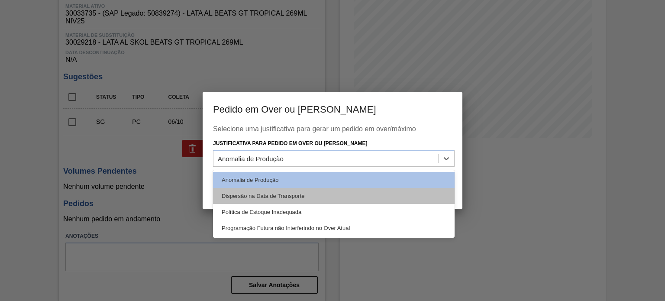
click at [312, 199] on div "Dispersão na Data de Transporte" at bounding box center [334, 196] width 242 height 16
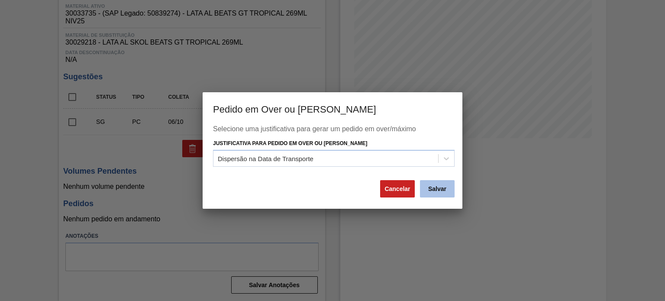
click at [432, 192] on button "Salvar" at bounding box center [437, 188] width 35 height 17
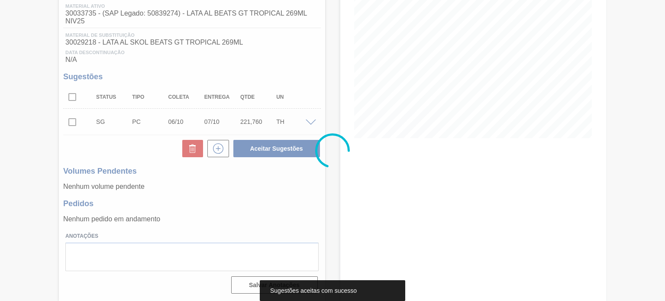
scroll to position [102, 0]
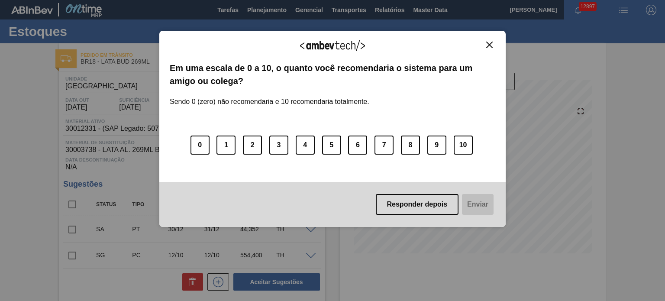
click at [491, 43] on img "Close" at bounding box center [490, 45] width 6 height 6
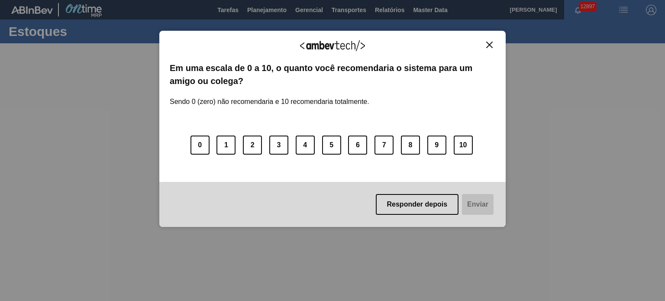
click at [492, 44] on img "Close" at bounding box center [490, 45] width 6 height 6
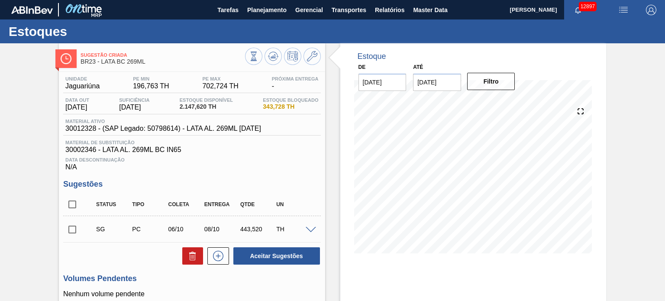
click at [311, 229] on span at bounding box center [311, 230] width 10 height 6
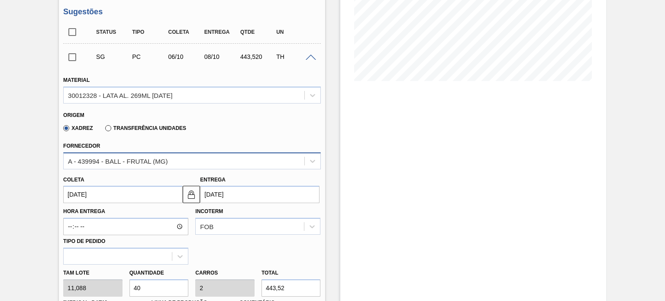
scroll to position [173, 0]
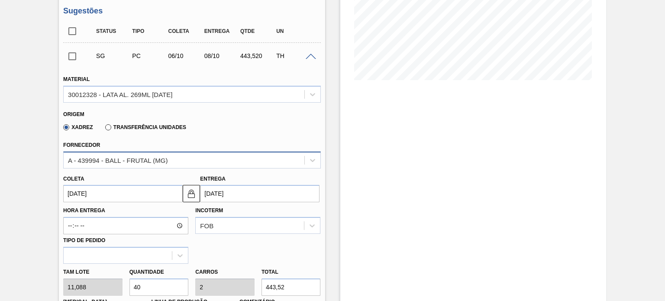
click at [185, 161] on div "A - 439994 - BALL - FRUTAL (MG)" at bounding box center [184, 160] width 240 height 13
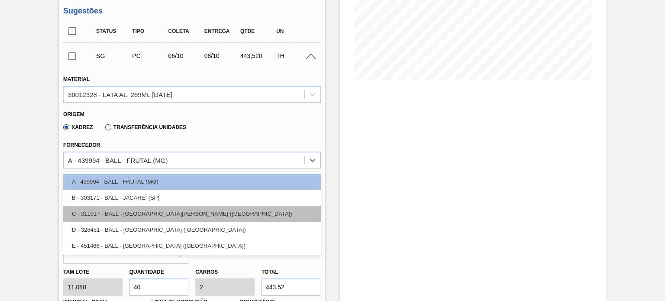
click at [161, 213] on div "C - 311017 - BALL - [GEOGRAPHIC_DATA][PERSON_NAME] ([GEOGRAPHIC_DATA])" at bounding box center [191, 214] width 257 height 16
type input "[DATE]"
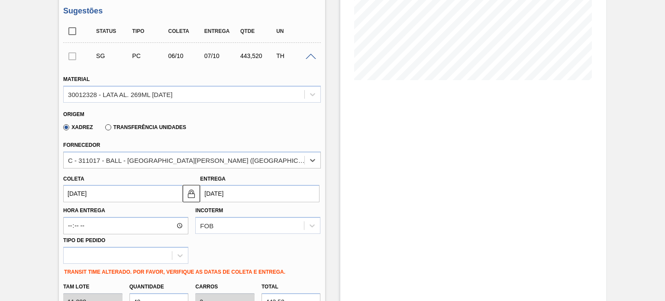
click at [130, 195] on input "[DATE]" at bounding box center [123, 193] width 120 height 17
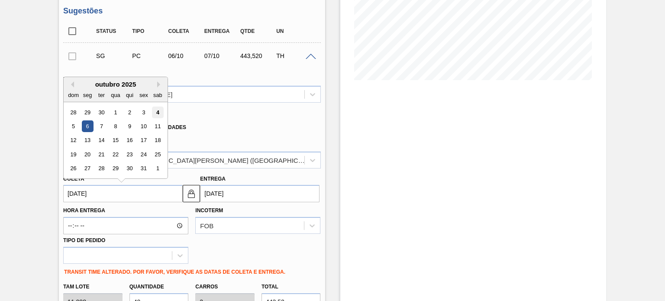
click at [161, 110] on div "4" at bounding box center [158, 113] width 12 height 12
type input "[DATE]"
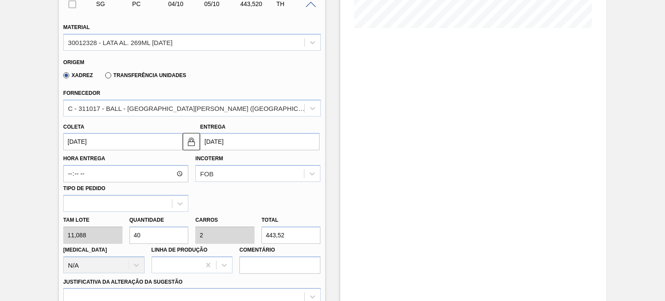
scroll to position [260, 0]
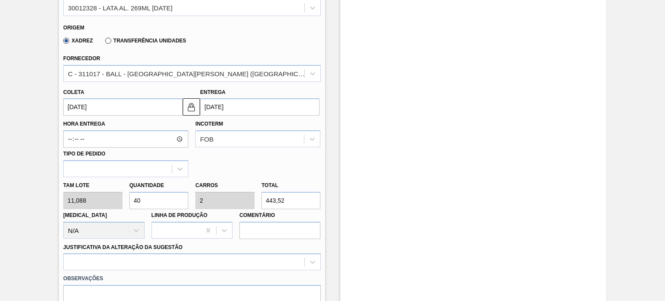
click at [103, 202] on div "[PERSON_NAME] 11,088 Quantidade 40 Carros 2 Total 443,52 [MEDICAL_DATA] N/A Lin…" at bounding box center [192, 208] width 264 height 62
type input "2"
type input "0,1"
type input "22,176"
type input "20"
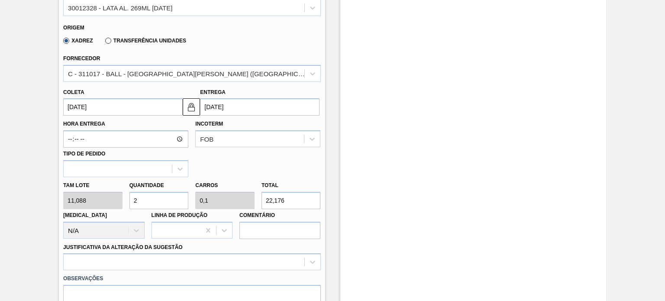
type input "1"
type input "221,76"
type input "20"
click at [136, 266] on div at bounding box center [191, 261] width 257 height 17
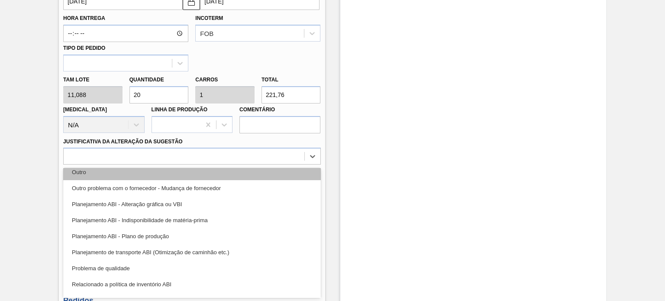
scroll to position [87, 0]
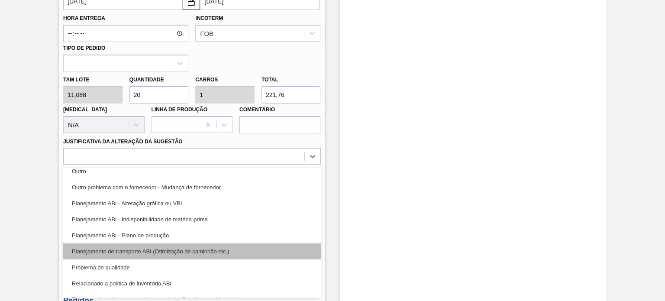
click at [210, 251] on div "Planejamento de transporte ABI (Otimização de caminhão etc.)" at bounding box center [191, 251] width 257 height 16
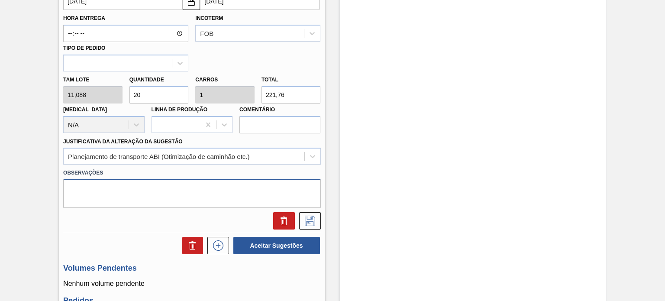
click at [186, 204] on textarea at bounding box center [191, 193] width 257 height 29
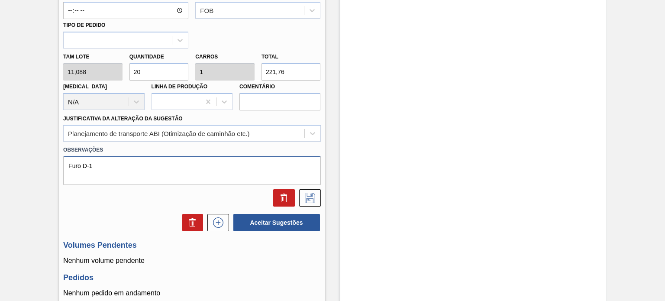
scroll to position [409, 0]
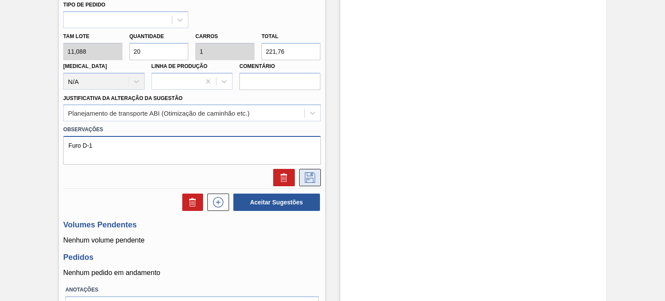
type textarea "Furo D-1"
click at [308, 178] on icon at bounding box center [310, 177] width 14 height 10
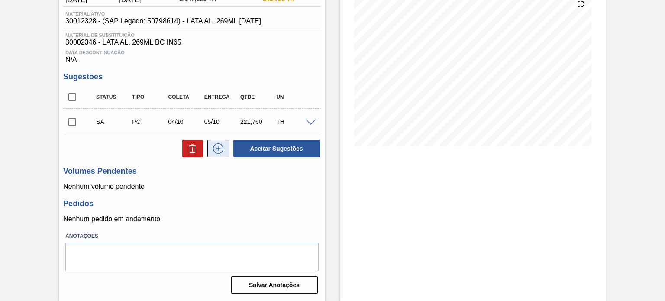
scroll to position [107, 0]
click at [72, 123] on input "checkbox" at bounding box center [72, 122] width 18 height 18
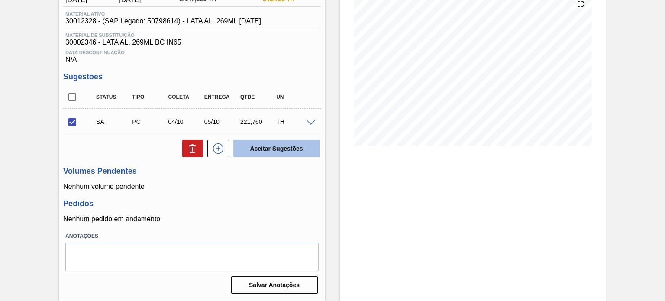
click at [291, 143] on button "Aceitar Sugestões" at bounding box center [277, 148] width 87 height 17
checkbox input "false"
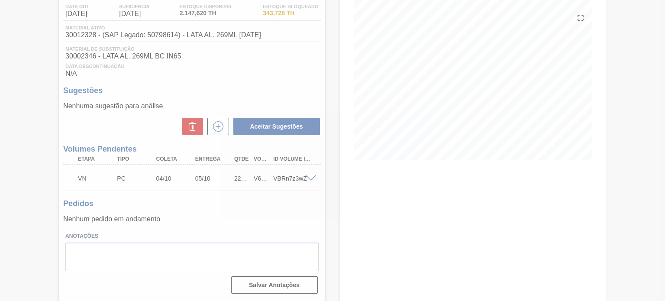
scroll to position [94, 0]
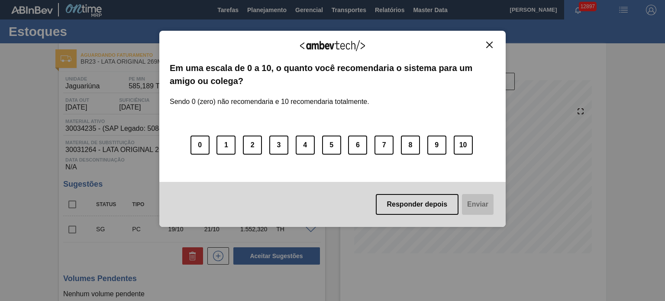
click at [490, 42] on img "Close" at bounding box center [490, 45] width 6 height 6
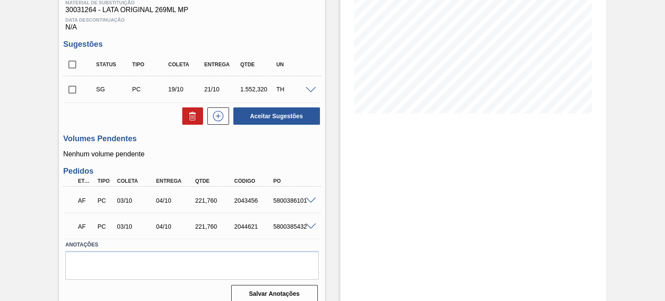
scroll to position [149, 0]
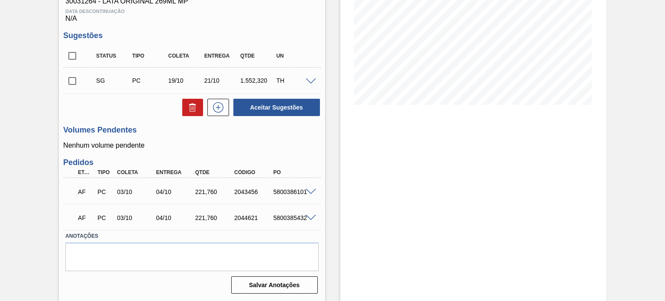
click at [308, 192] on span at bounding box center [311, 192] width 10 height 6
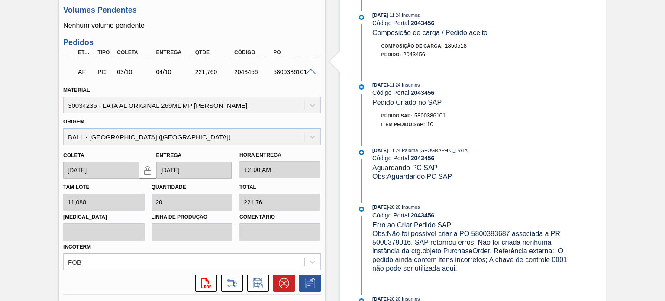
scroll to position [279, 0]
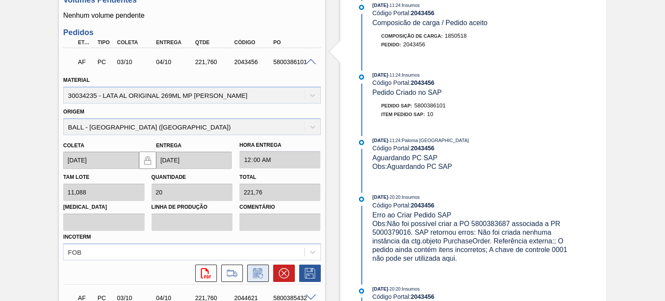
click at [253, 273] on icon at bounding box center [258, 273] width 14 height 10
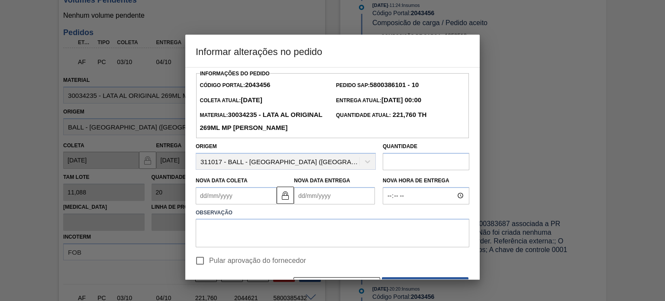
drag, startPoint x: 337, startPoint y: 43, endPoint x: 413, endPoint y: 53, distance: 77.0
click at [415, 37] on h3 "Informar alterações no pedido" at bounding box center [332, 51] width 295 height 33
click at [423, 156] on input "text" at bounding box center [426, 161] width 87 height 17
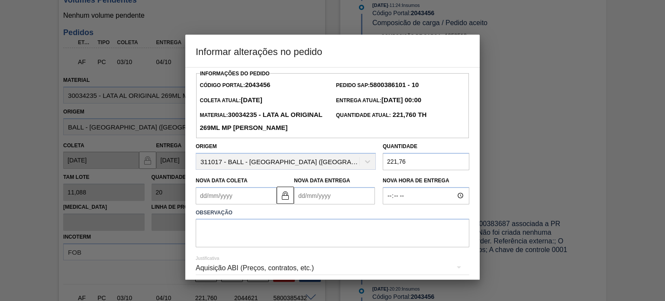
type input "221,76"
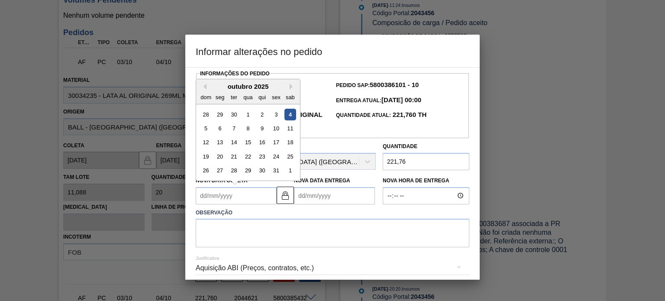
click at [204, 195] on Coleta2043456 "Nova Data Coleta" at bounding box center [236, 195] width 81 height 17
click at [220, 127] on div "6" at bounding box center [220, 129] width 12 height 12
type Coleta2043456 "[DATE]"
type Entrega2043456 "[DATE]"
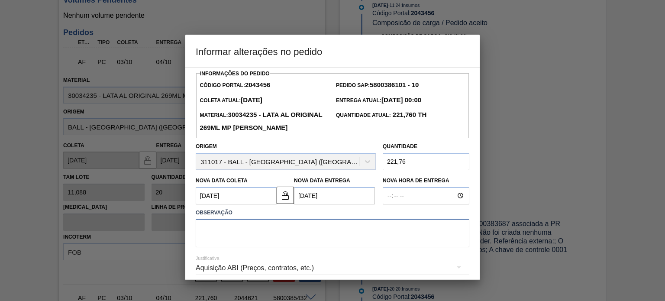
click at [246, 239] on textarea at bounding box center [333, 233] width 274 height 29
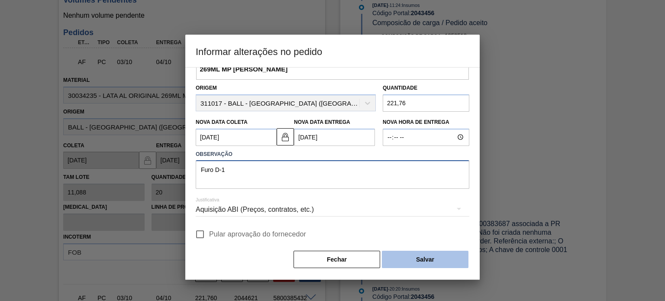
type textarea "Furo D-1"
click at [438, 262] on button "Salvar" at bounding box center [425, 259] width 87 height 17
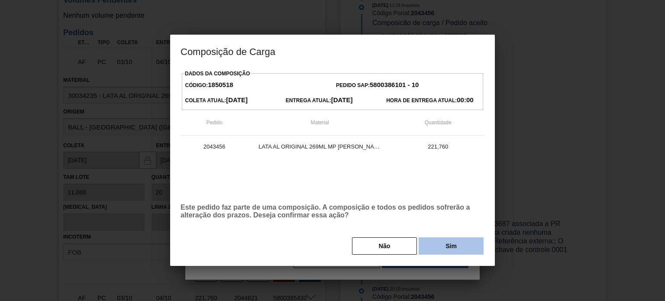
click at [445, 251] on button "Sim" at bounding box center [451, 245] width 65 height 17
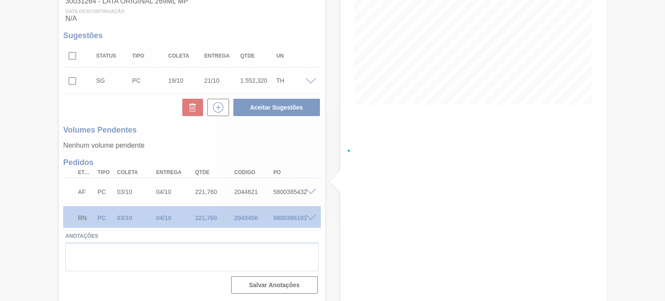
scroll to position [149, 0]
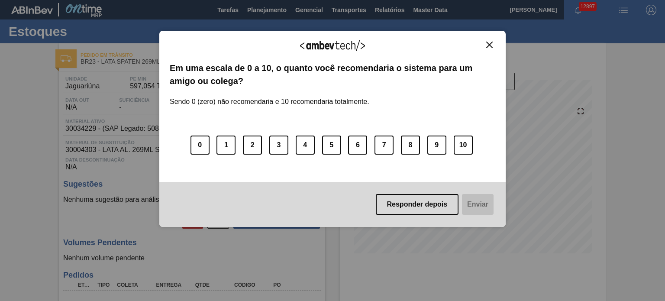
click at [490, 42] on img "Close" at bounding box center [490, 45] width 6 height 6
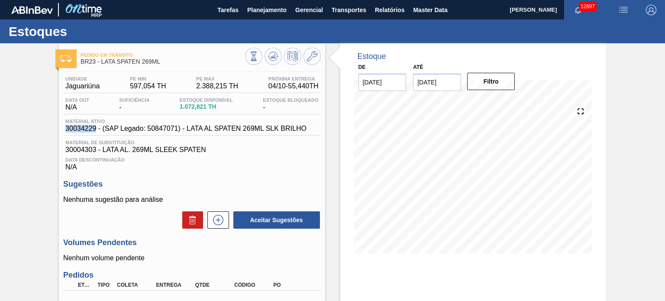
drag, startPoint x: 62, startPoint y: 128, endPoint x: 95, endPoint y: 132, distance: 33.2
copy span "30034229"
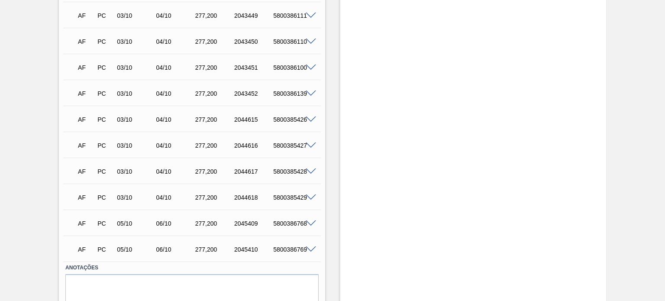
scroll to position [347, 0]
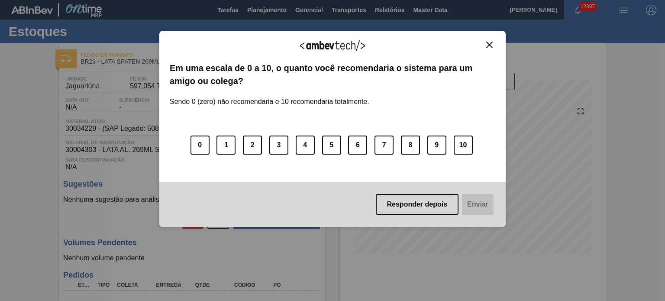
click at [485, 42] on button "Close" at bounding box center [490, 44] width 12 height 7
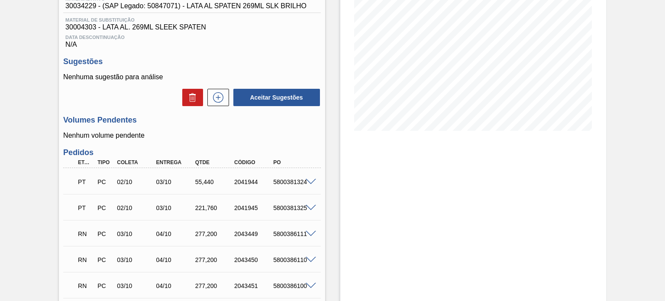
scroll to position [260, 0]
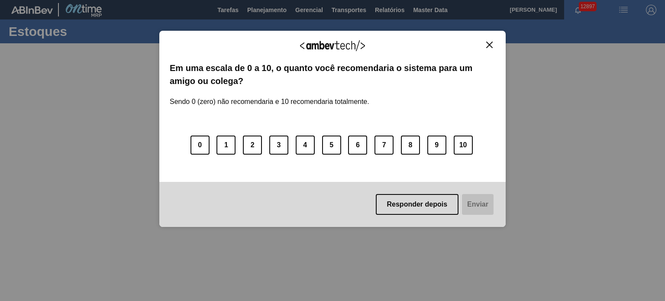
click at [489, 45] on img "Close" at bounding box center [490, 45] width 6 height 6
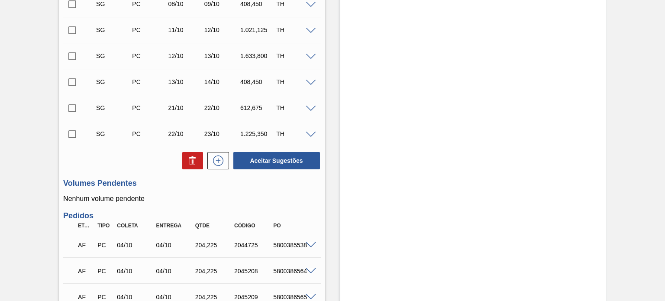
scroll to position [433, 0]
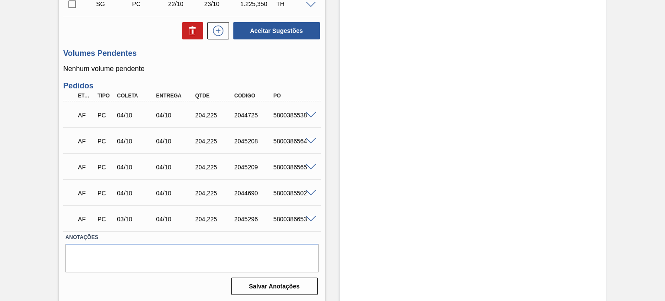
click at [310, 219] on span at bounding box center [311, 219] width 10 height 6
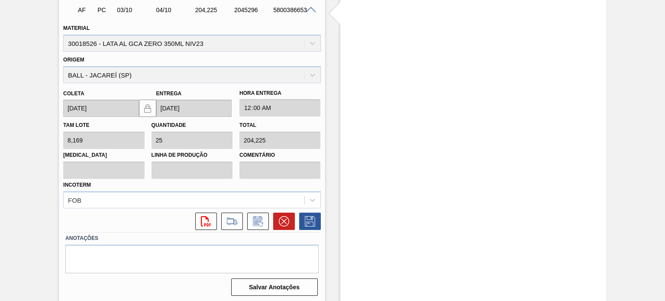
scroll to position [644, 0]
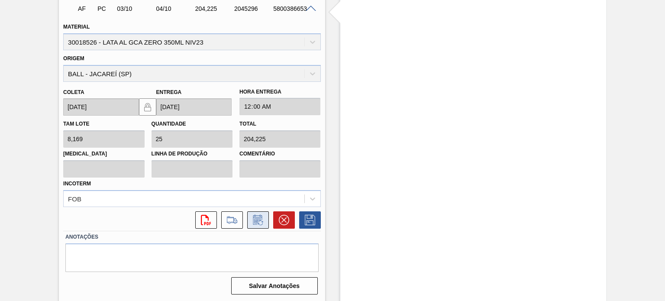
click at [259, 216] on icon at bounding box center [258, 220] width 14 height 10
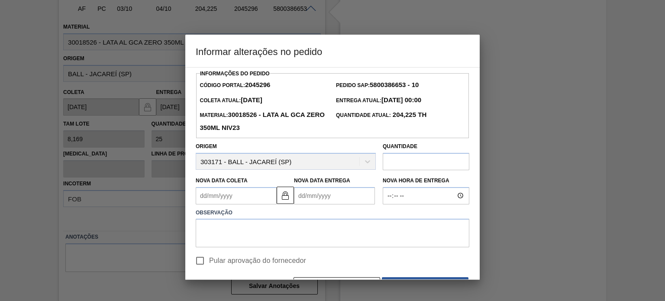
click at [231, 195] on Coleta2045296 "Nova Data Coleta" at bounding box center [236, 195] width 81 height 17
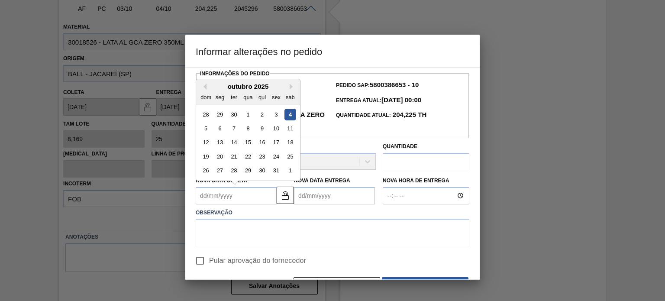
click at [288, 112] on div "4" at bounding box center [291, 114] width 12 height 12
type Coleta2045296 "[DATE]"
type Entrega2045296 "[DATE]"
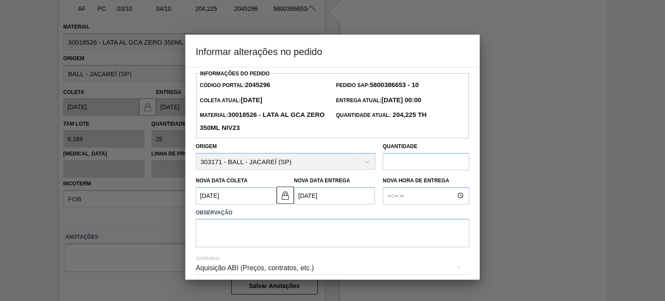
click at [426, 156] on input "text" at bounding box center [426, 161] width 87 height 17
type input "204,225"
click at [316, 234] on textarea at bounding box center [333, 233] width 274 height 29
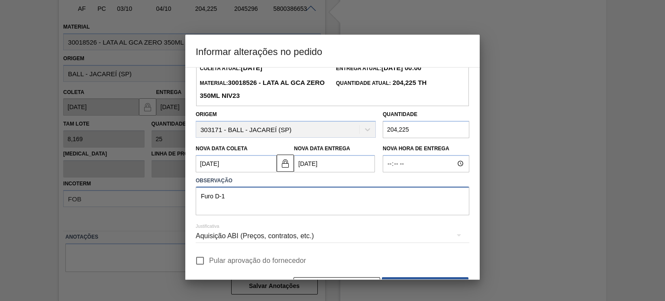
scroll to position [59, 0]
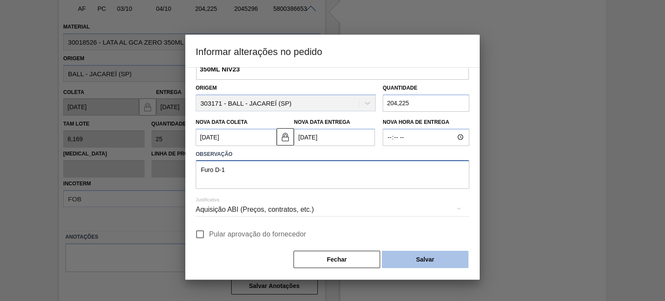
type textarea "Furo D-1"
click at [432, 256] on button "Salvar" at bounding box center [425, 259] width 87 height 17
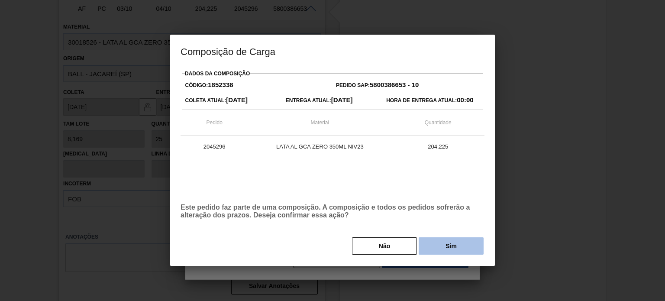
click at [447, 243] on button "Sim" at bounding box center [451, 245] width 65 height 17
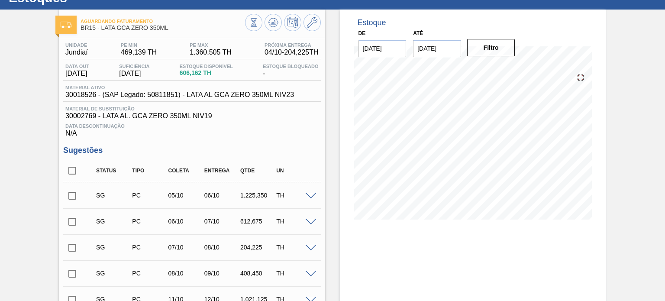
scroll to position [0, 0]
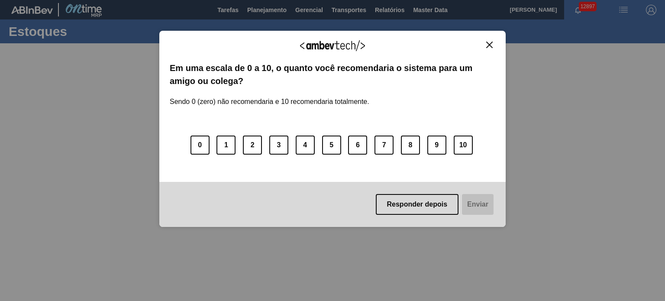
click at [490, 42] on img "Close" at bounding box center [490, 45] width 6 height 6
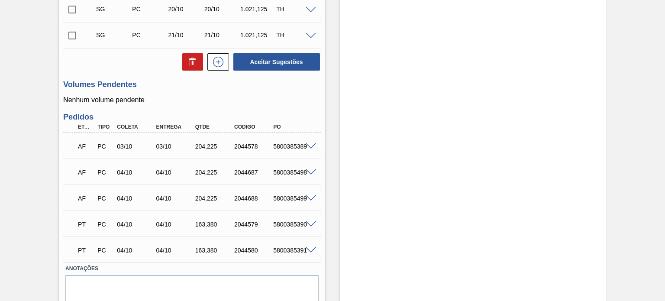
scroll to position [347, 0]
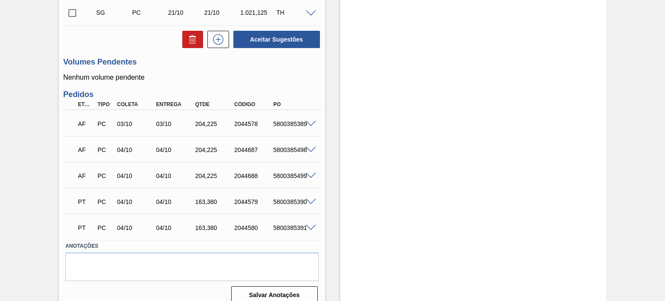
click at [307, 123] on span at bounding box center [311, 124] width 10 height 6
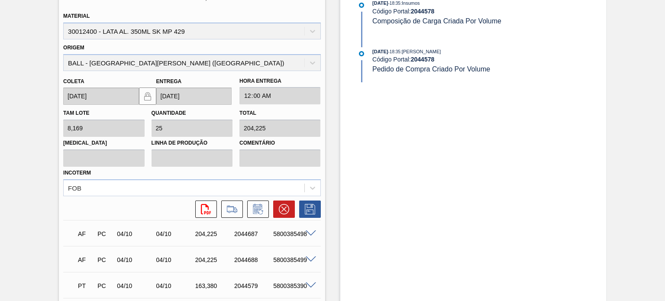
scroll to position [477, 0]
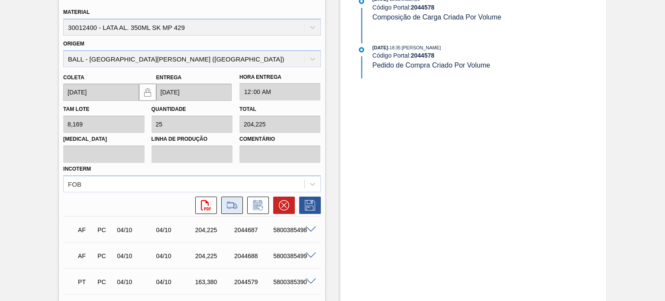
click at [236, 205] on icon at bounding box center [232, 205] width 14 height 10
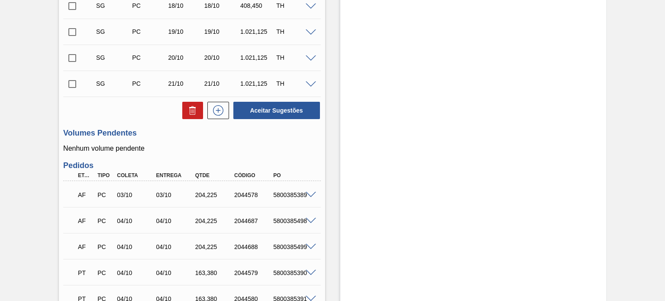
scroll to position [303, 0]
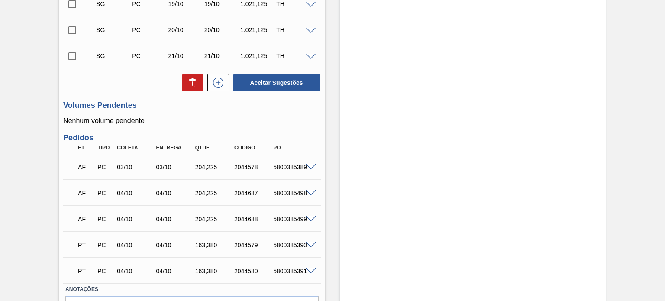
click at [306, 165] on span at bounding box center [311, 167] width 10 height 6
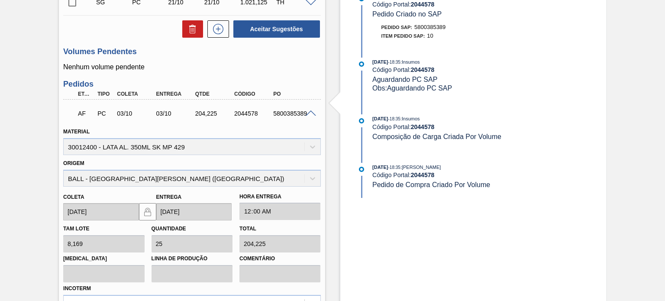
scroll to position [433, 0]
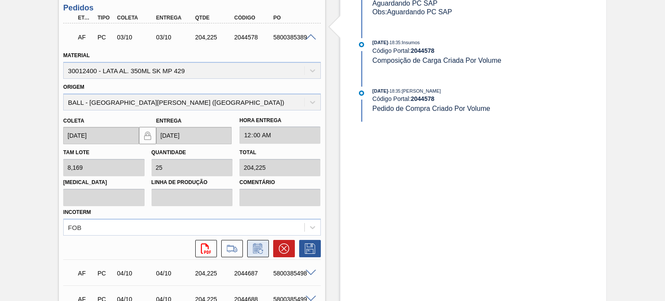
click at [254, 249] on icon at bounding box center [258, 248] width 14 height 10
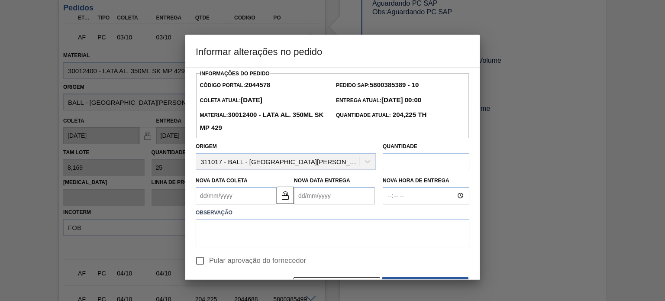
click at [420, 159] on input "text" at bounding box center [426, 161] width 87 height 17
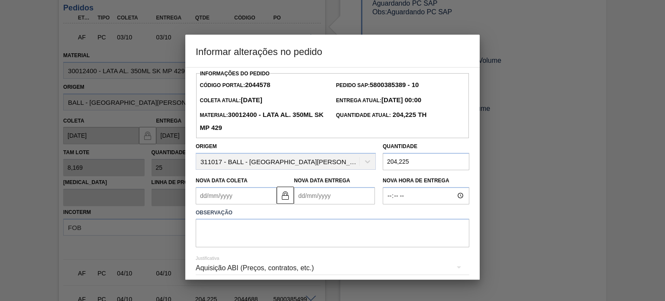
type input "204,225"
click at [253, 199] on Coleta2044578 "Nova Data Coleta" at bounding box center [236, 195] width 81 height 17
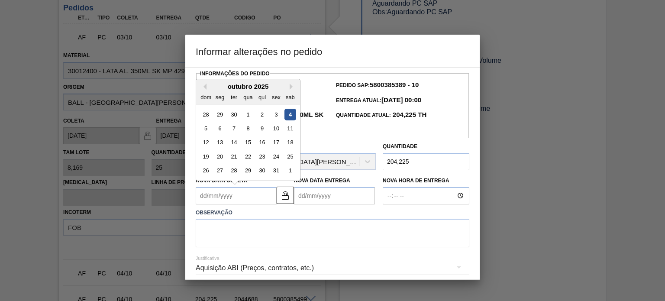
click at [288, 114] on div "4" at bounding box center [291, 114] width 12 height 12
type Coleta2044578 "[DATE]"
type Entrega2044578 "[DATE]"
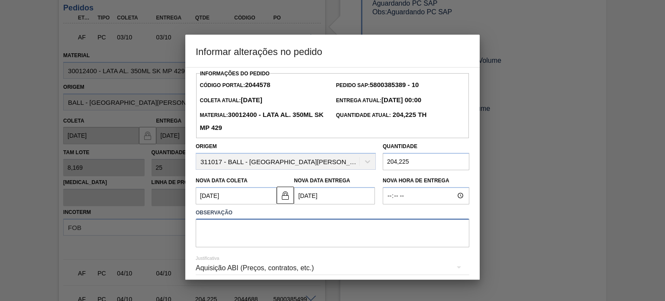
click at [305, 234] on textarea at bounding box center [333, 233] width 274 height 29
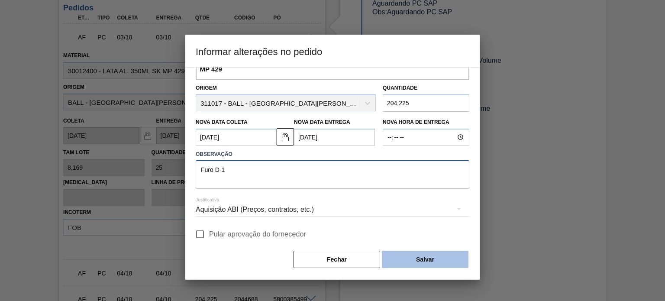
type textarea "Furo D-1"
click at [443, 253] on button "Salvar" at bounding box center [425, 259] width 87 height 17
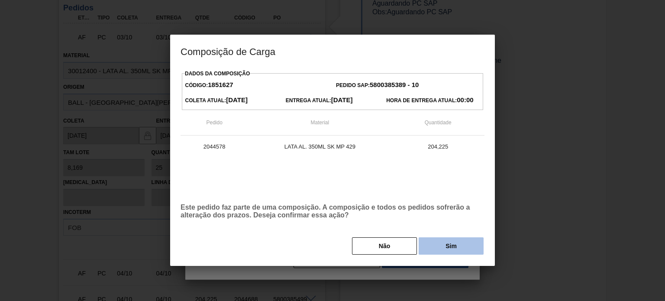
click at [443, 248] on button "Sim" at bounding box center [451, 245] width 65 height 17
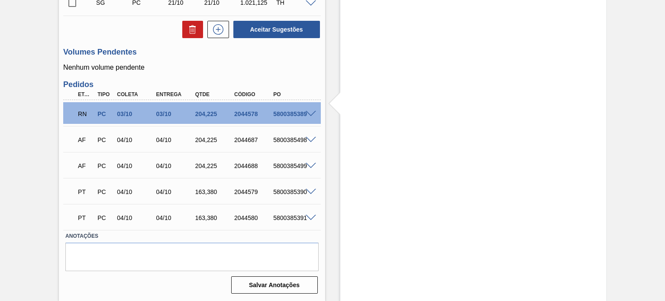
scroll to position [357, 0]
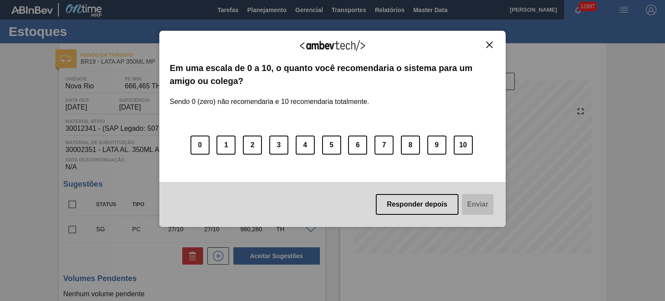
click at [489, 42] on img "Close" at bounding box center [490, 45] width 6 height 6
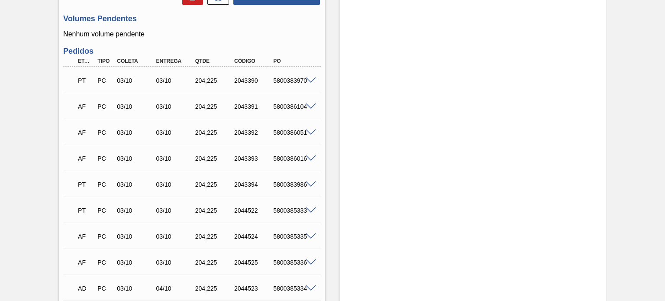
scroll to position [357, 0]
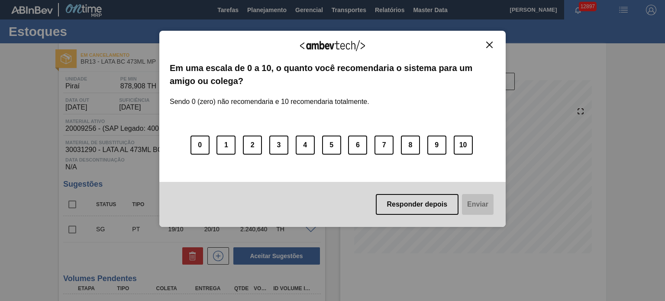
click at [490, 44] on img "Close" at bounding box center [490, 45] width 6 height 6
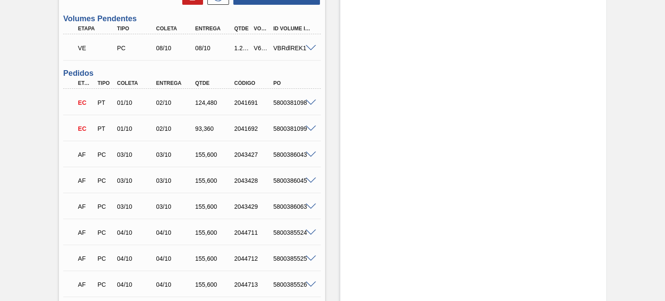
scroll to position [456, 0]
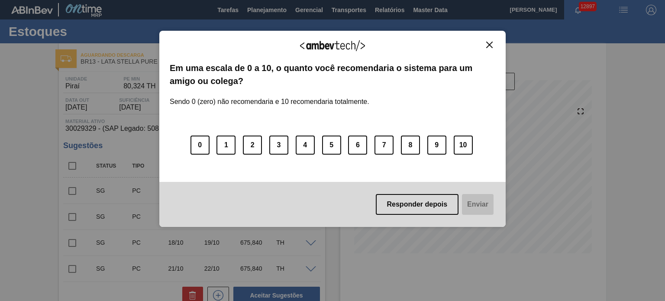
click at [492, 44] on img "Close" at bounding box center [490, 45] width 6 height 6
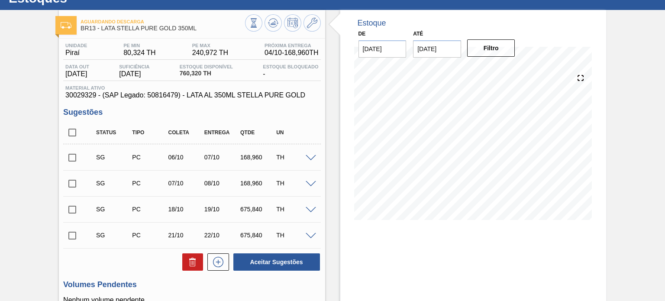
scroll to position [32, 0]
